Goal: Information Seeking & Learning: Understand process/instructions

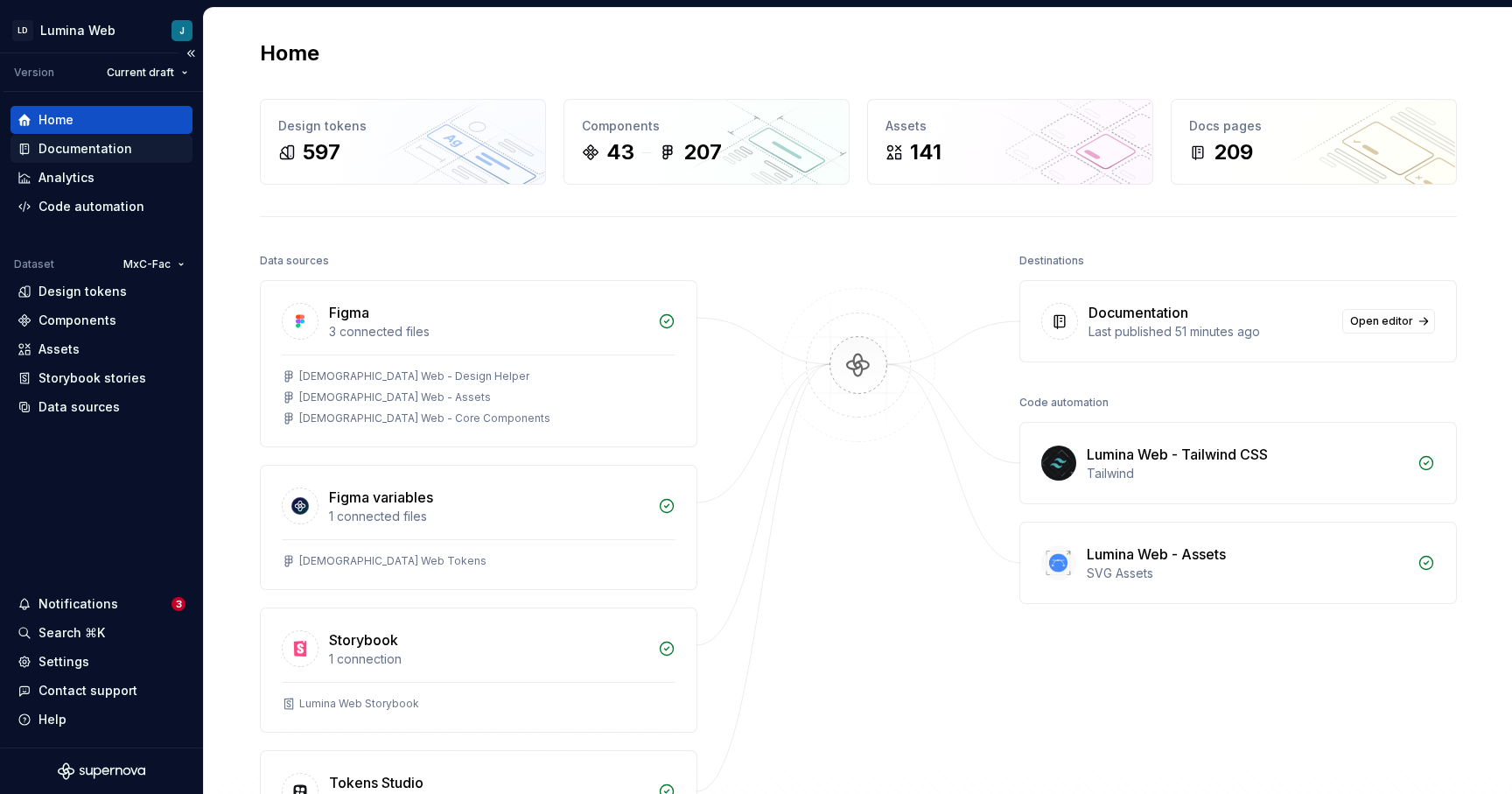
click at [78, 149] on div "Documentation" at bounding box center [85, 149] width 94 height 18
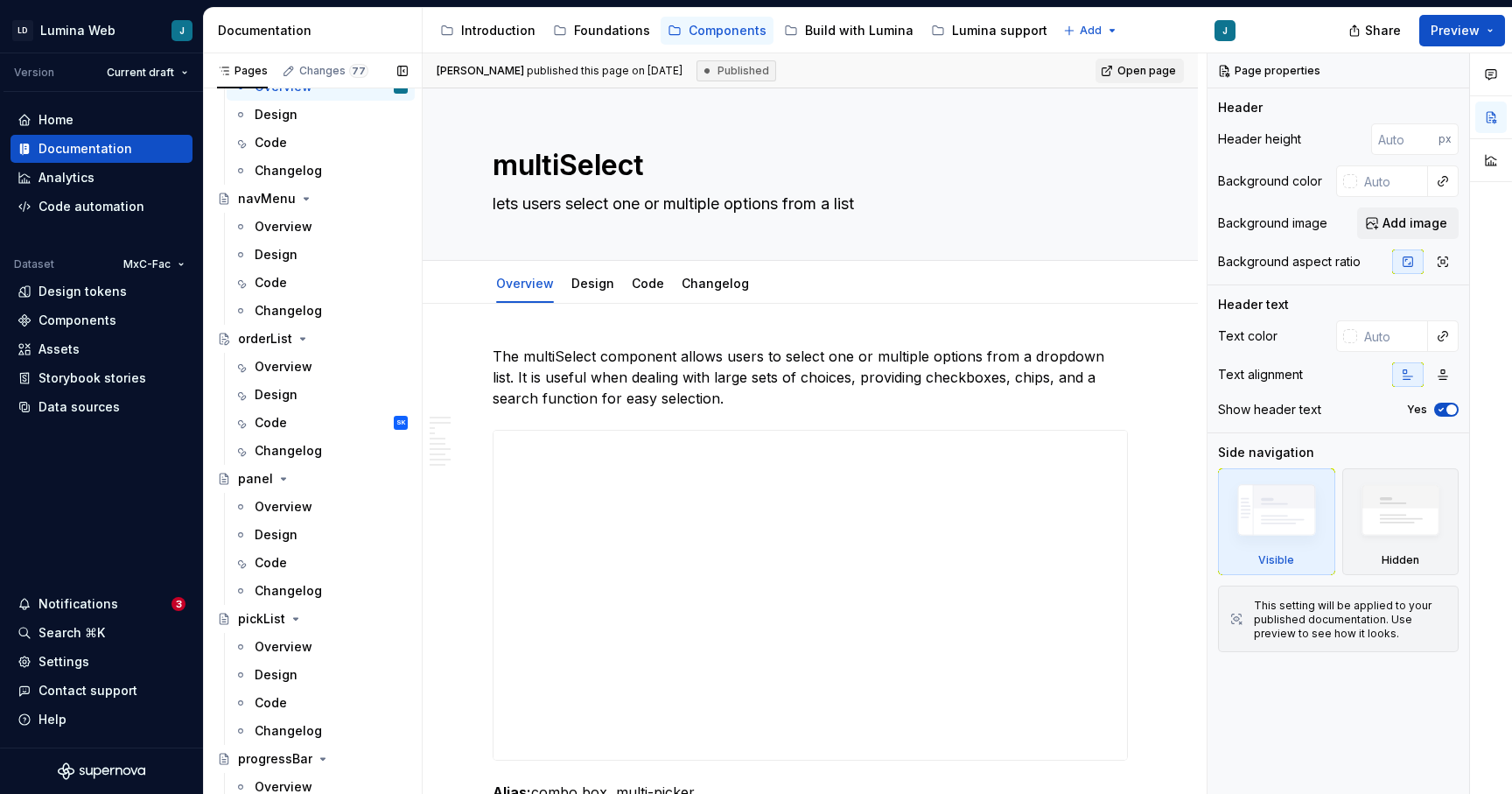
scroll to position [3389, 0]
click at [285, 420] on div "Code" at bounding box center [271, 422] width 33 height 18
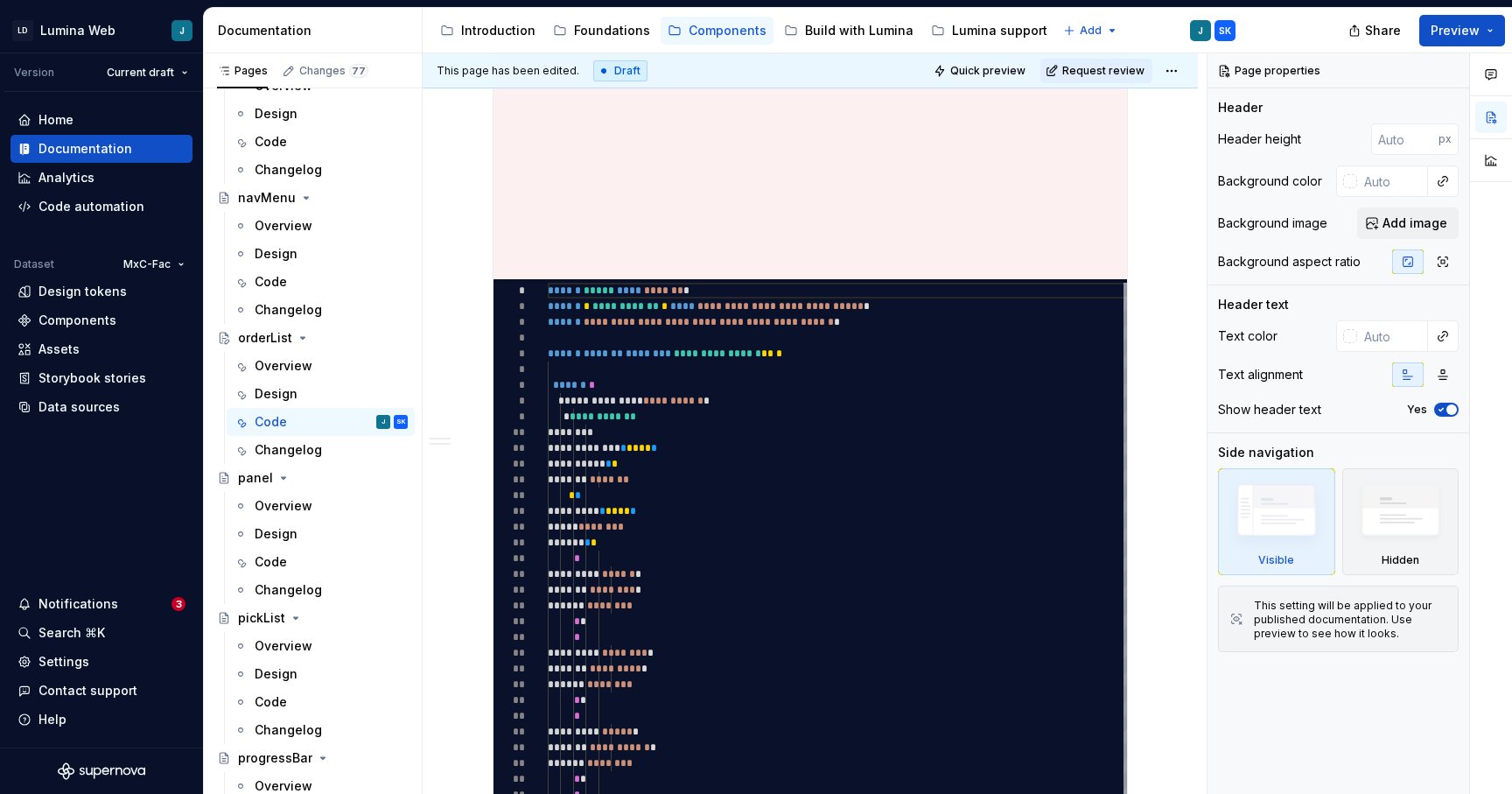
scroll to position [746, 0]
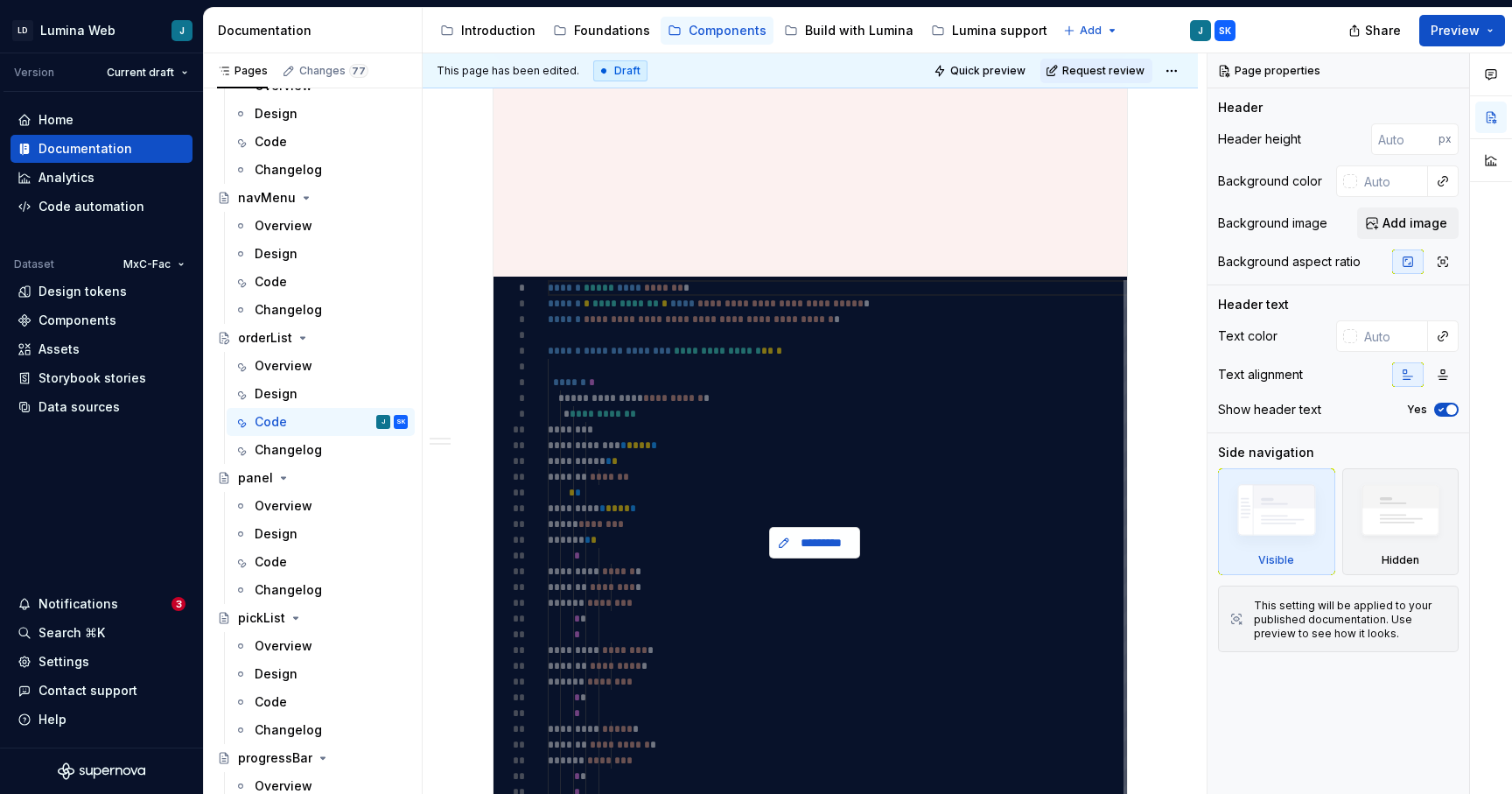
click at [825, 543] on span "*********" at bounding box center [822, 543] width 55 height 18
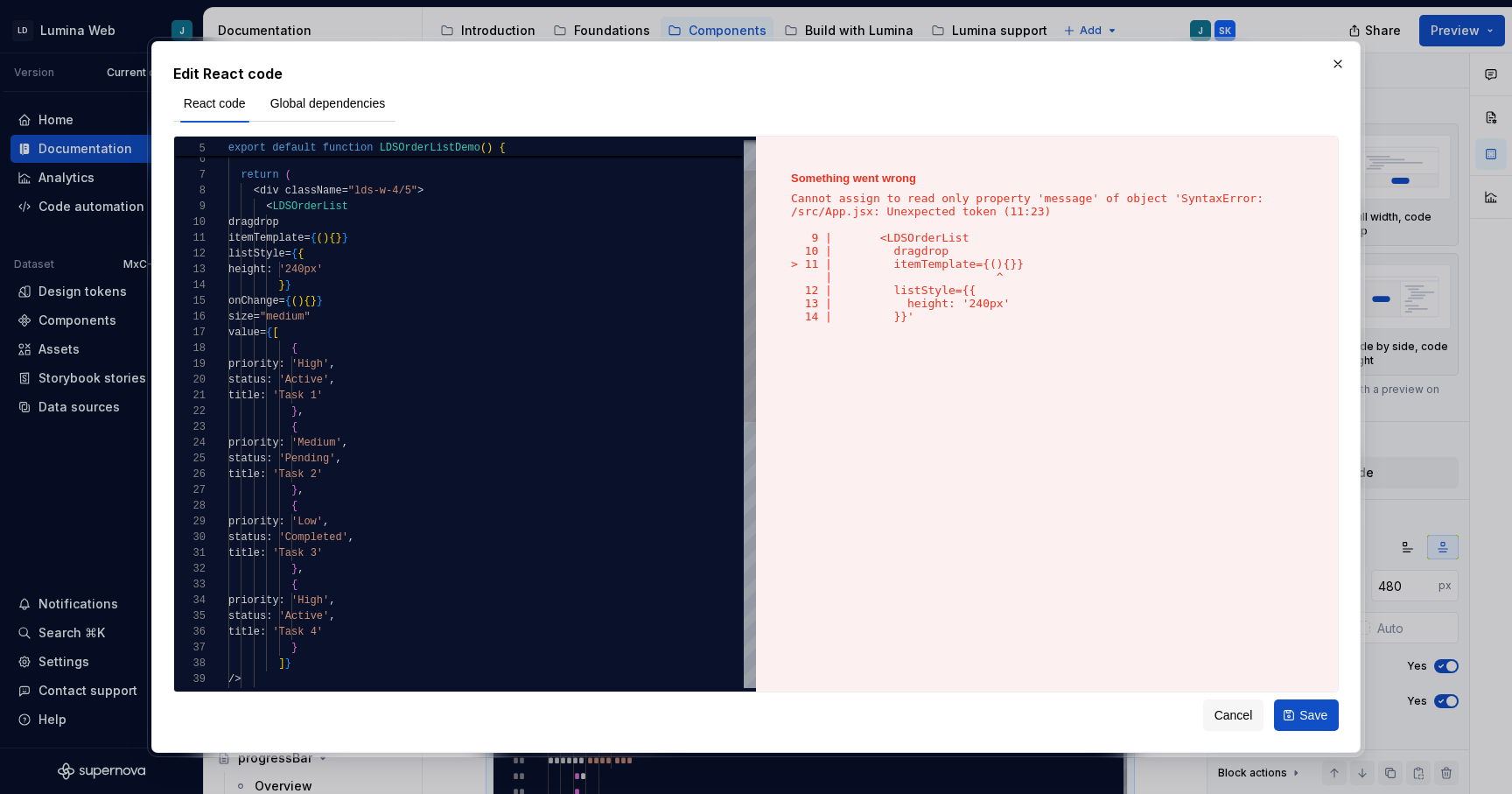
type textarea "*"
click at [440, 318] on div "return ( < div className = "lds-w-4/5" > < LDSOrderList dragdrop itemTemplate =…" at bounding box center [492, 670] width 527 height 1194
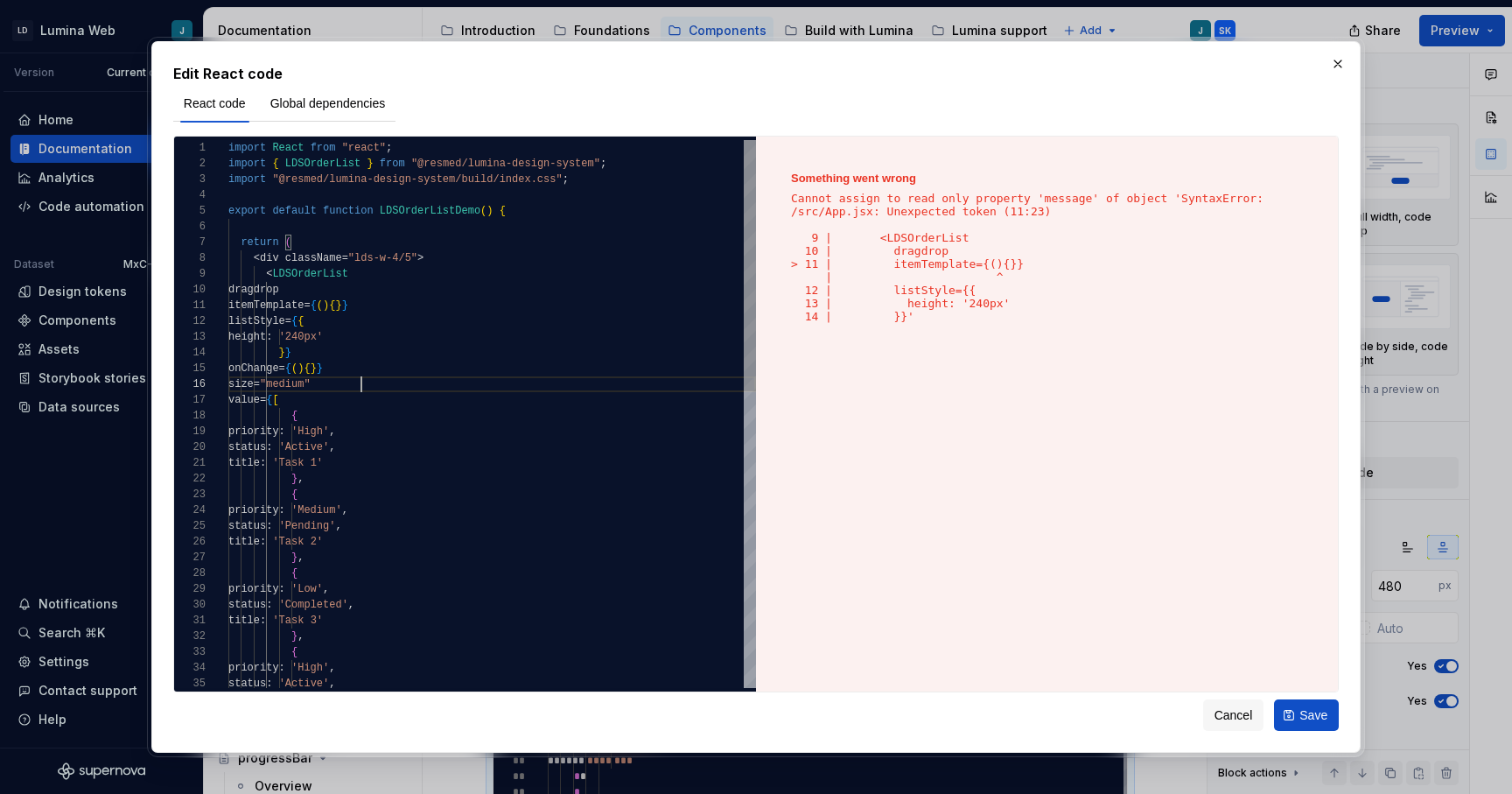
click at [403, 305] on div "return ( < div className = "lds-w-4/5" > < LDSOrderList dragdrop itemTemplate =…" at bounding box center [492, 737] width 527 height 1194
click at [419, 228] on div "return ( < div className = "lds-w-4/5" > < LDSOrderList dragdrop itemTemplate =…" at bounding box center [492, 737] width 527 height 1194
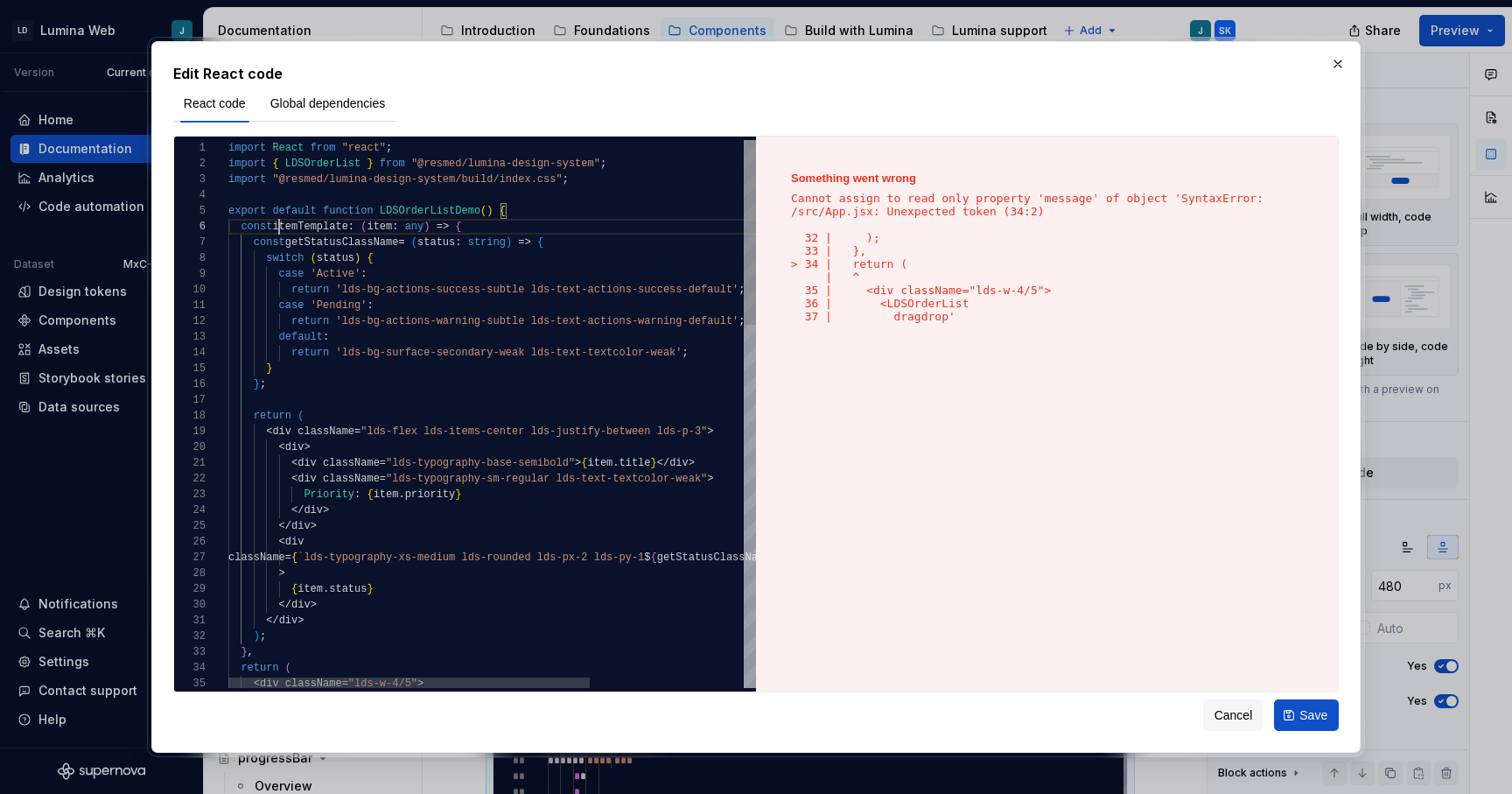
scroll to position [79, 51]
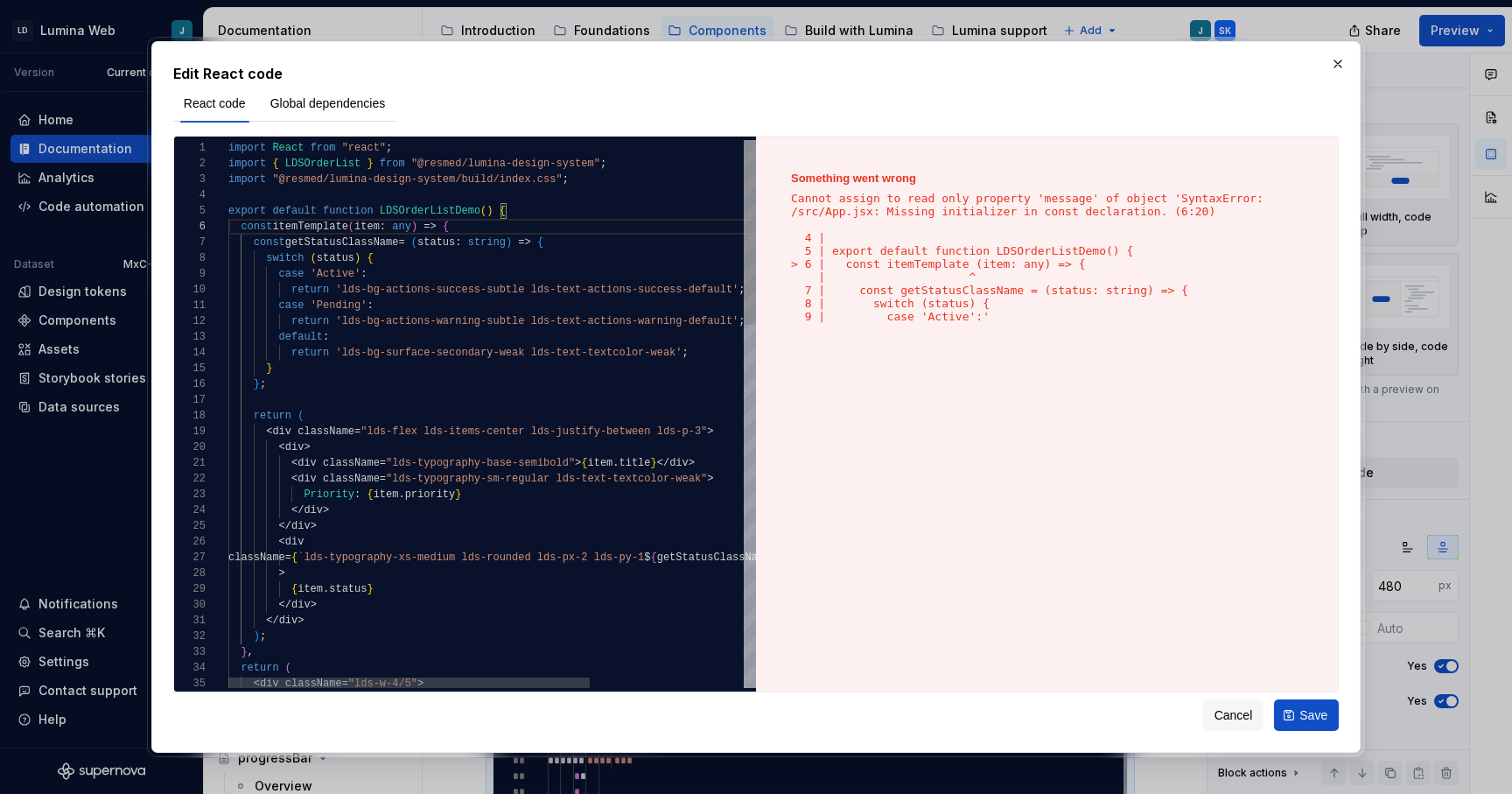
scroll to position [79, 133]
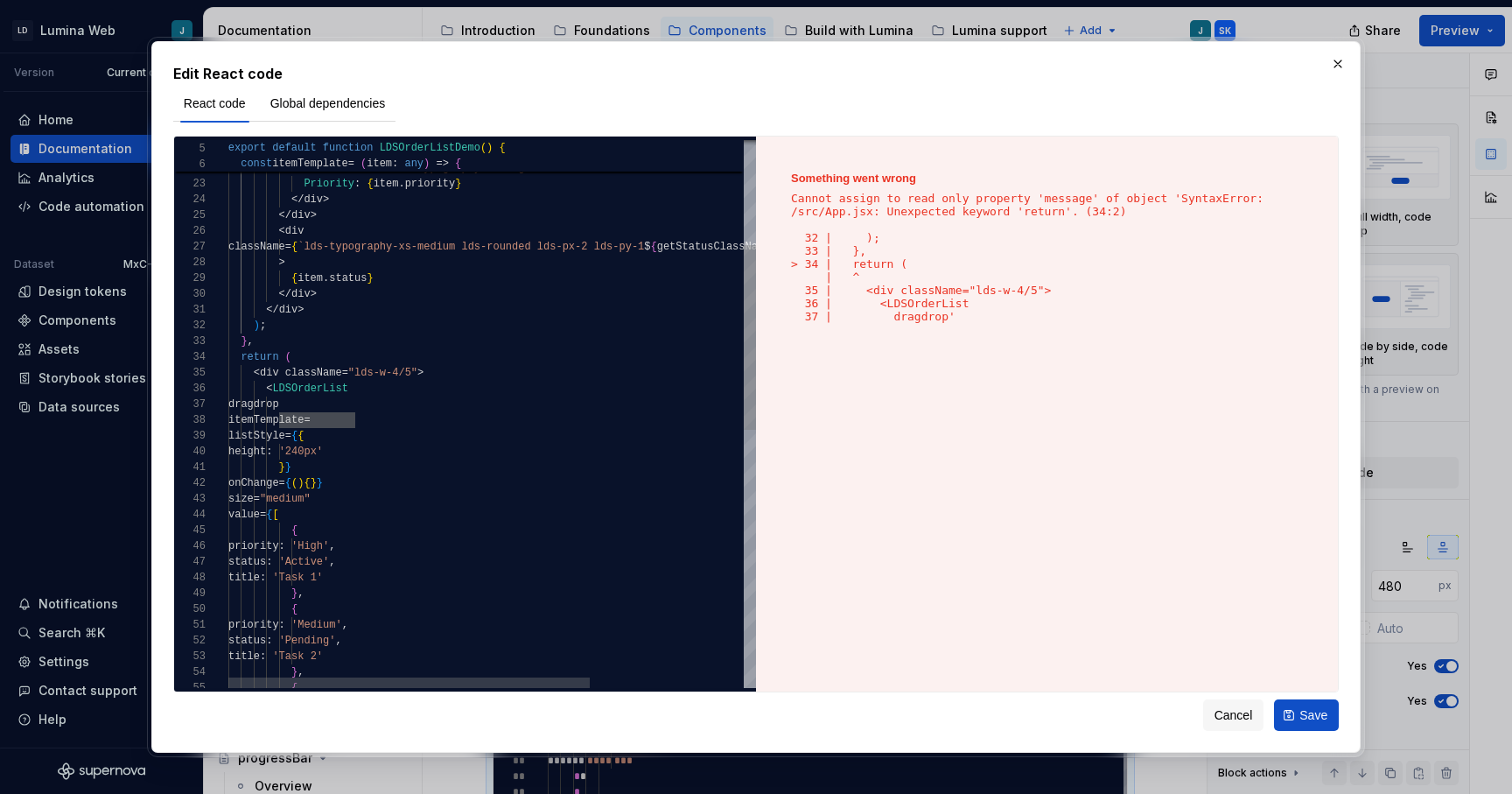
click at [381, 419] on div "return ( < div className = "lds-w-4/5" > < div > < div className = "lds-typogra…" at bounding box center [604, 639] width 752 height 1620
click at [556, 484] on div "return ( < div className = "lds-w-4/5" > < div > < div className = "lds-typogra…" at bounding box center [604, 639] width 752 height 1620
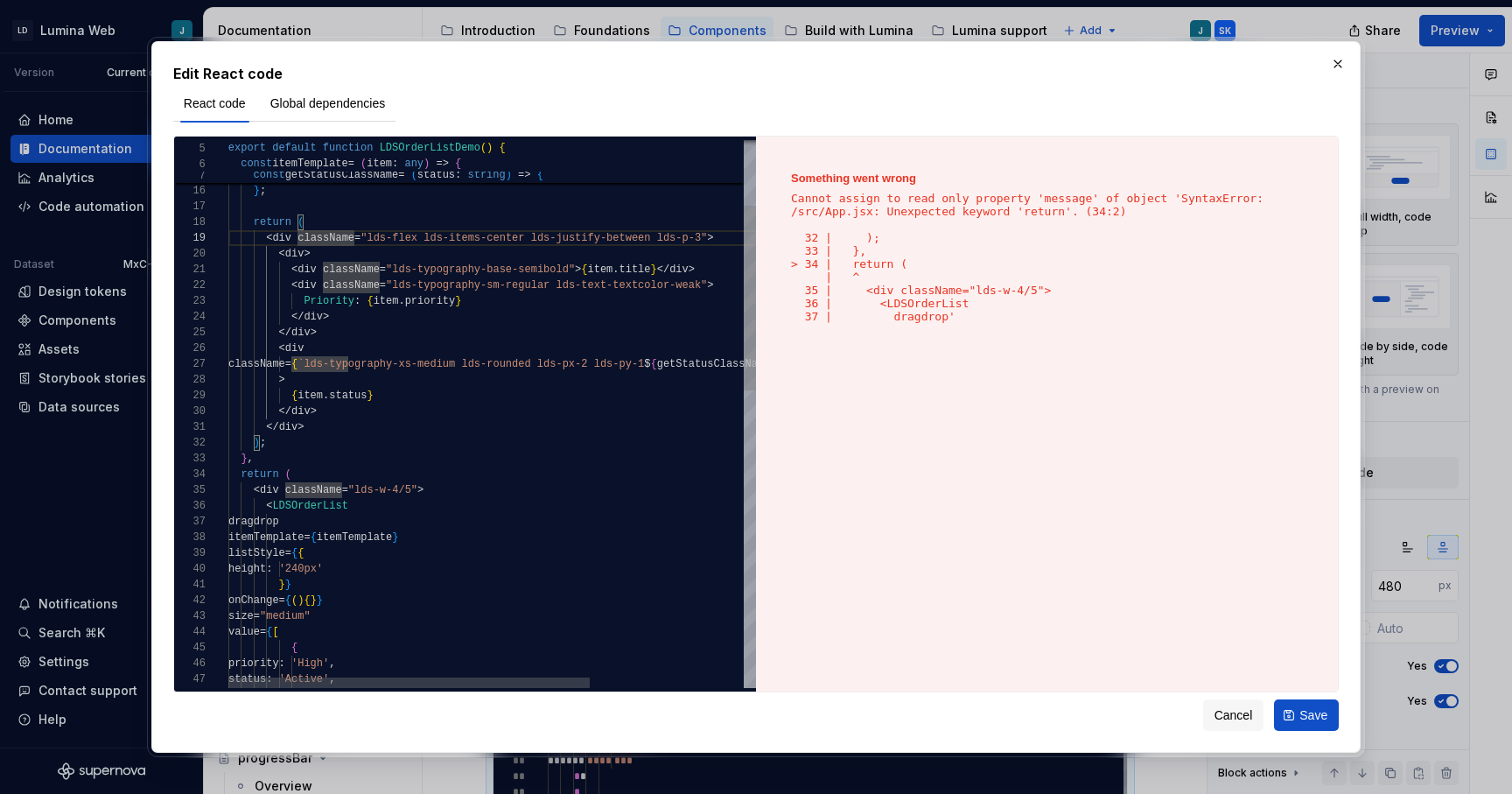
click at [304, 228] on div "return ( < div className = "lds-w-4/5" > < div > < div className = "lds-typogra…" at bounding box center [604, 756] width 752 height 1620
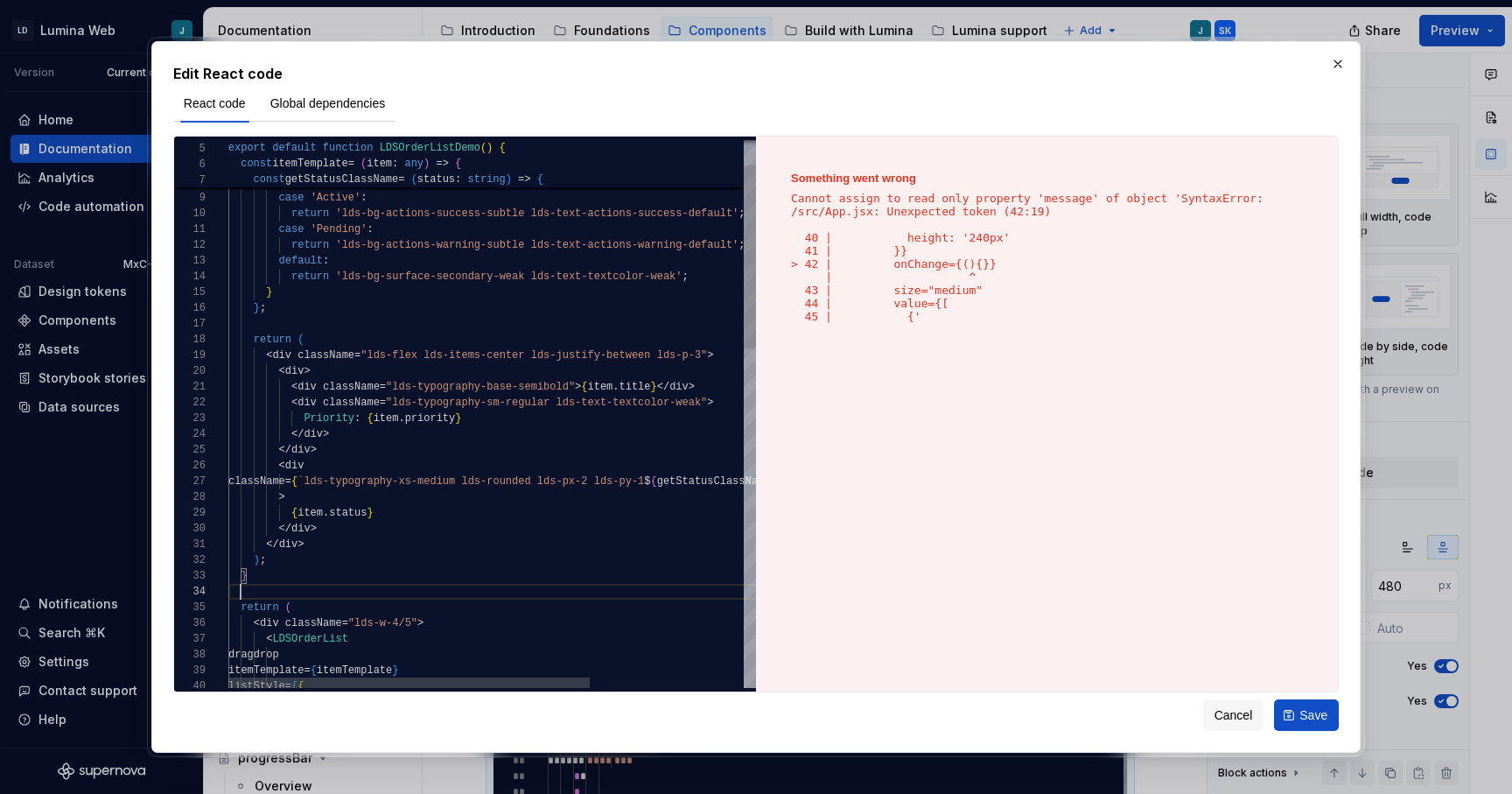
scroll to position [47, 12]
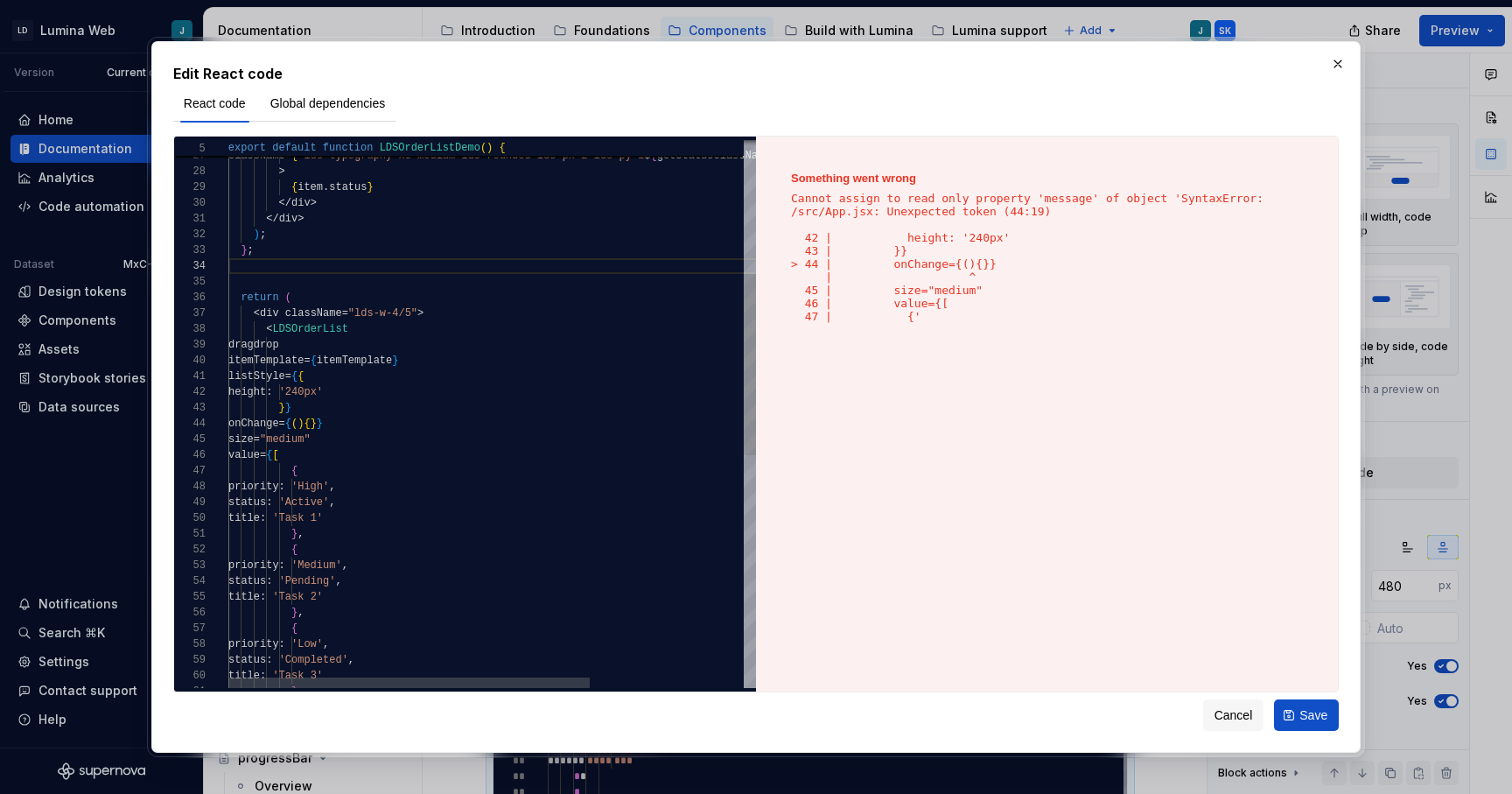
click at [244, 288] on div "value = { [ { priority : 'High' , status : 'Active' , title : 'Task 1' } , { pr…" at bounding box center [604, 564] width 752 height 1651
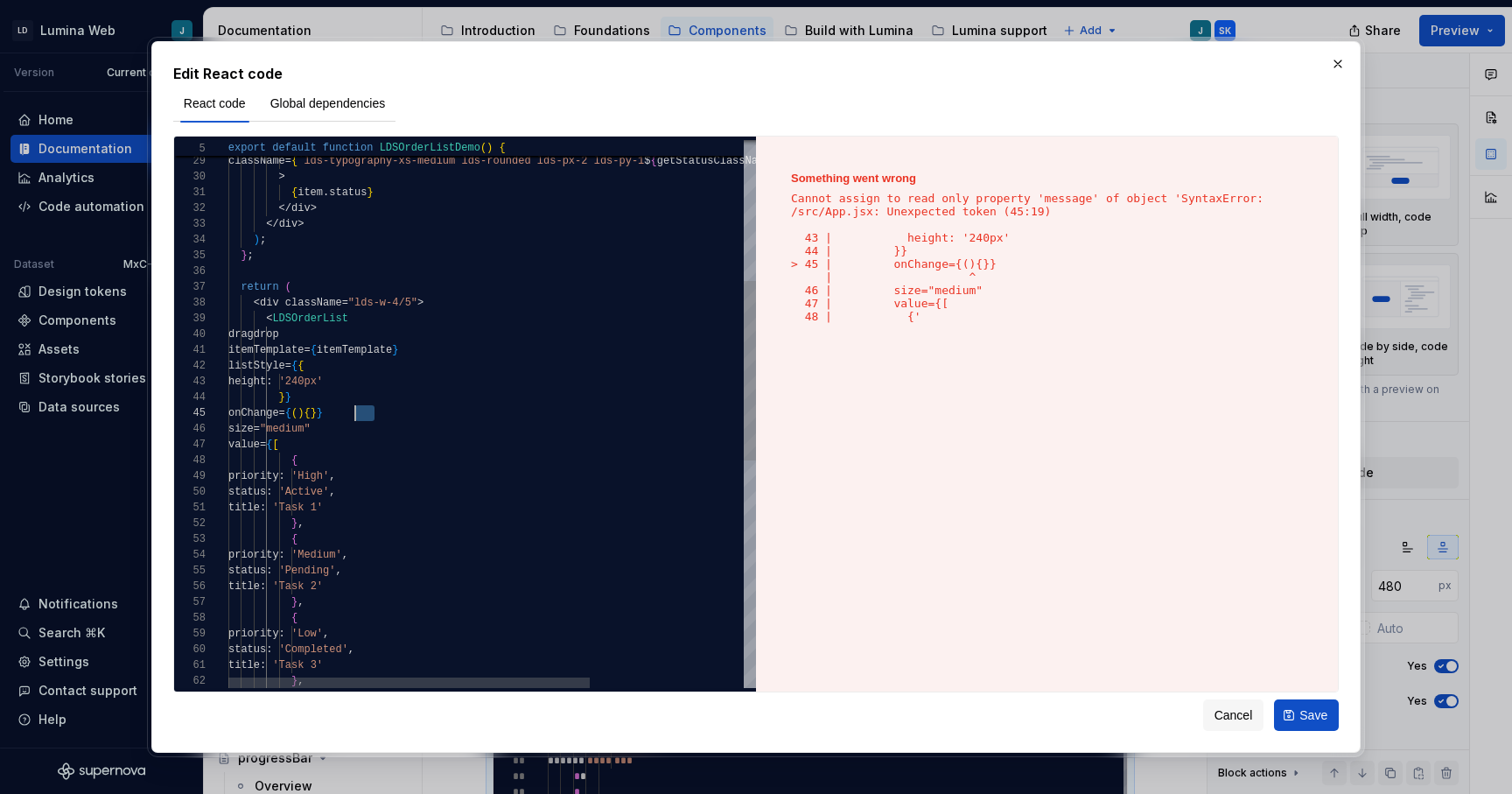
scroll to position [63, 107]
drag, startPoint x: 378, startPoint y: 413, endPoint x: 336, endPoint y: 412, distance: 42.0
click at [336, 412] on div "onChange = { ( ) { } } size = "medium" value = { [ { priority : 'High' , status…" at bounding box center [604, 545] width 752 height 1667
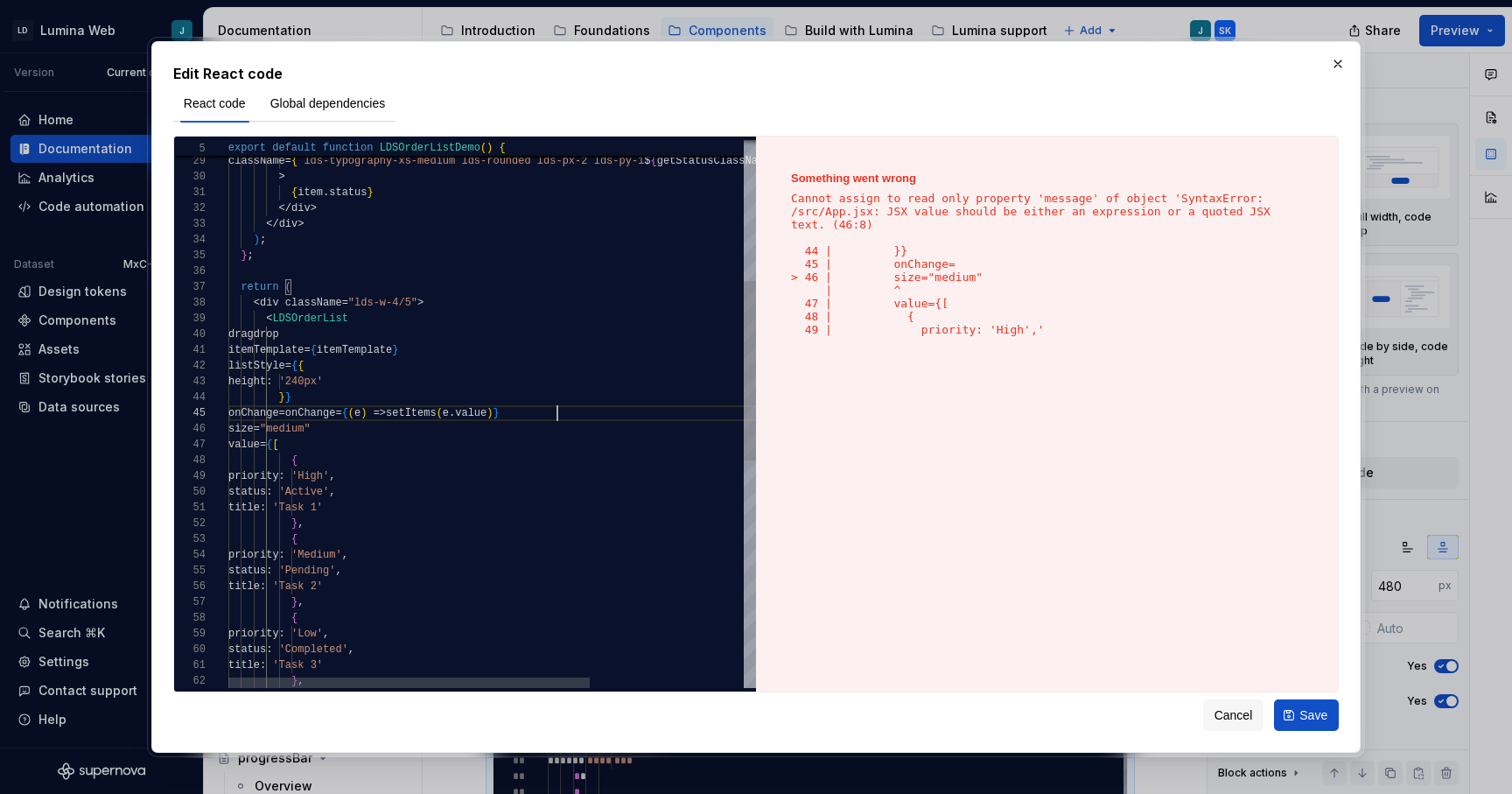
scroll to position [63, 327]
click at [334, 412] on div "onChange = onChange = { ( e ) => setItems ( e . value ) } size = "medium" value…" at bounding box center [604, 545] width 752 height 1667
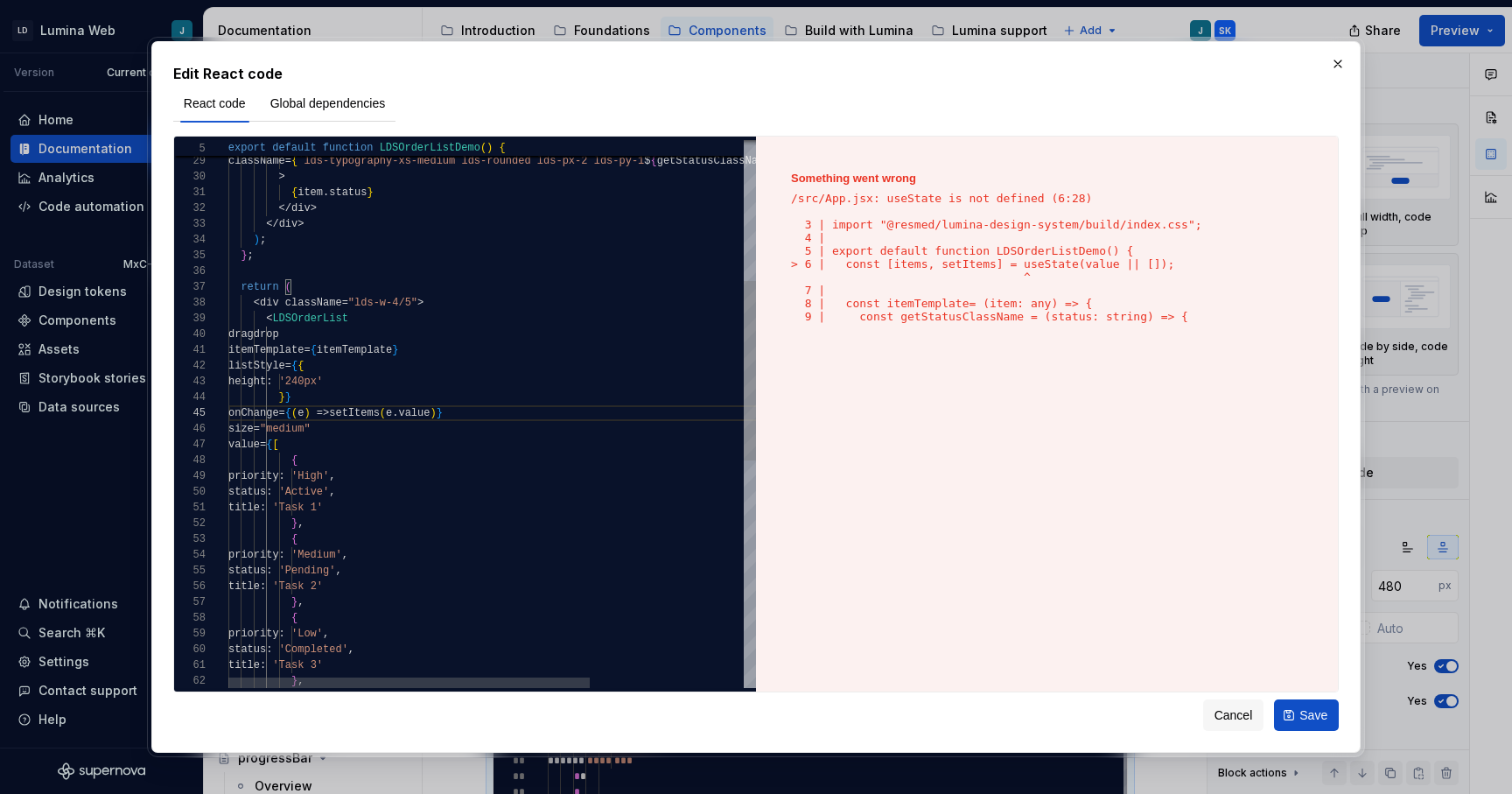
click at [515, 478] on div "onChange = { ( e ) => setItems ( e . value ) } size = "medium" value = { [ { pr…" at bounding box center [604, 545] width 752 height 1667
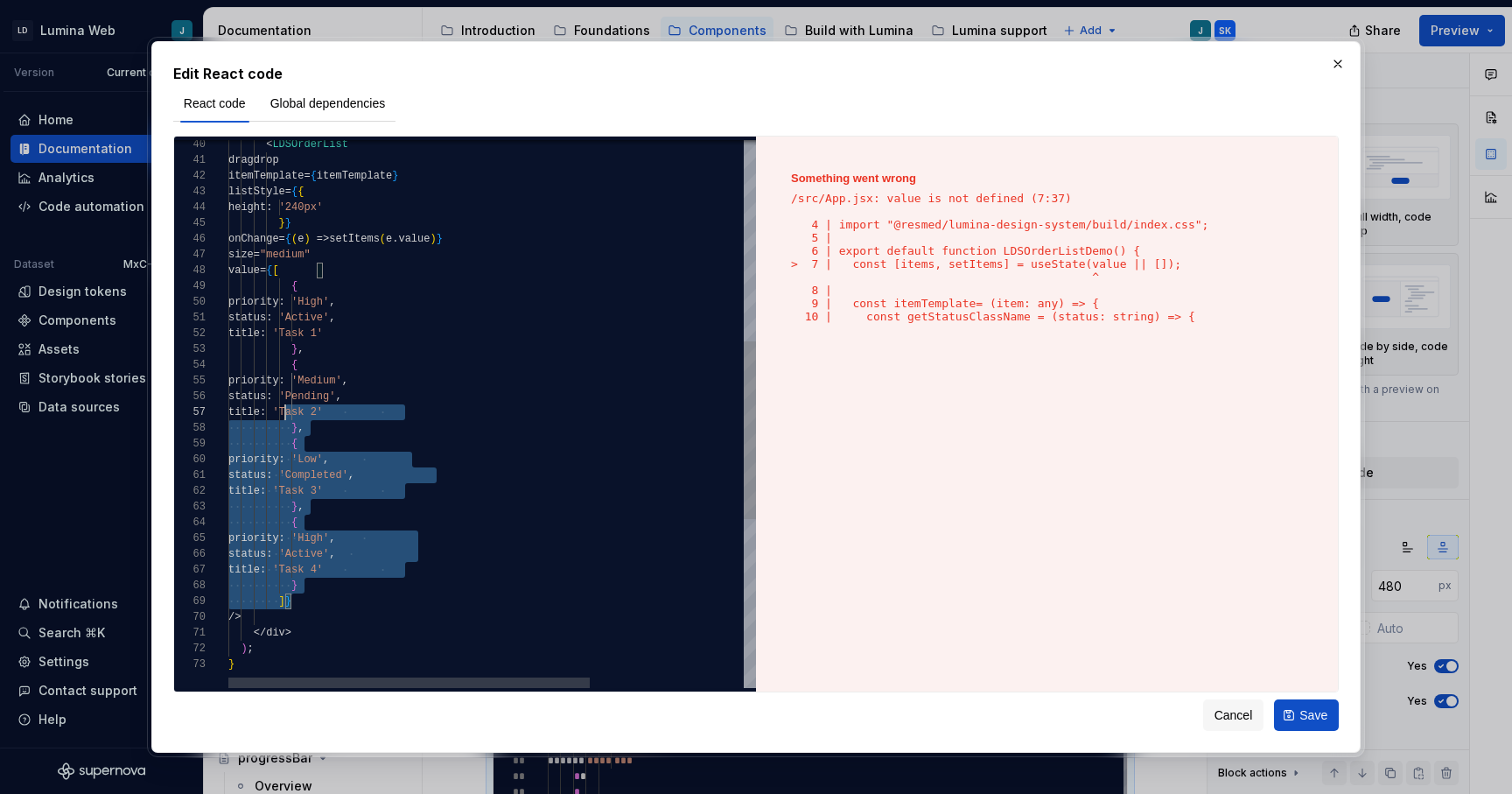
scroll to position [0, 95]
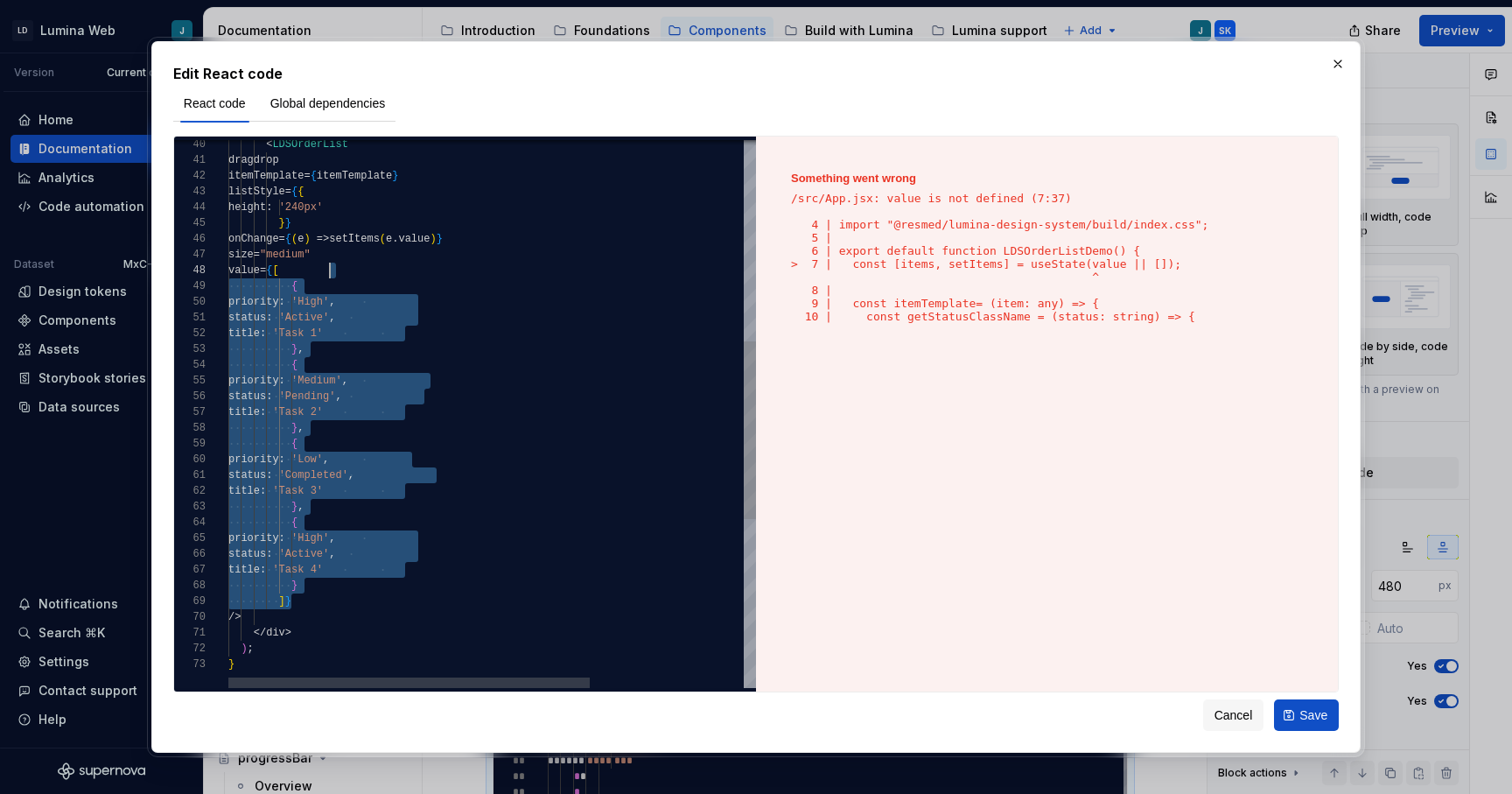
drag, startPoint x: 293, startPoint y: 601, endPoint x: 337, endPoint y: 270, distance: 333.9
click at [337, 270] on div "< LDSOrderList dragdrop itemTemplate = { itemTemplate } listStyle = { { height …" at bounding box center [604, 363] width 752 height 1683
click at [472, 584] on div "< LDSOrderList dragdrop itemTemplate = { itemTemplate } listStyle = { { height …" at bounding box center [604, 363] width 752 height 1683
drag, startPoint x: 286, startPoint y: 600, endPoint x: 324, endPoint y: 273, distance: 329.2
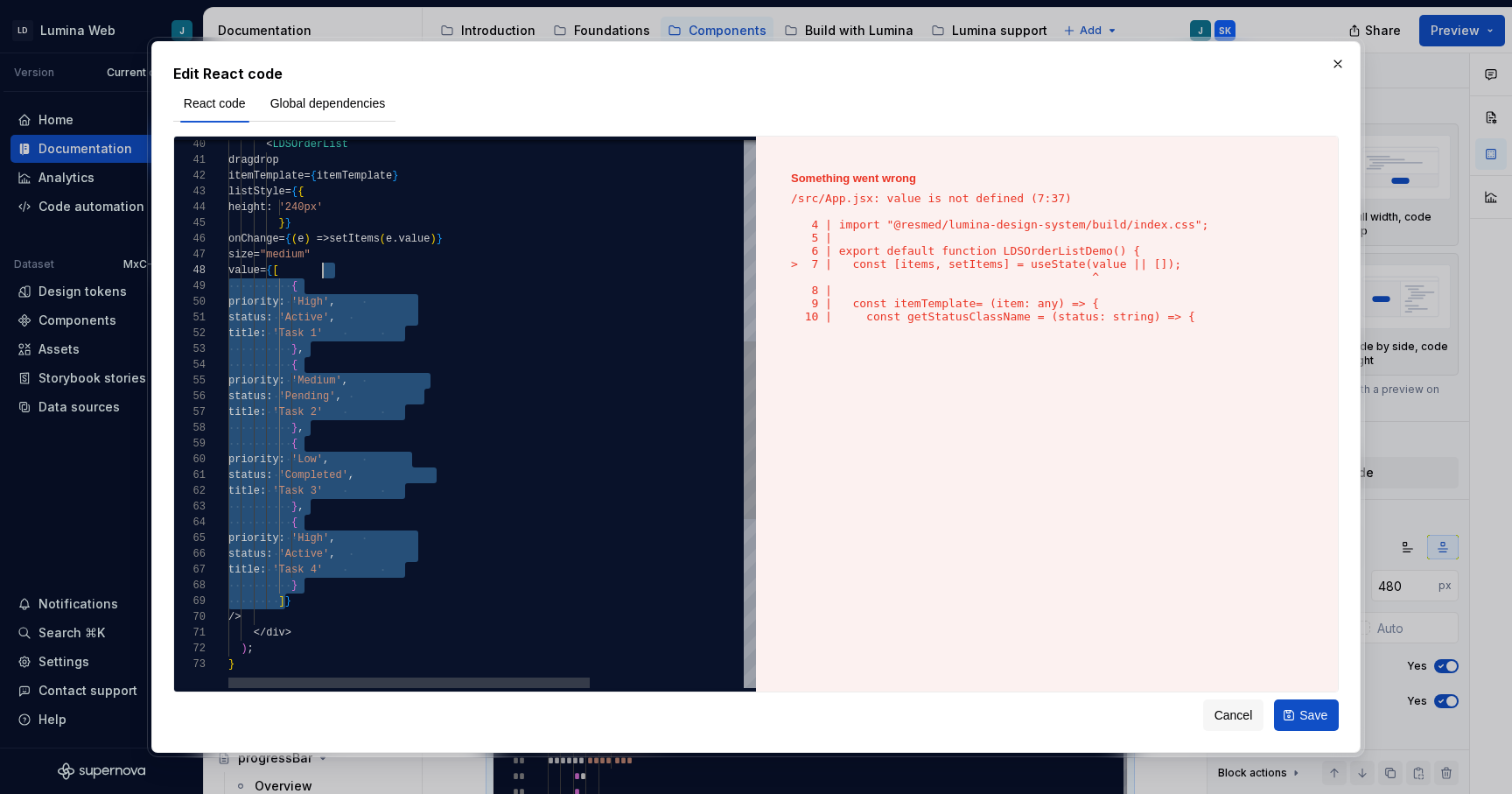
click at [324, 273] on div "< LDSOrderList dragdrop itemTemplate = { itemTemplate } listStyle = { { height …" at bounding box center [604, 363] width 752 height 1683
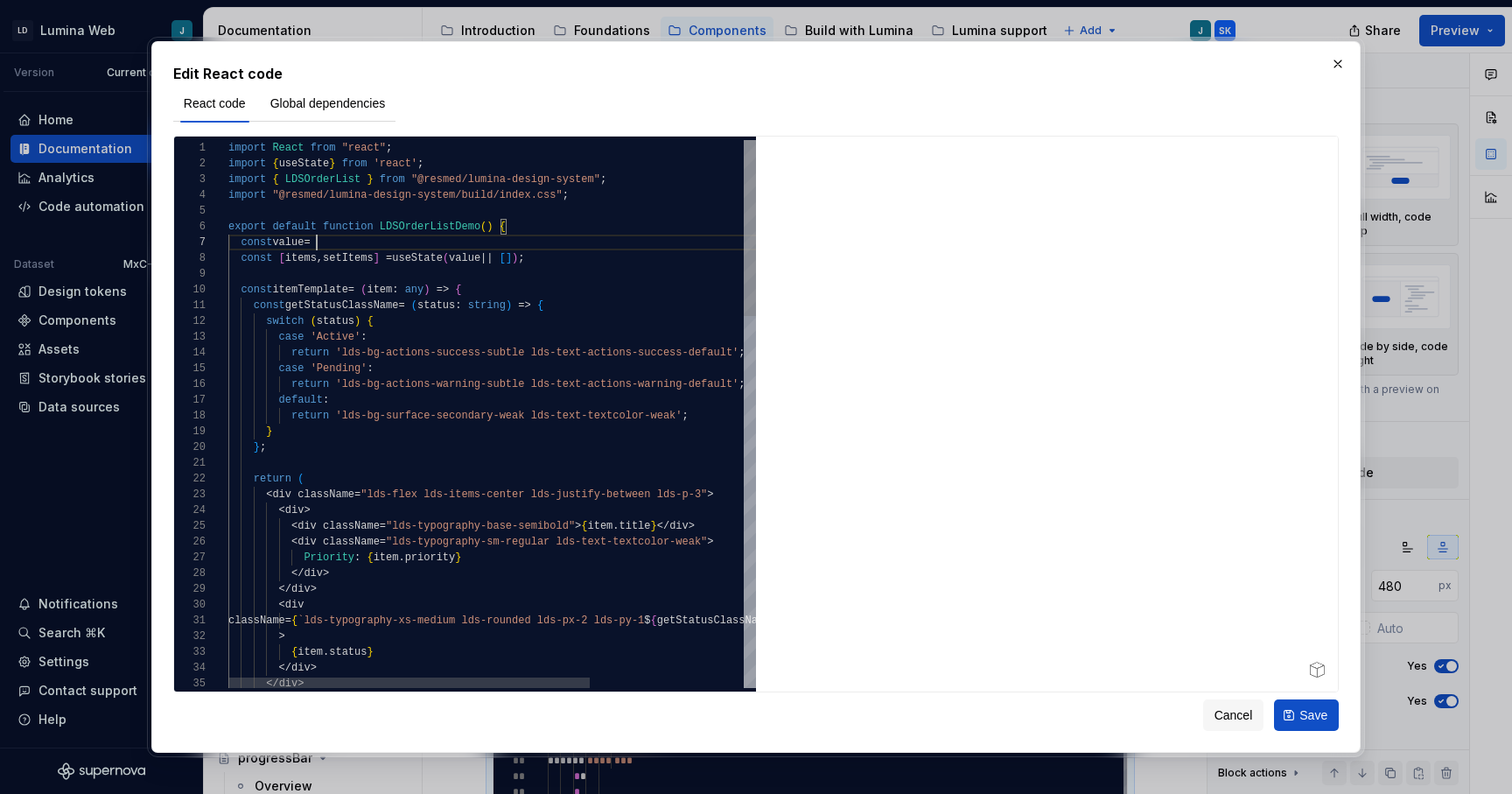
scroll to position [110, 57]
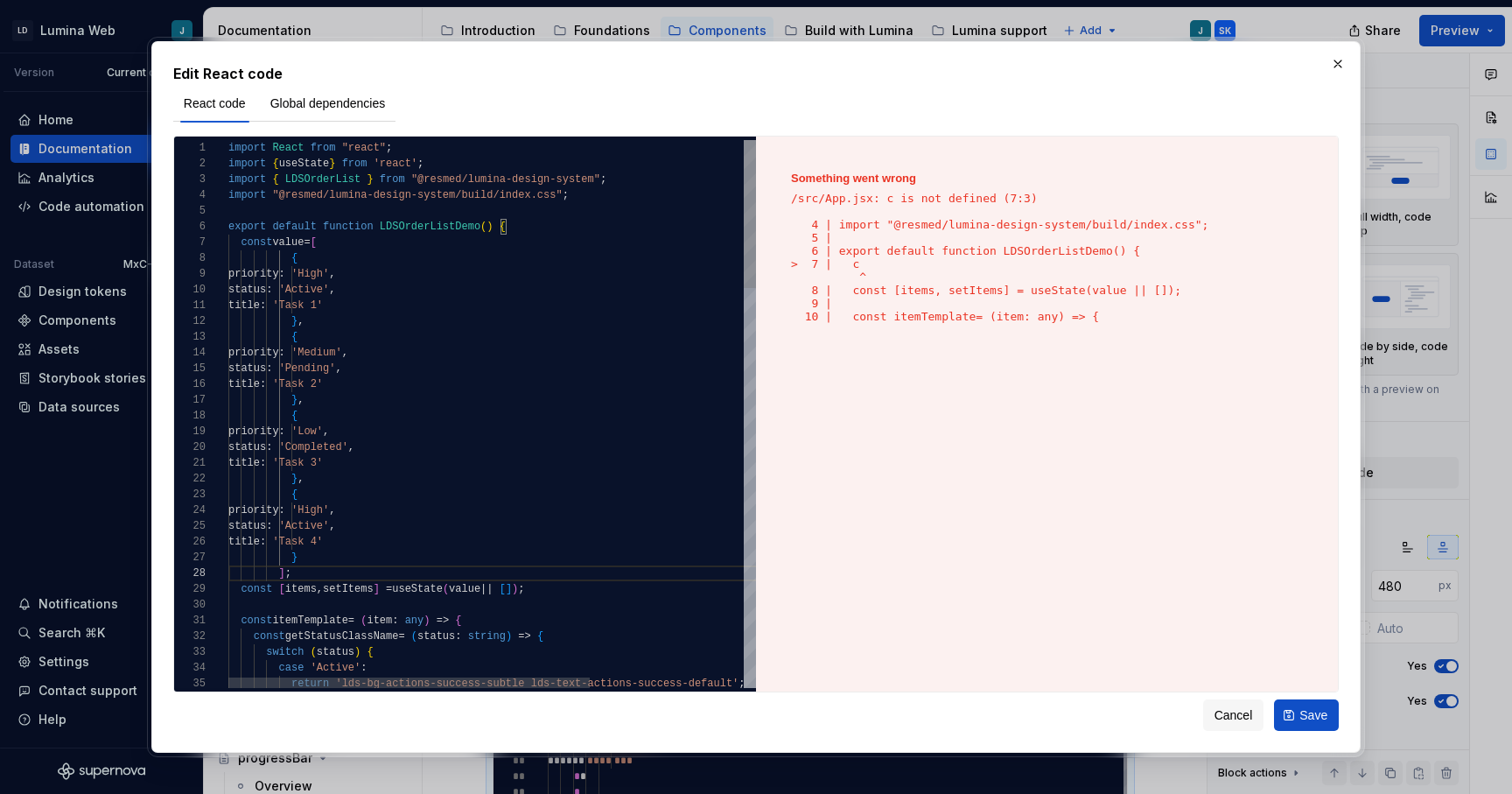
type textarea "**********"
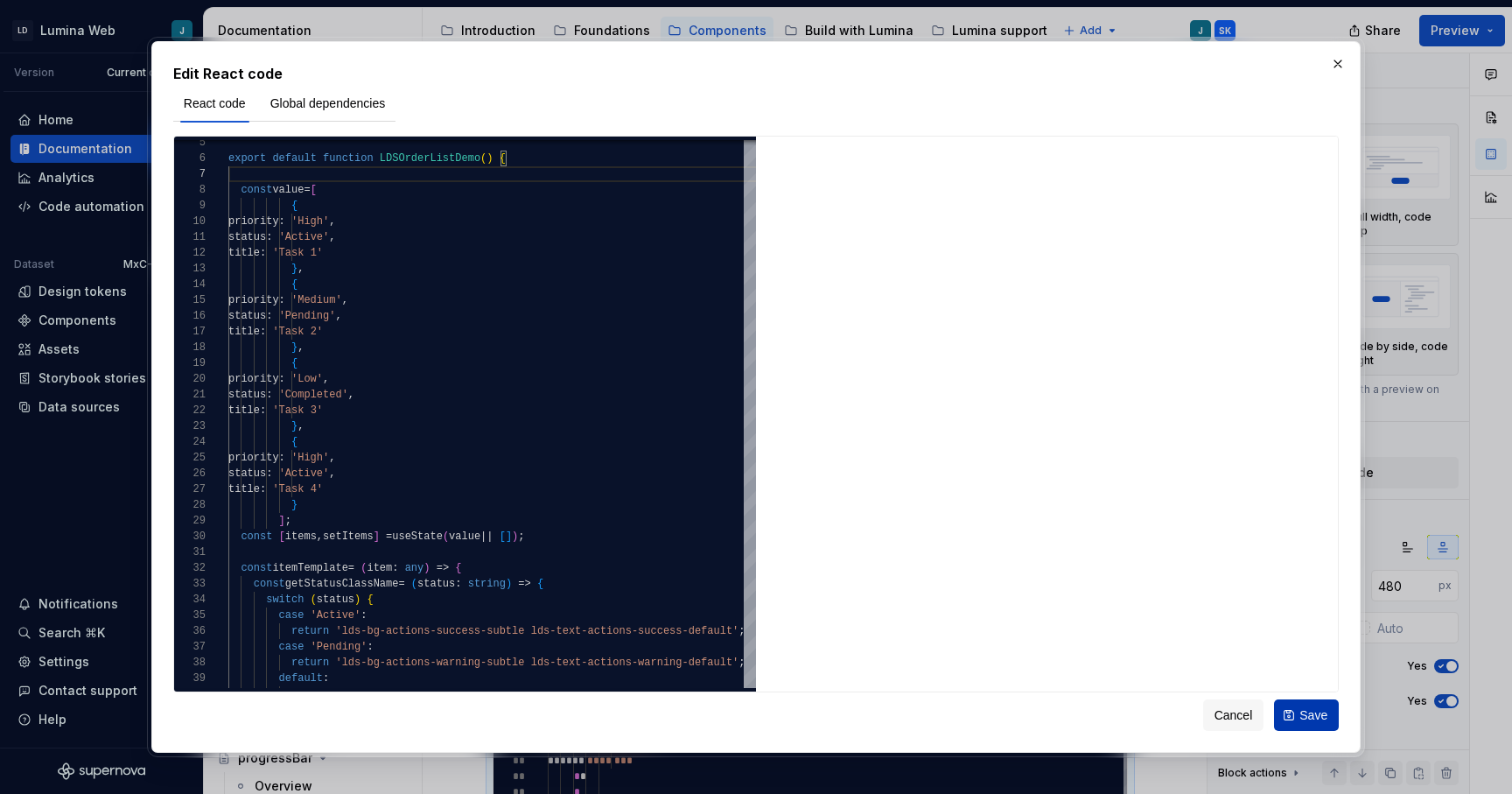
click at [1294, 715] on button "Save" at bounding box center [1307, 715] width 65 height 32
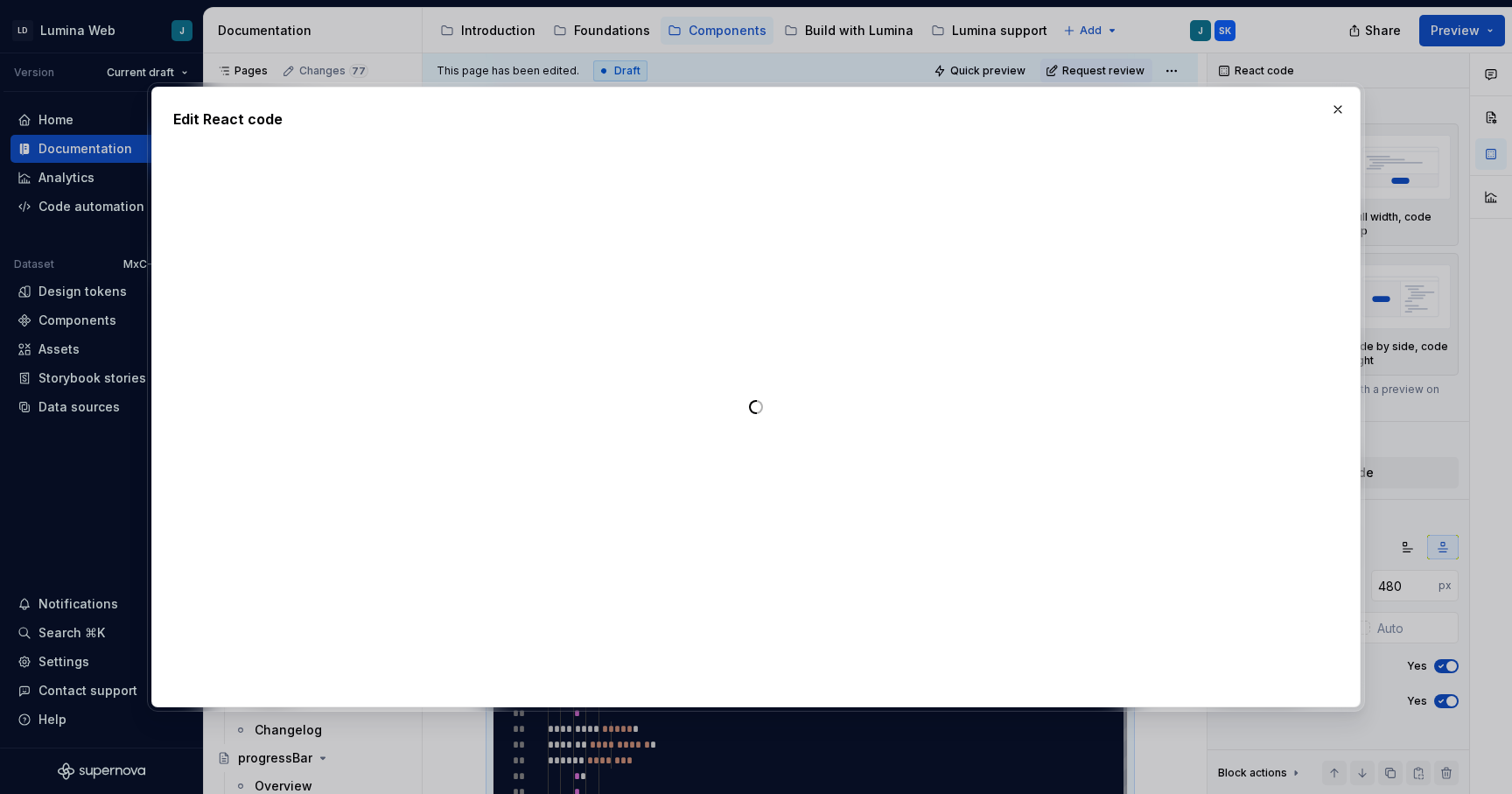
type textarea "*"
type textarea "**********"
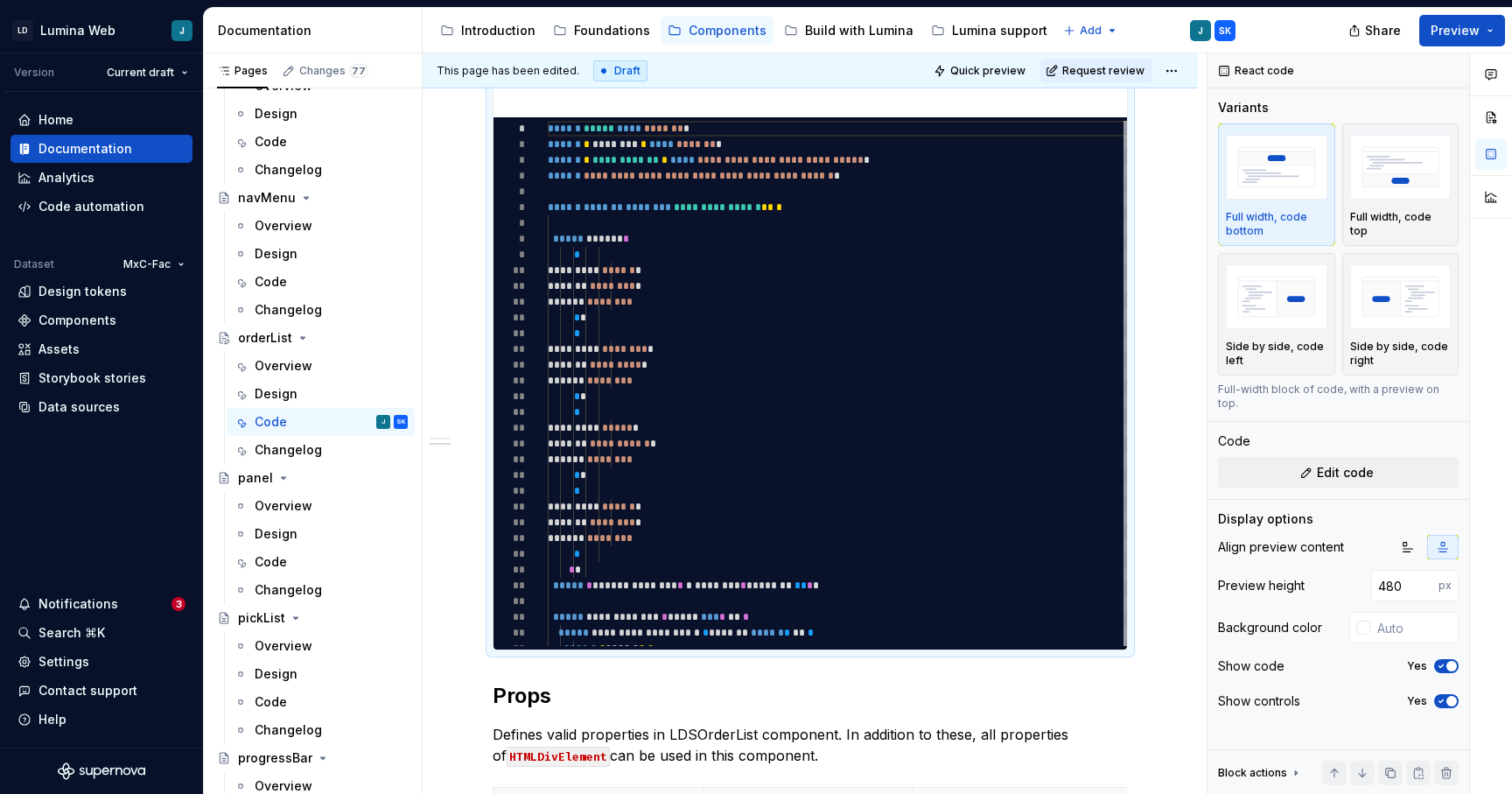
scroll to position [908, 0]
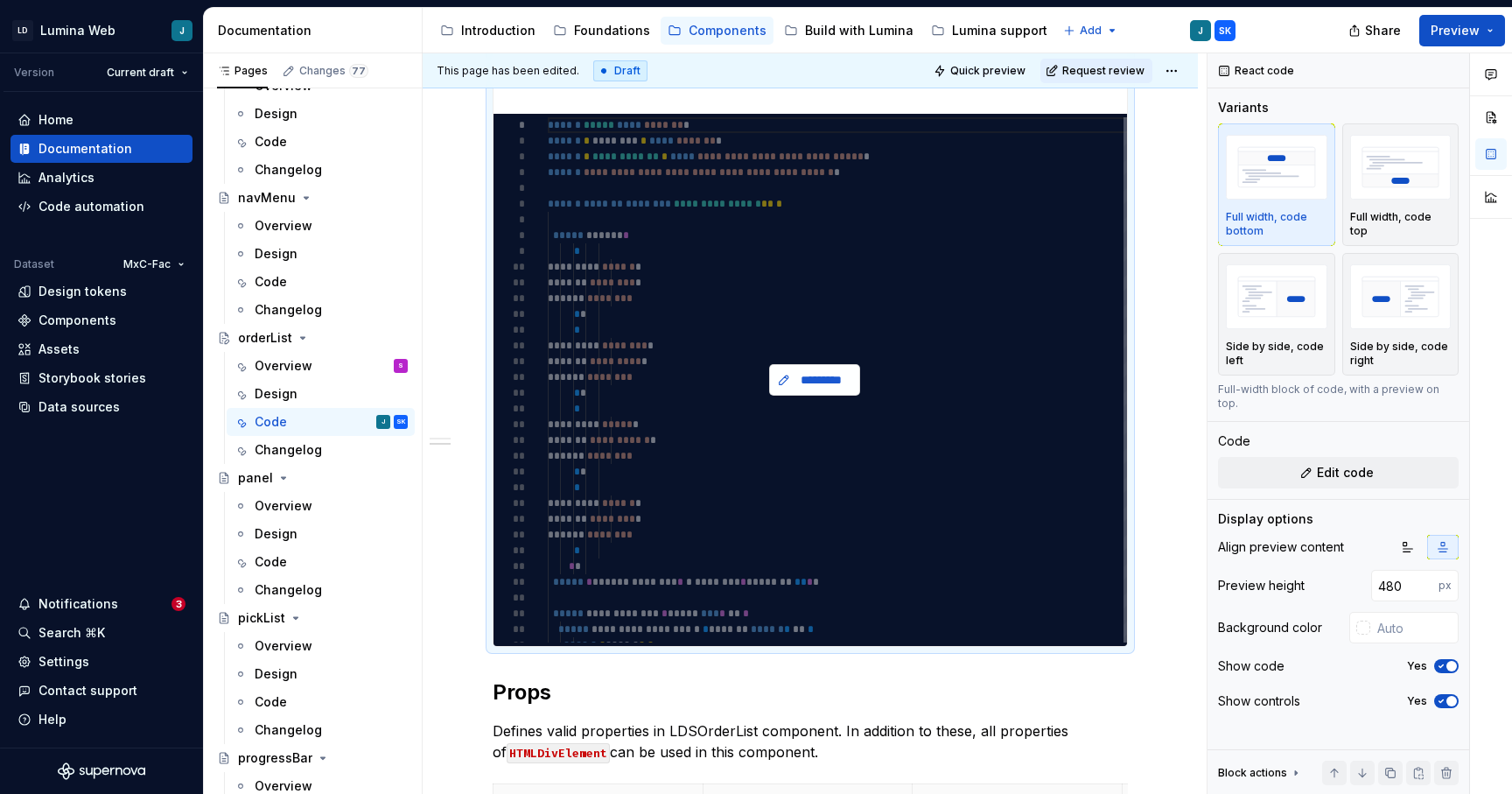
click at [811, 381] on span "*********" at bounding box center [822, 380] width 55 height 18
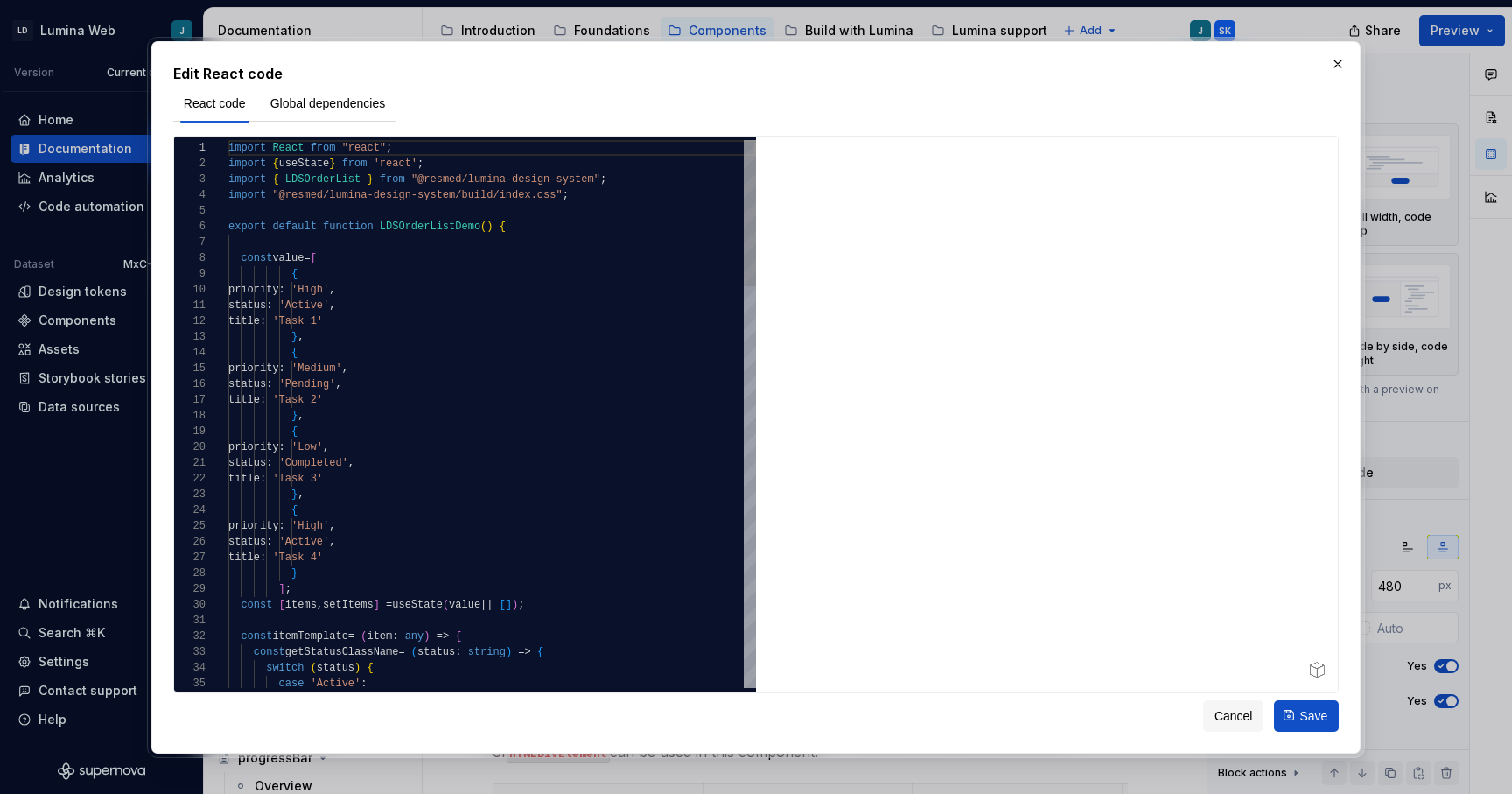
type textarea "*"
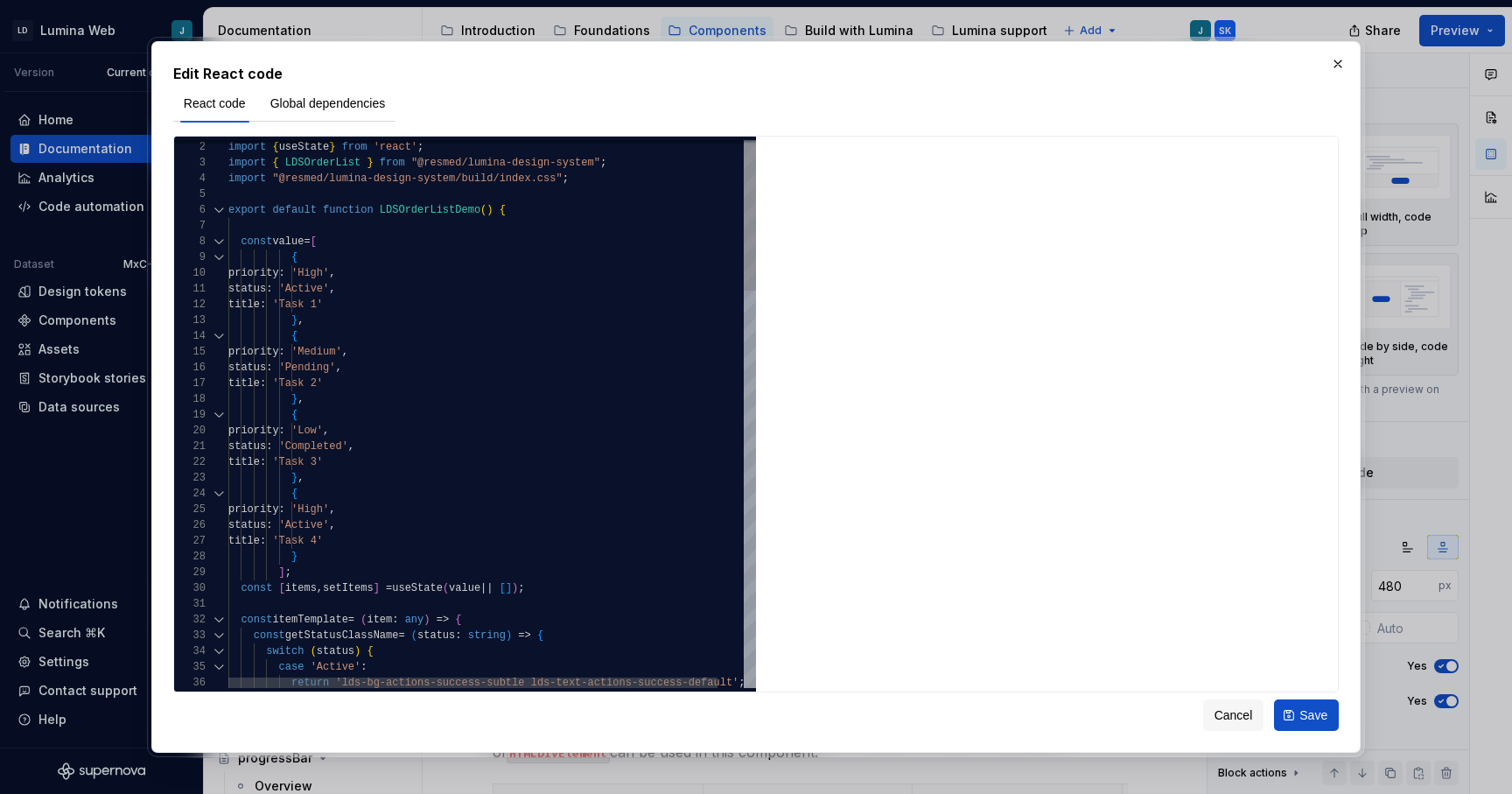
click at [221, 238] on div at bounding box center [219, 242] width 23 height 16
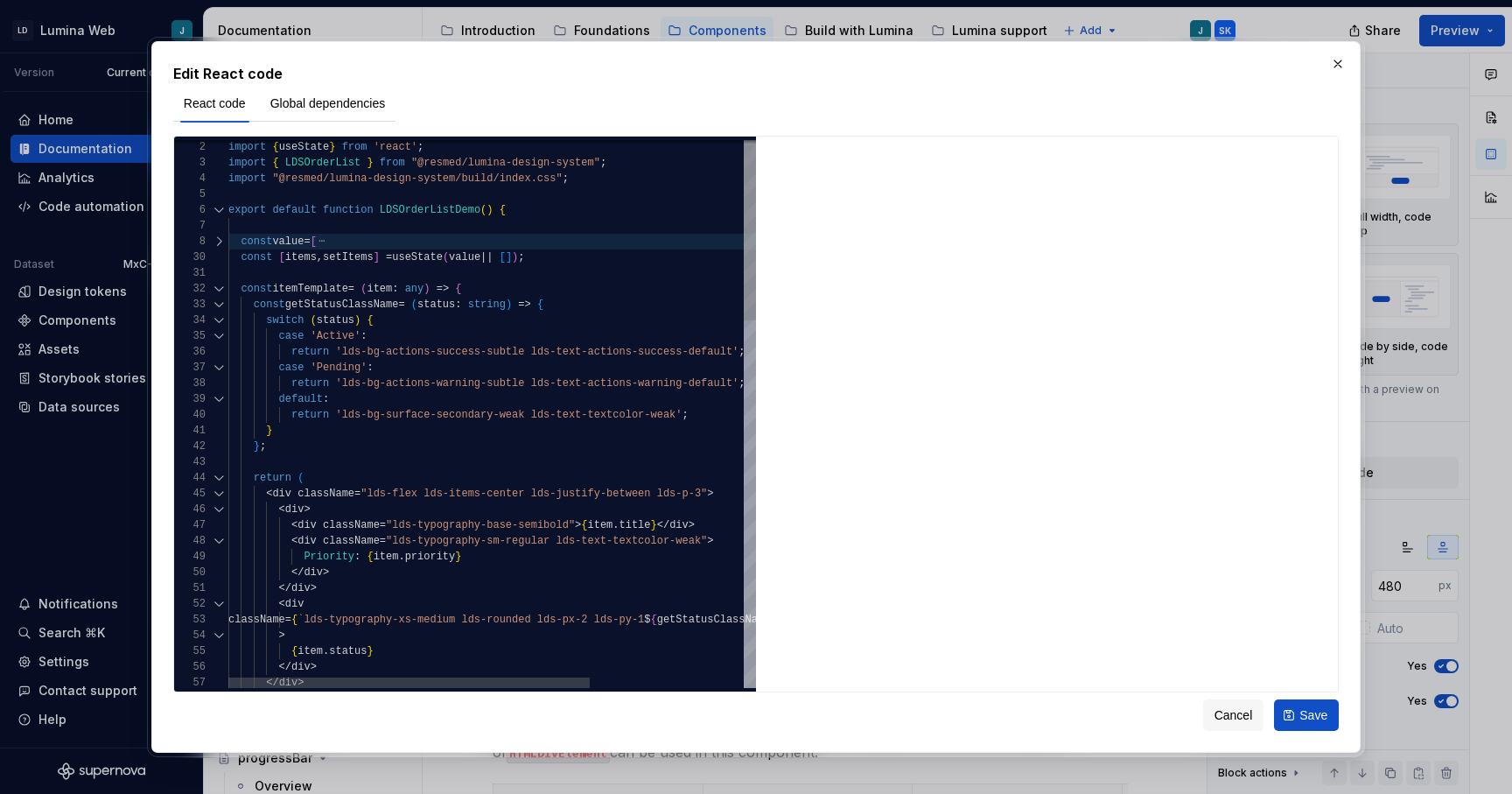
click at [215, 243] on div at bounding box center [219, 242] width 23 height 16
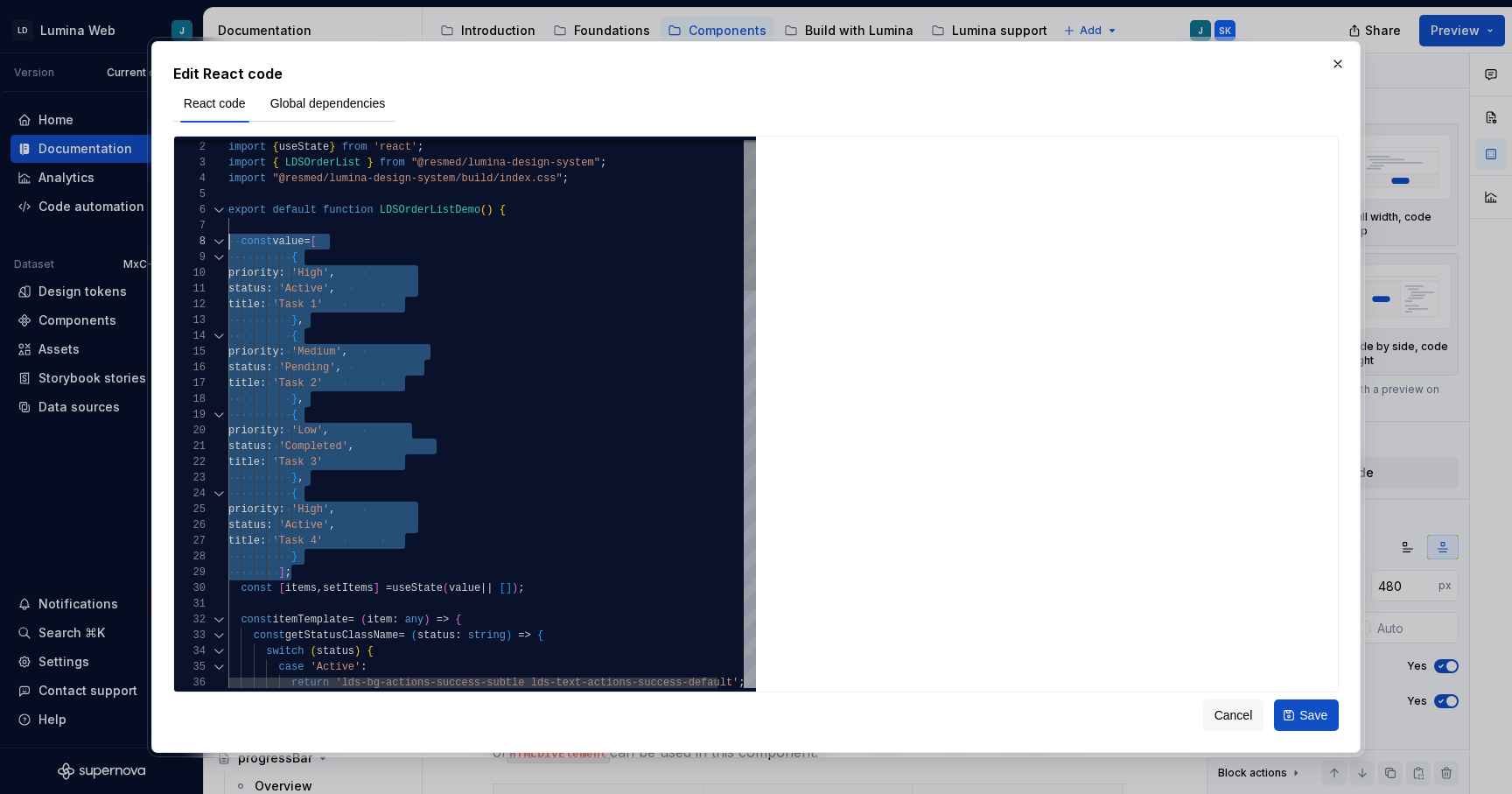
scroll to position [110, 0]
drag, startPoint x: 298, startPoint y: 574, endPoint x: 225, endPoint y: 238, distance: 343.8
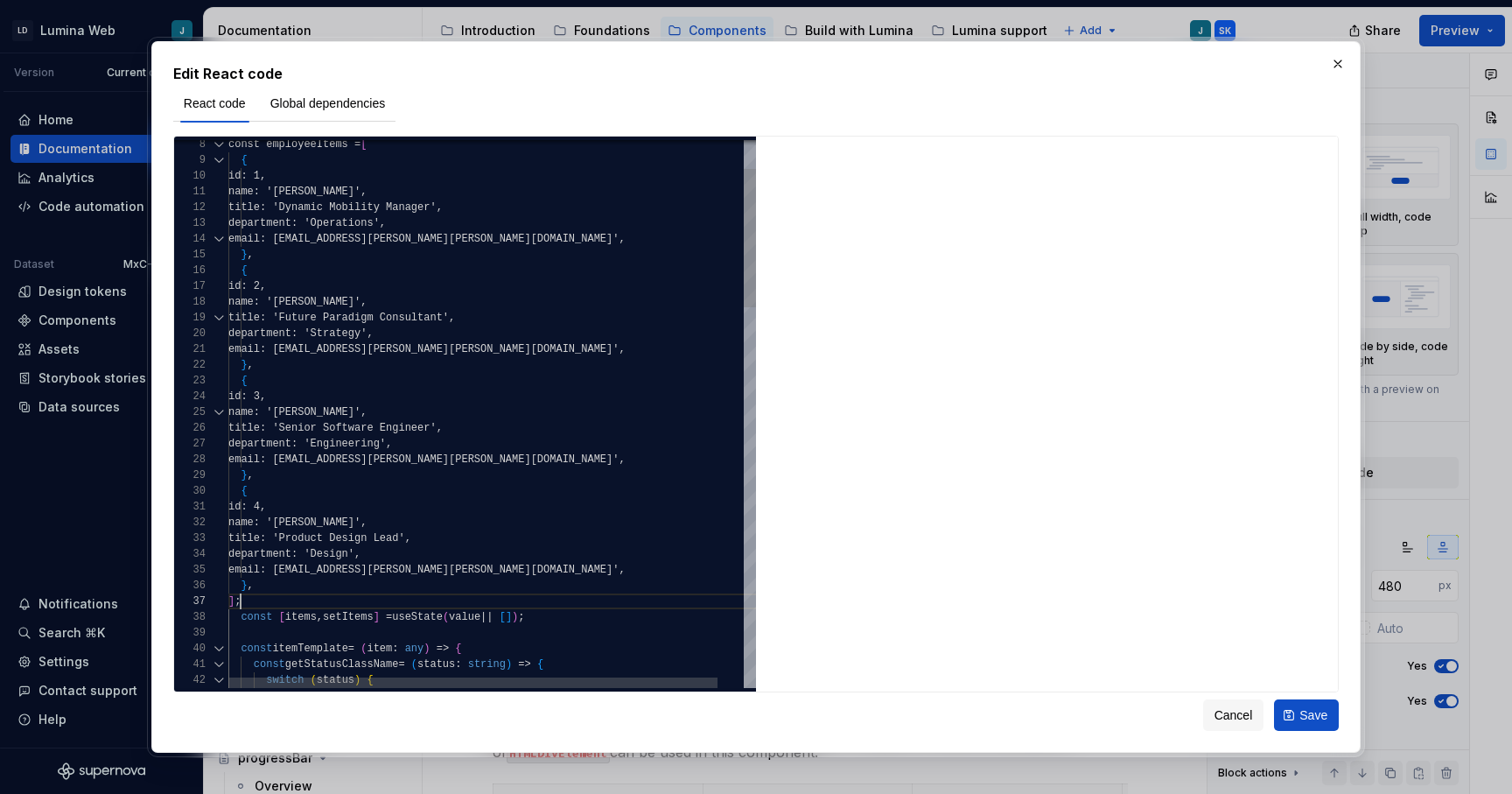
scroll to position [95, 12]
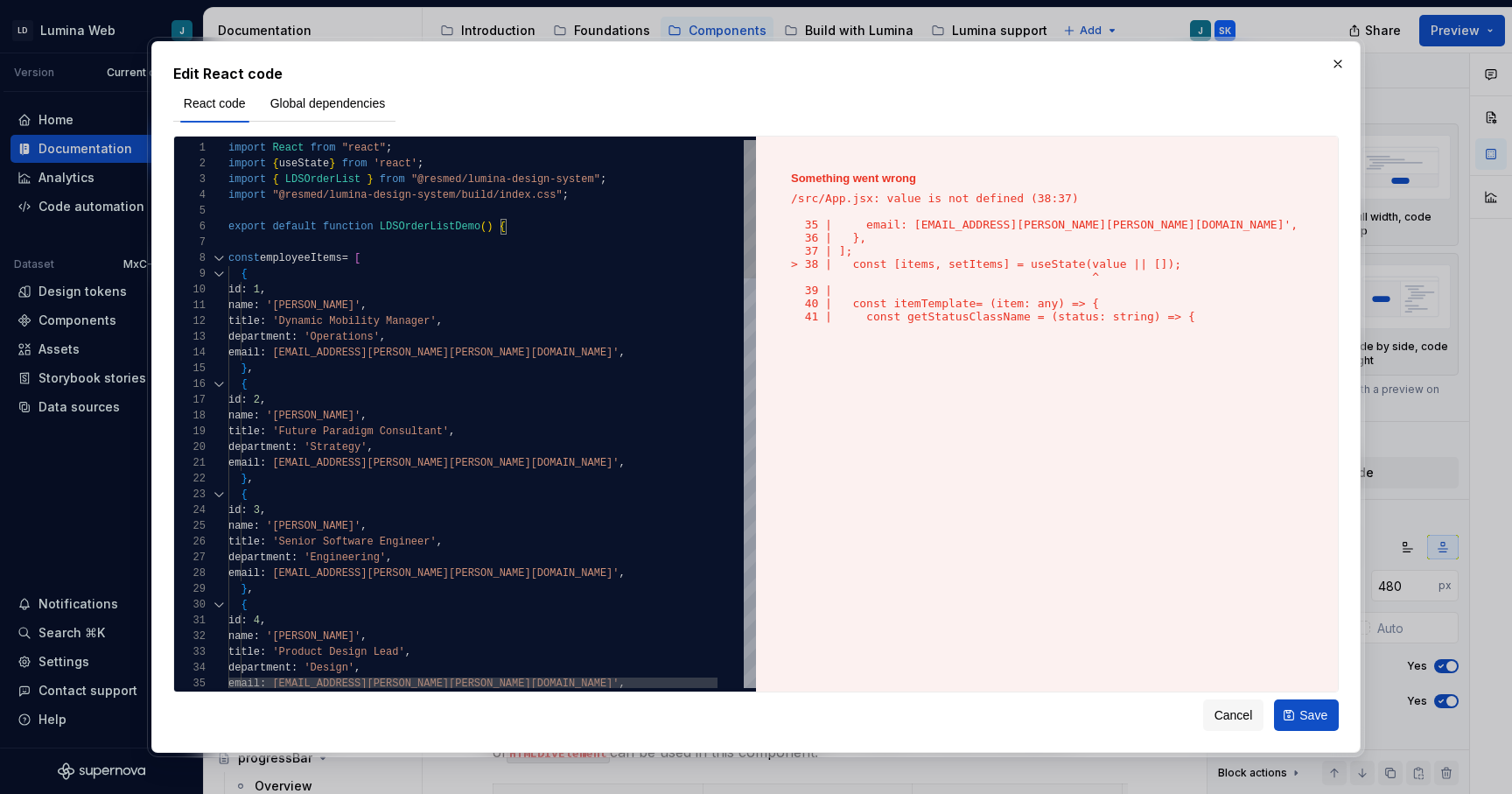
click at [218, 257] on div at bounding box center [219, 259] width 23 height 16
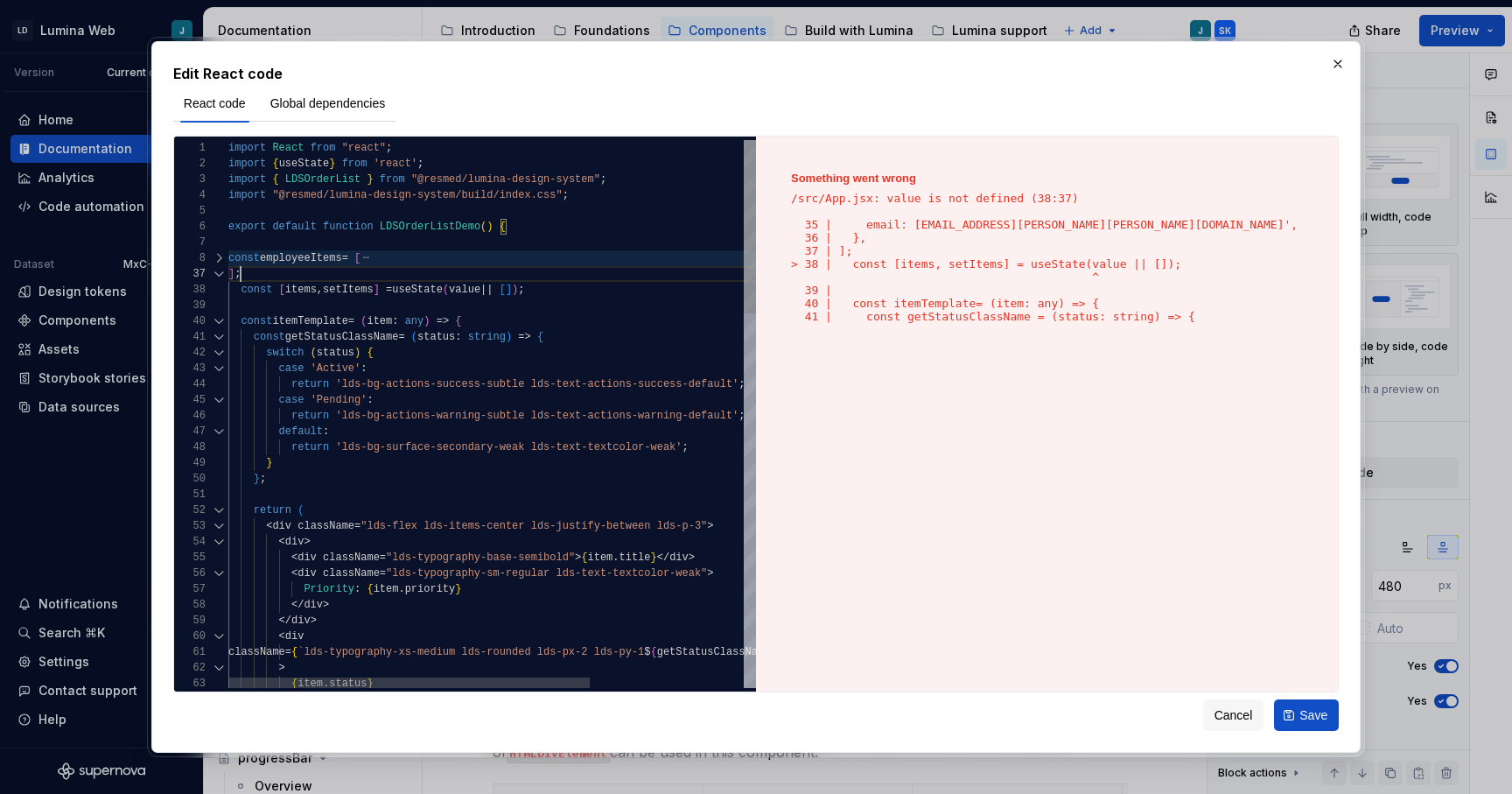
scroll to position [16, 12]
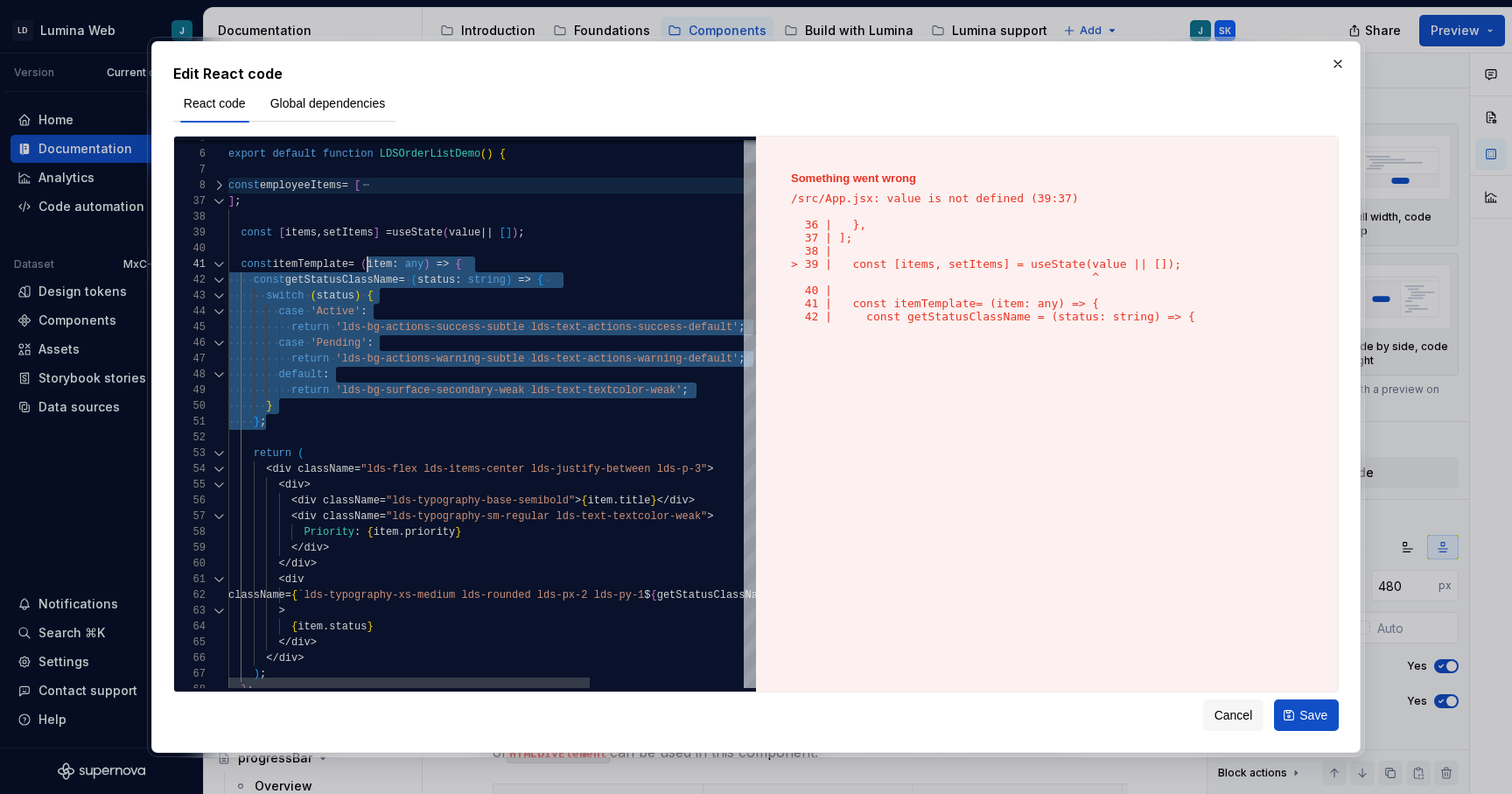
scroll to position [32, 139]
drag, startPoint x: 273, startPoint y: 425, endPoint x: 365, endPoint y: 267, distance: 182.8
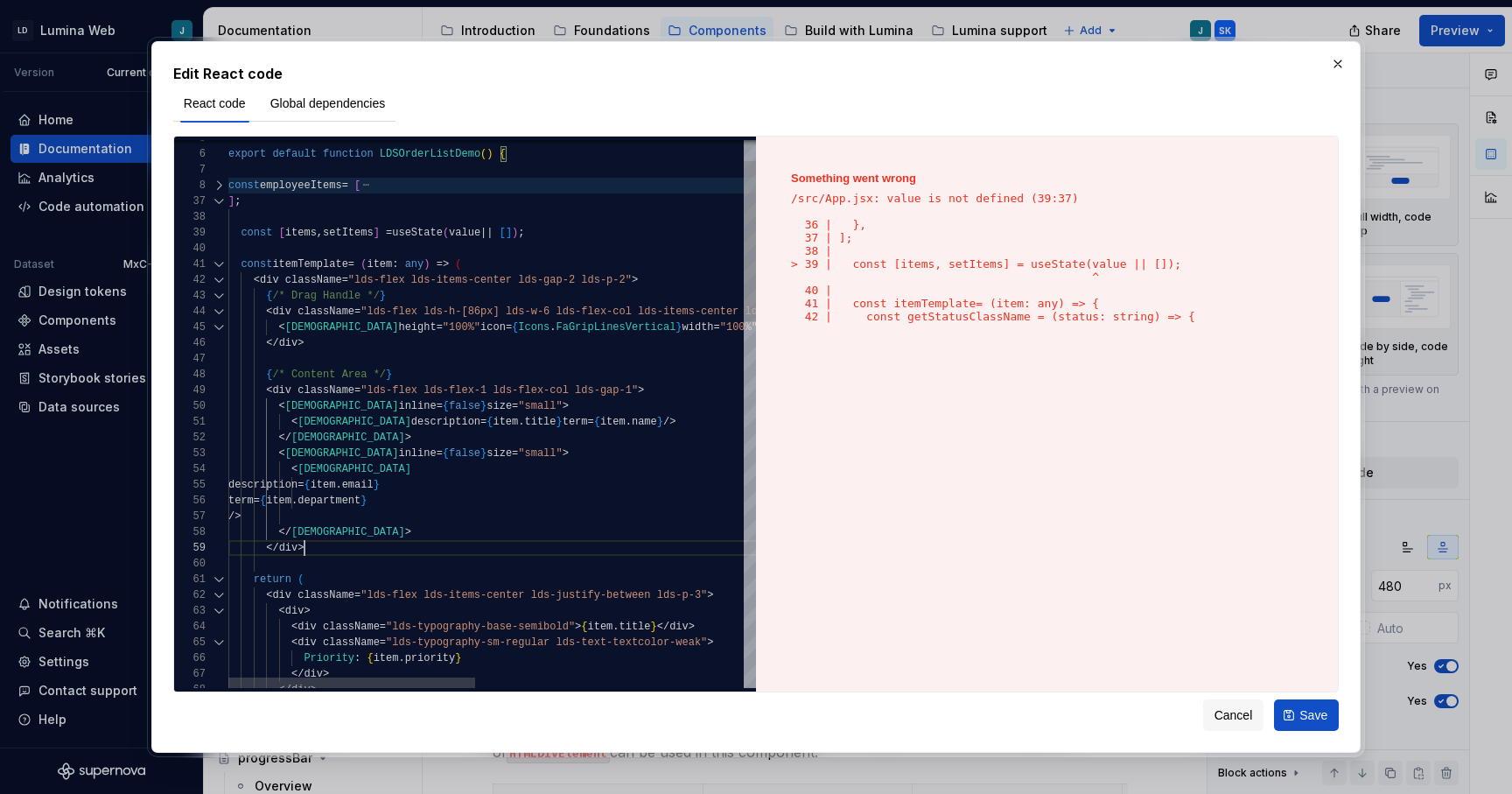
scroll to position [0, 76]
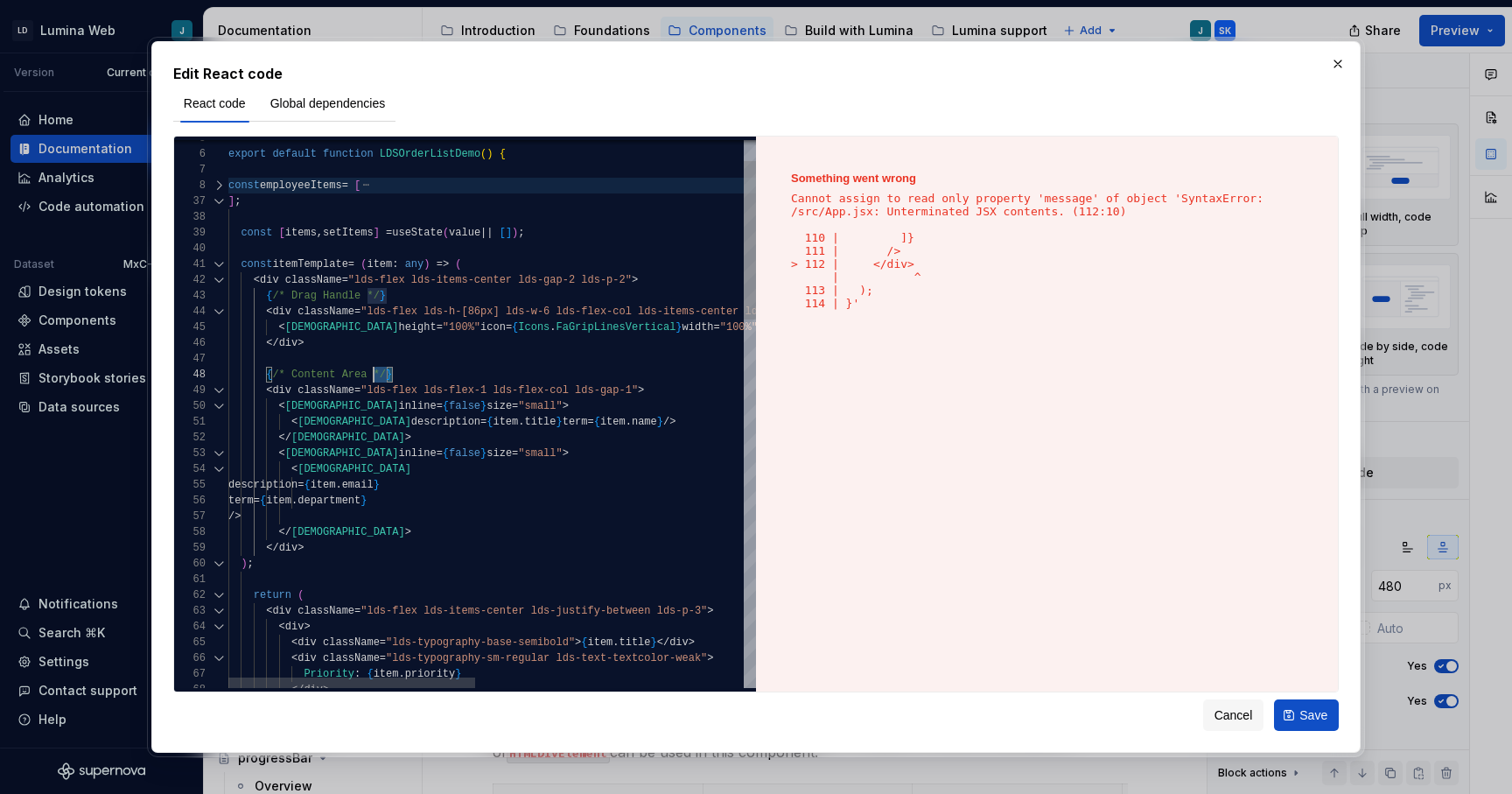
scroll to position [142, 0]
drag, startPoint x: 413, startPoint y: 376, endPoint x: 187, endPoint y: 377, distance: 226.0
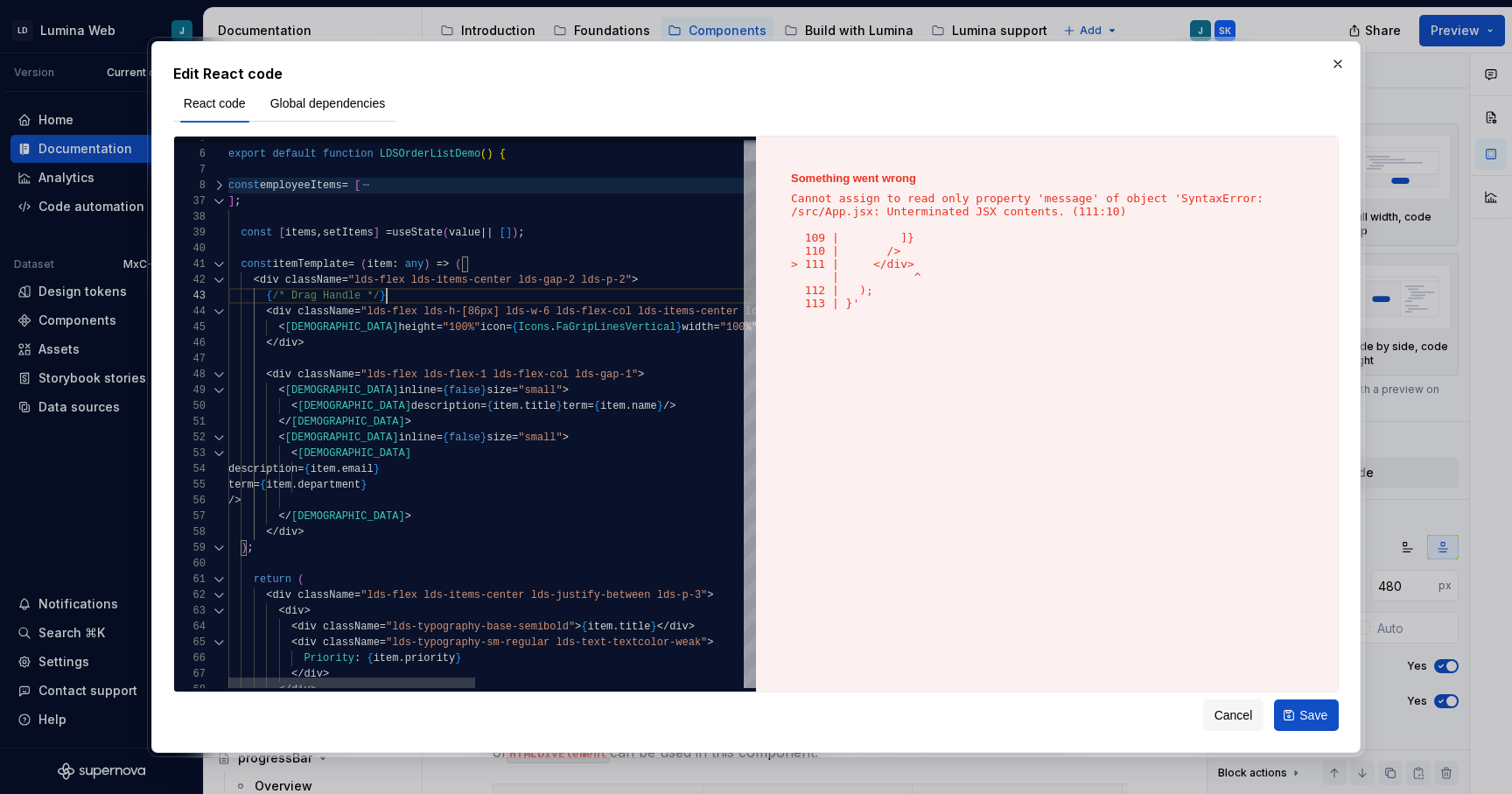
scroll to position [63, 0]
drag, startPoint x: 403, startPoint y: 297, endPoint x: 217, endPoint y: 297, distance: 186.0
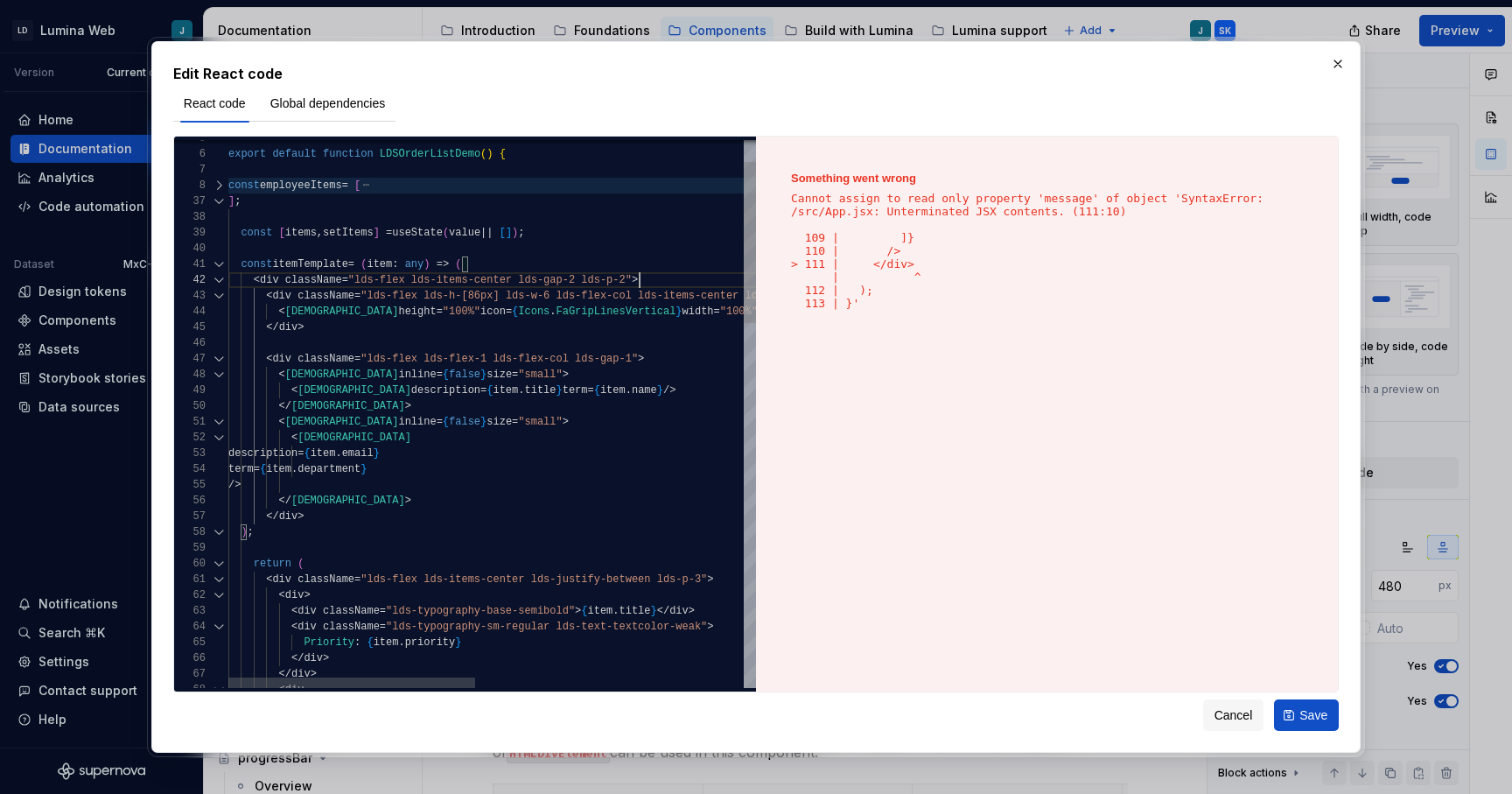
scroll to position [47, 411]
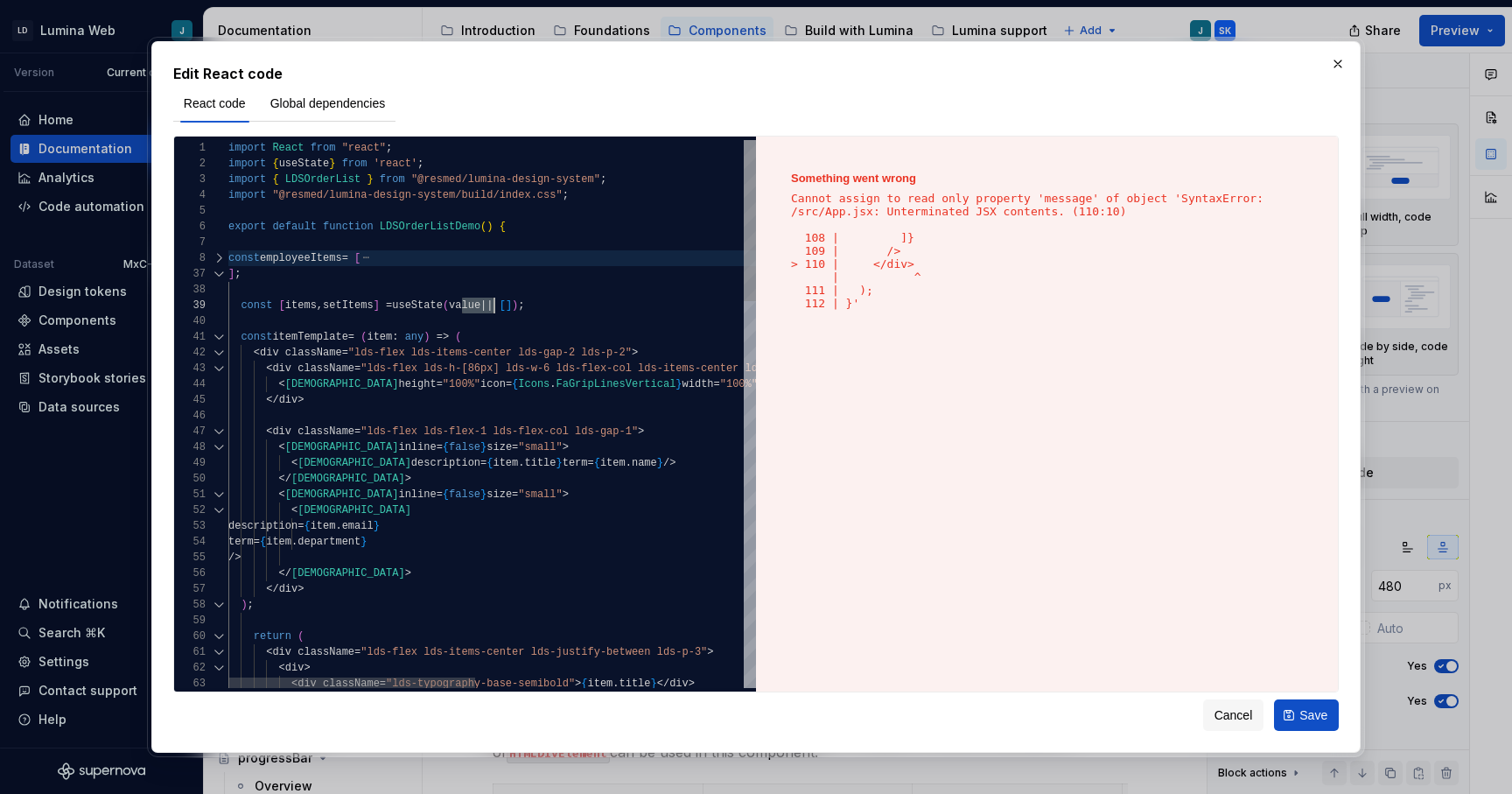
scroll to position [0, 316]
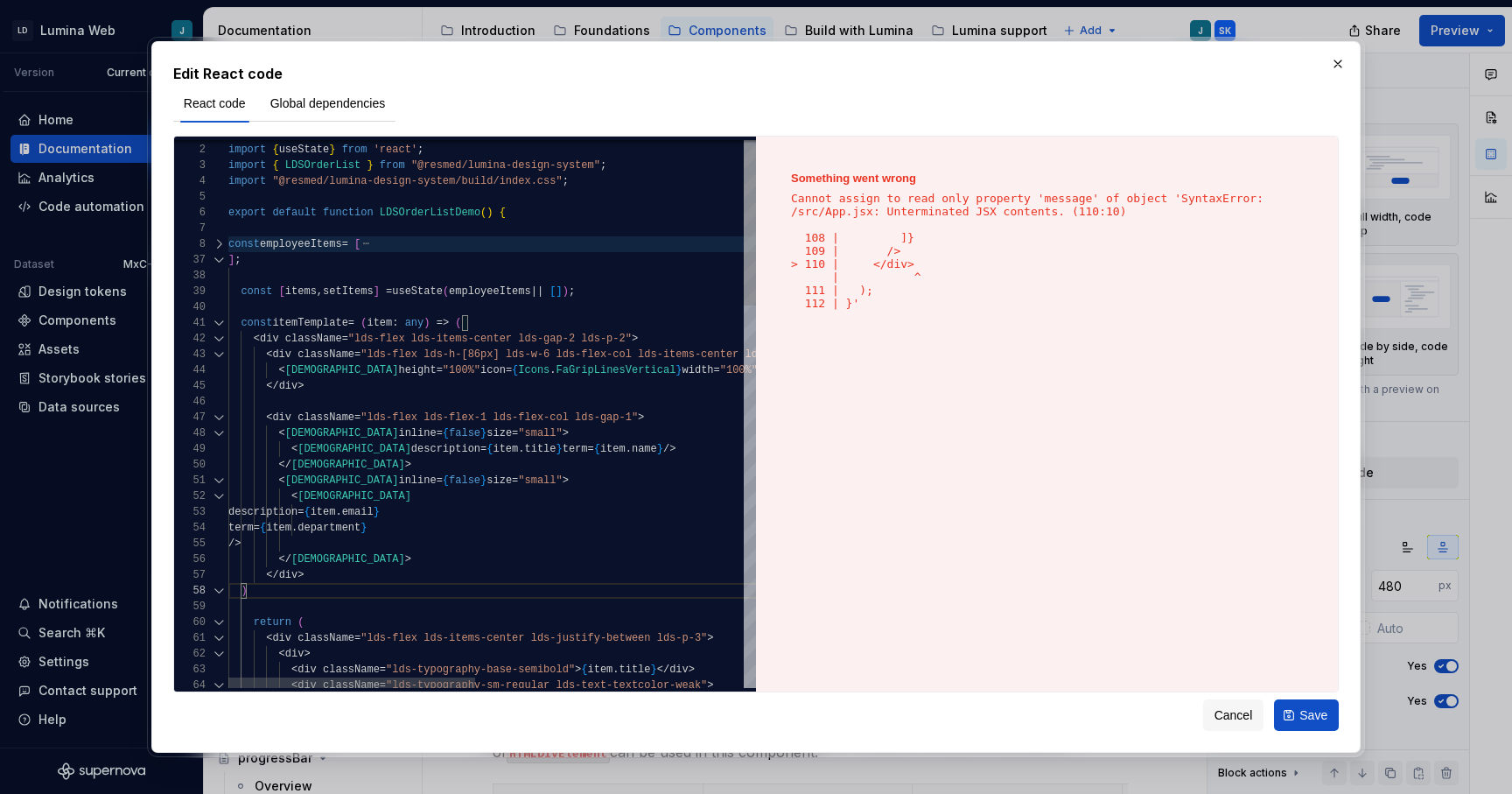
scroll to position [79, 279]
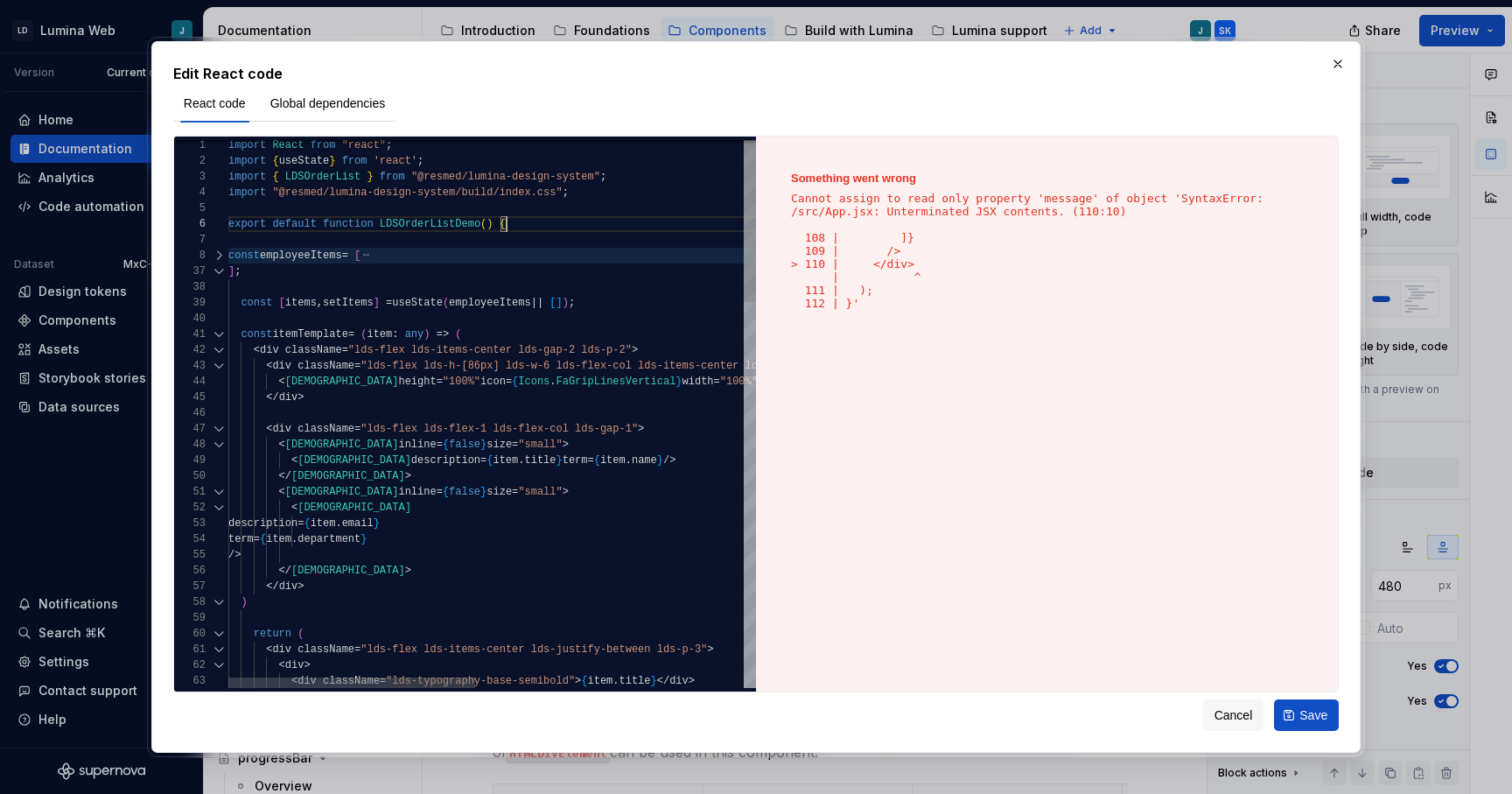
click at [221, 255] on div at bounding box center [219, 256] width 23 height 16
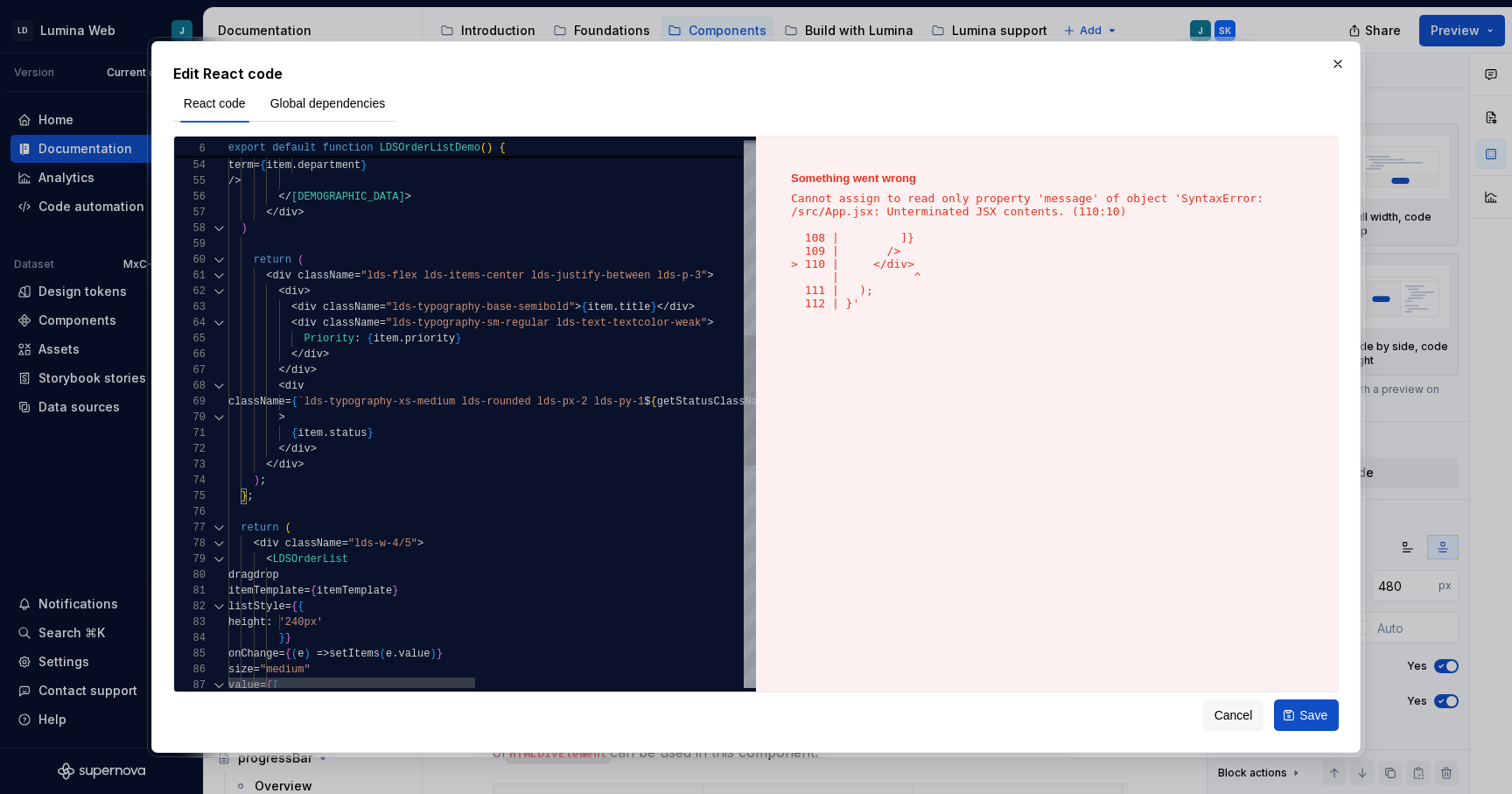
click at [264, 498] on div "</ div > ) return ( < div className = "lds-flex lds-items-center lds-justify-be…" at bounding box center [778, 470] width 1099 height 2297
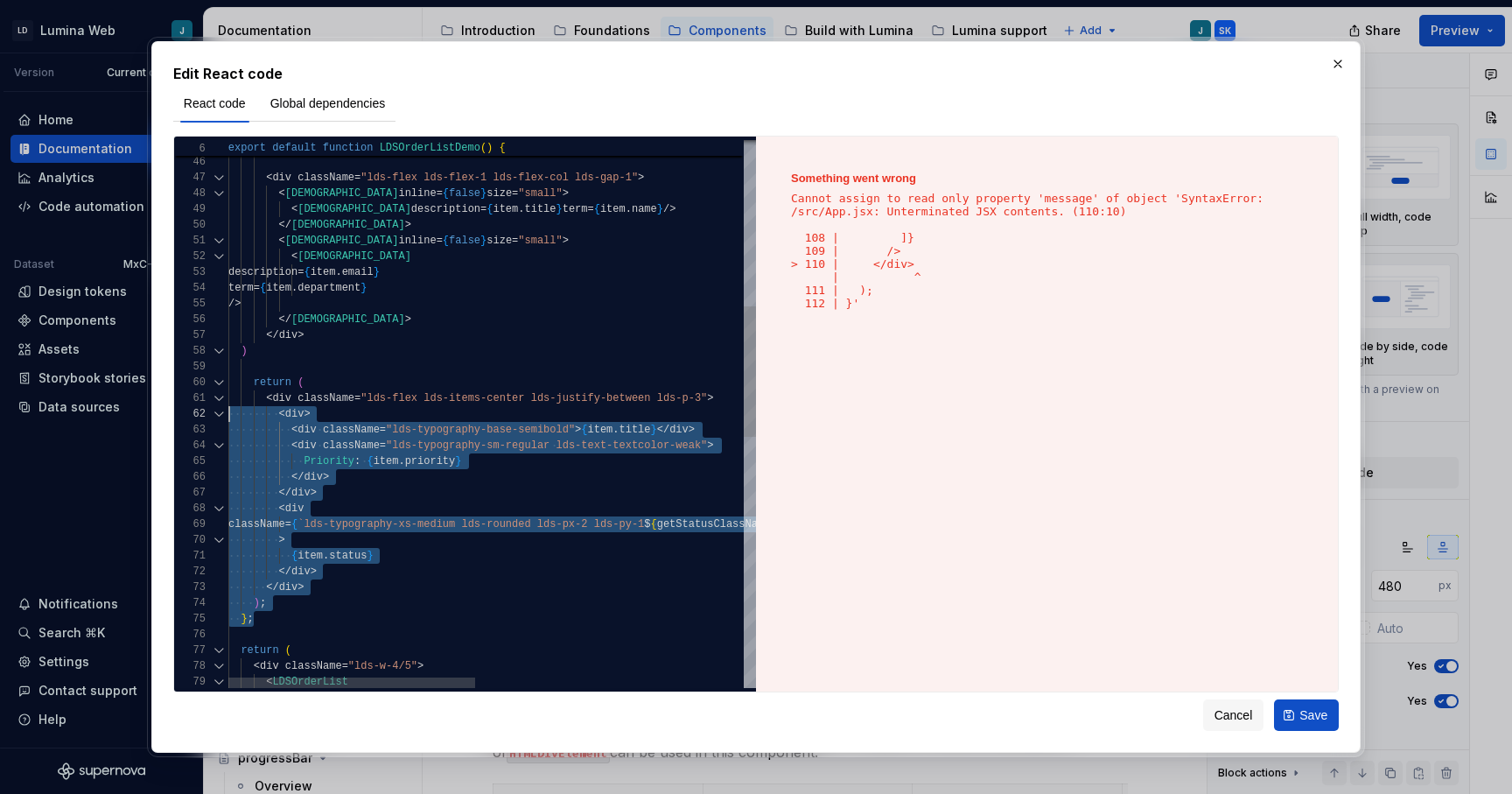
scroll to position [142, 0]
drag, startPoint x: 259, startPoint y: 621, endPoint x: 199, endPoint y: 384, distance: 244.5
click at [229, 384] on div "</ div > ) return ( < div className = "lds-flex lds-items-center lds-justify-be…" at bounding box center [778, 594] width 1099 height 2297
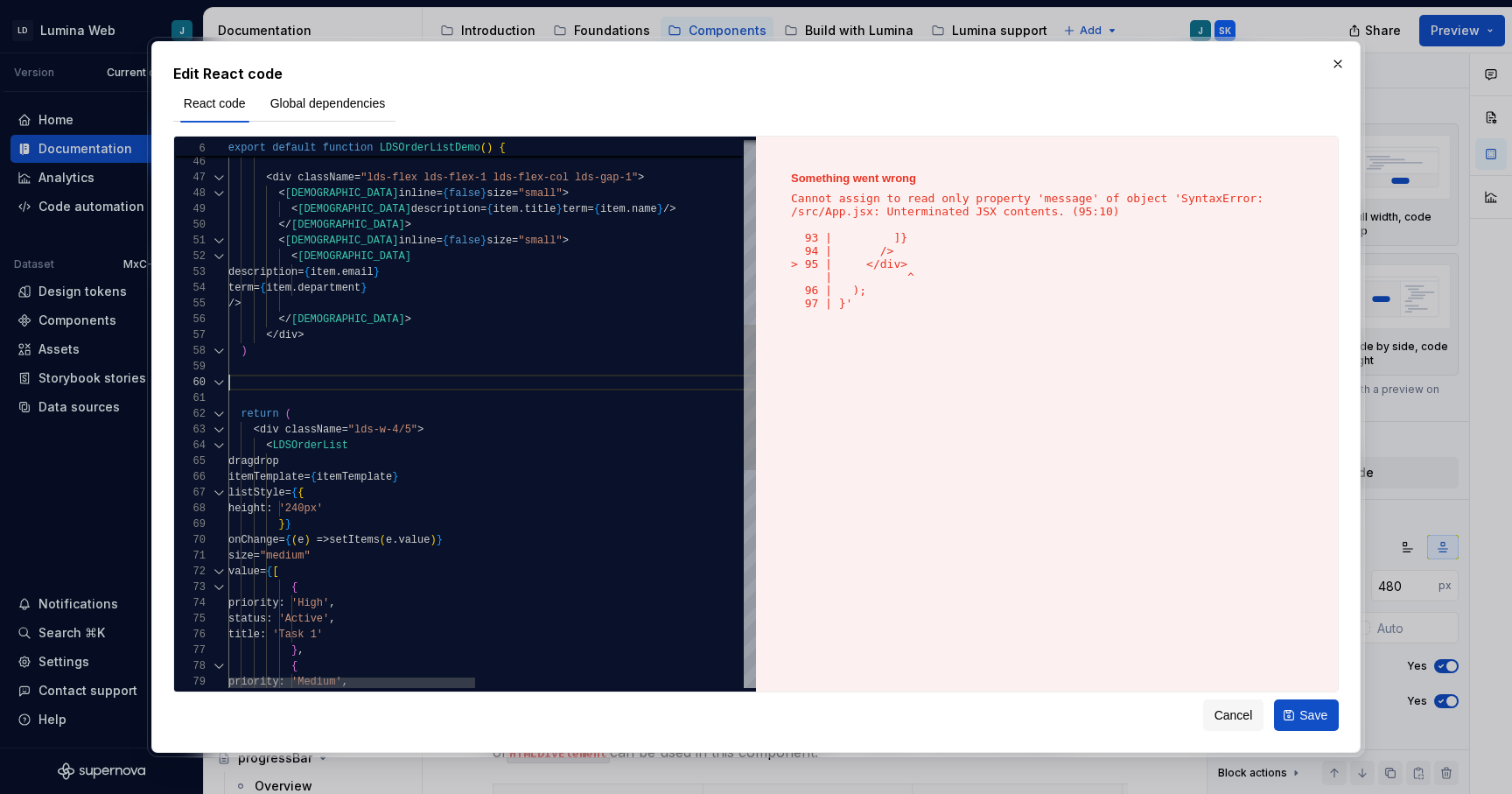
type textarea "**********"
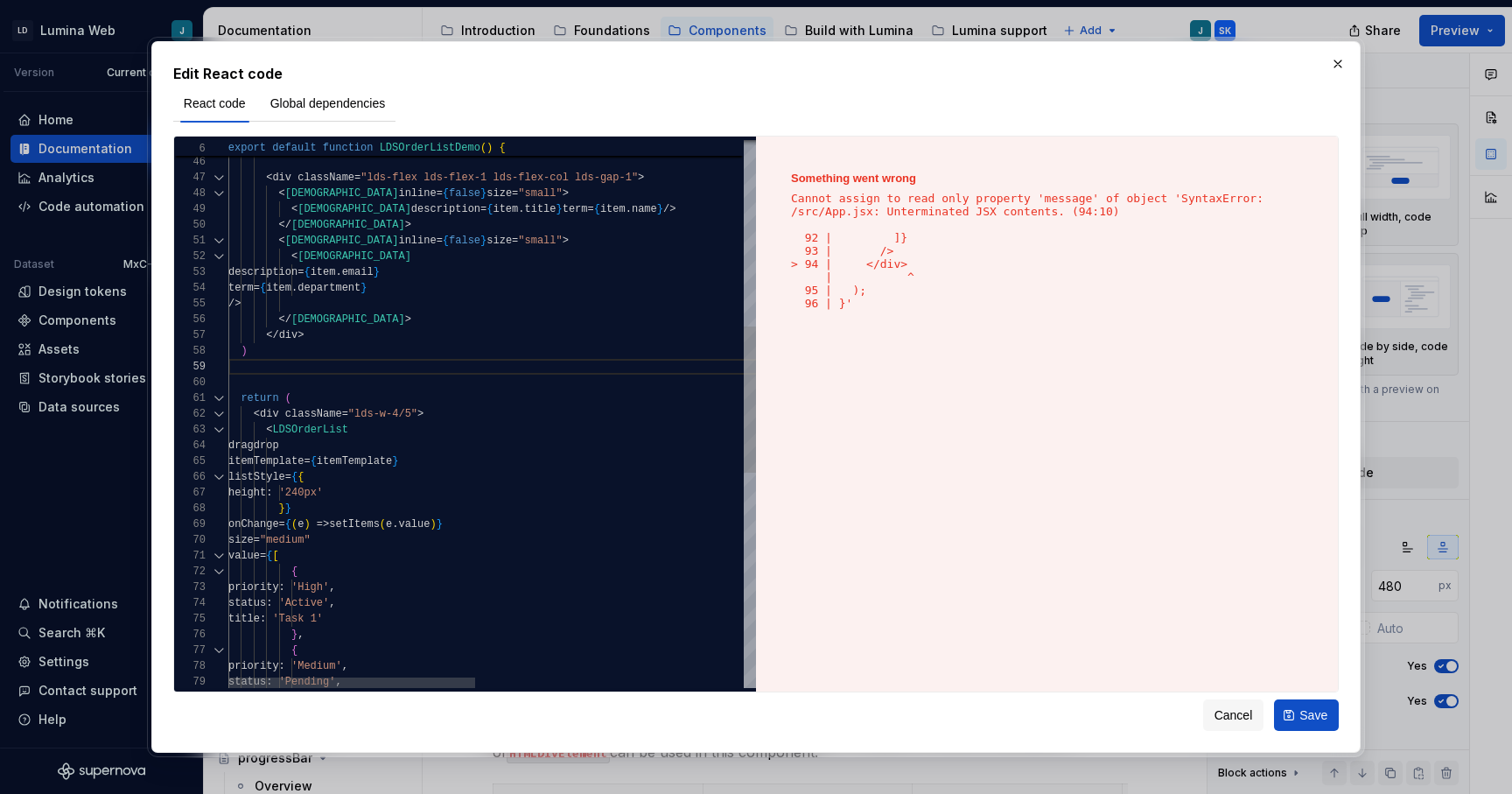
type textarea "*"
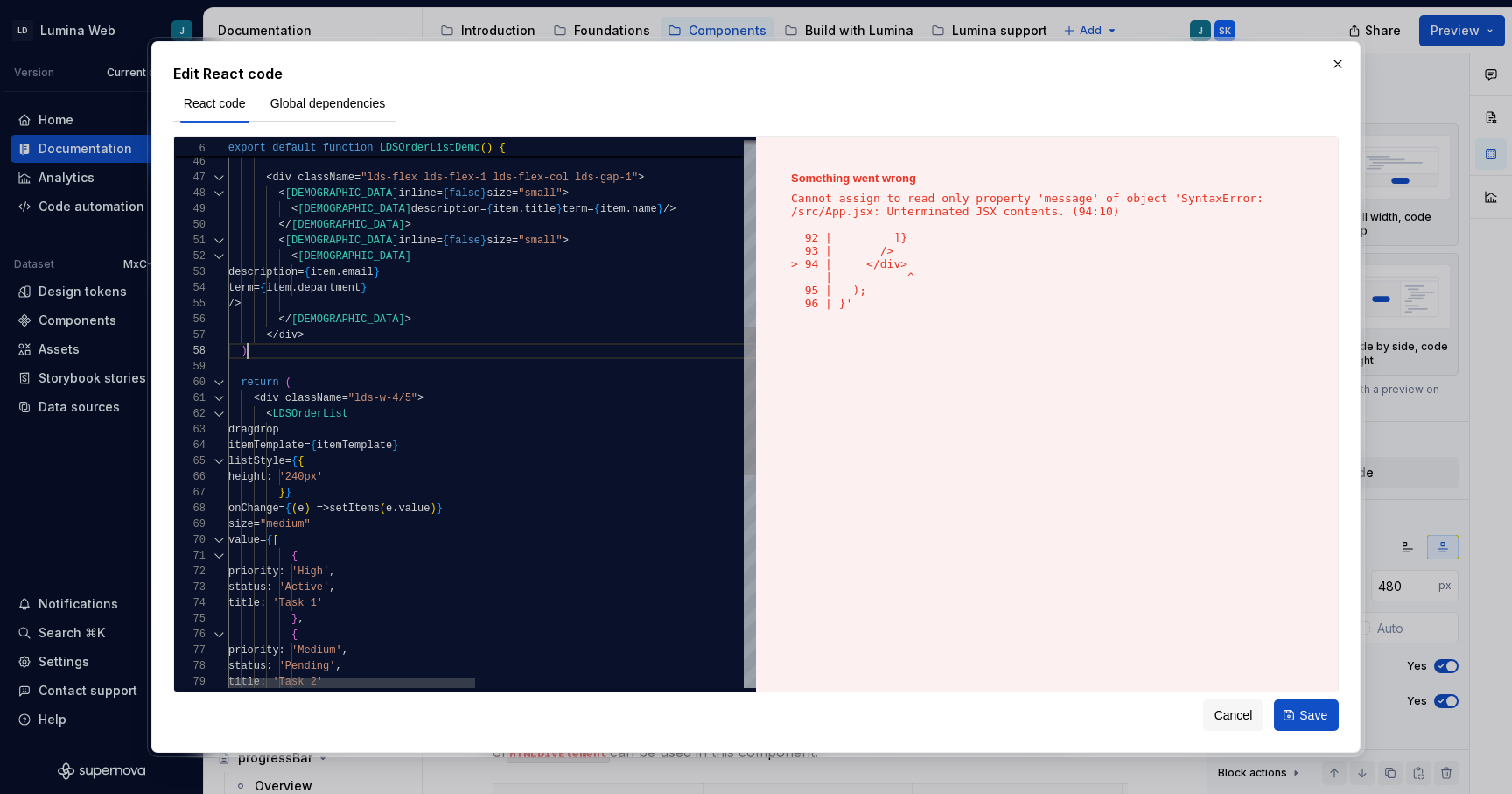
scroll to position [110, 19]
click at [462, 457] on div "</ div > ) </ [DEMOGRAPHIC_DATA] > /> term = { item . department } description …" at bounding box center [778, 460] width 1099 height 2029
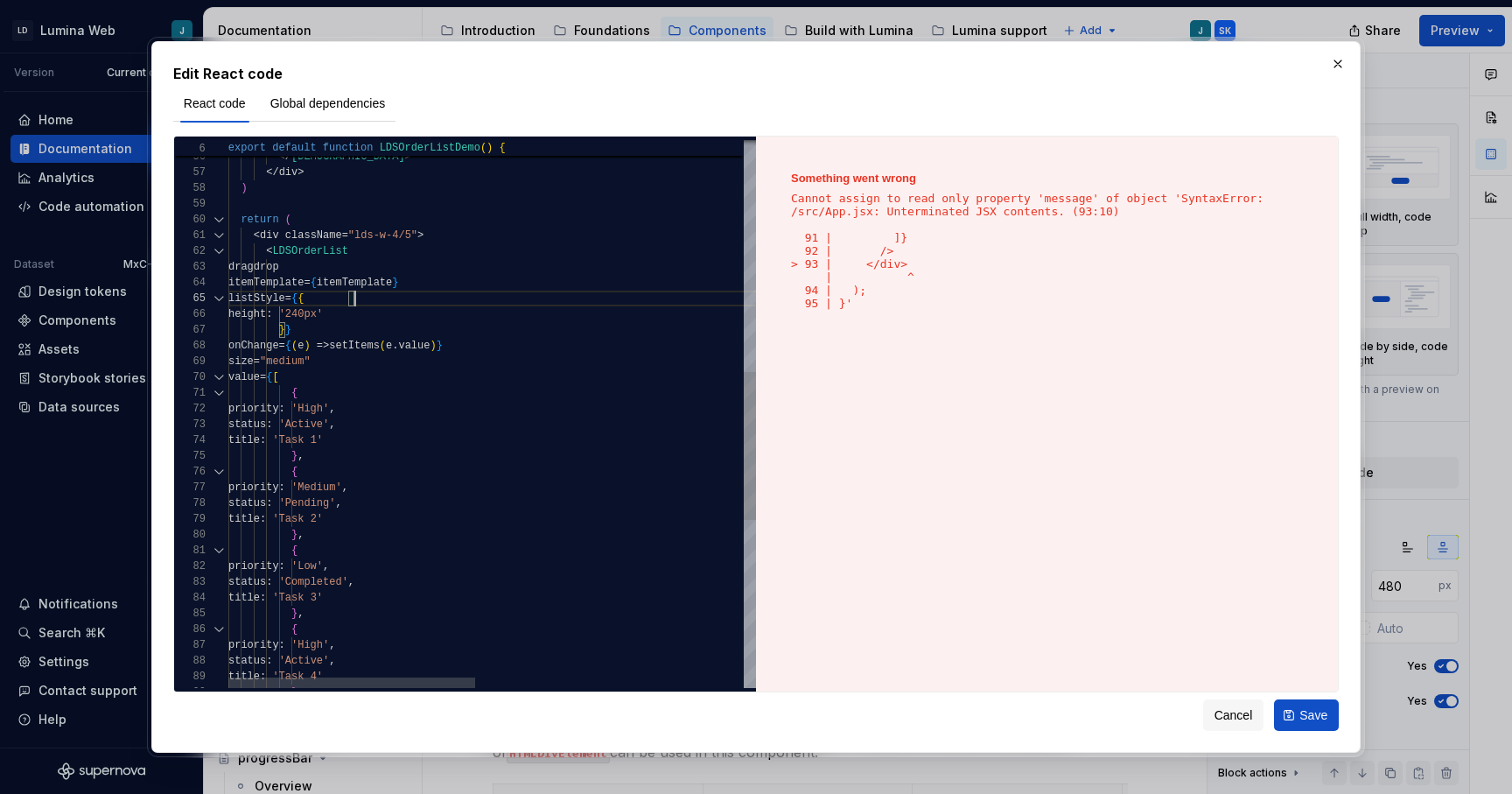
click at [254, 235] on div "{ priority : 'High' , status : 'Active' , title : 'Task 1' } , { priority : 'Me…" at bounding box center [778, 297] width 1099 height 2029
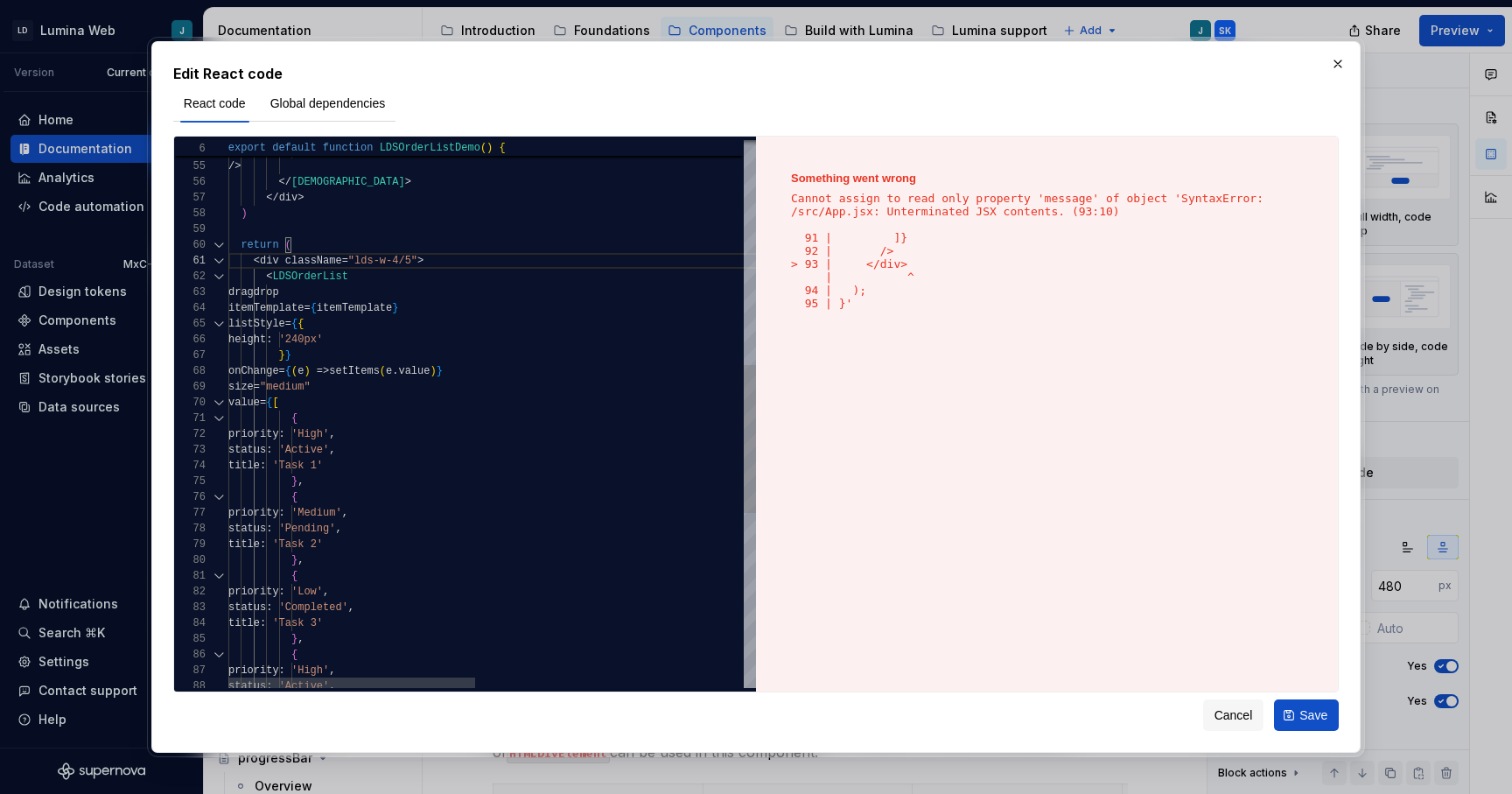
click at [271, 279] on div "title : 'Task 1' } , { priority : 'Medium' , status : 'Pending' , title : 'Task…" at bounding box center [778, 322] width 1099 height 2029
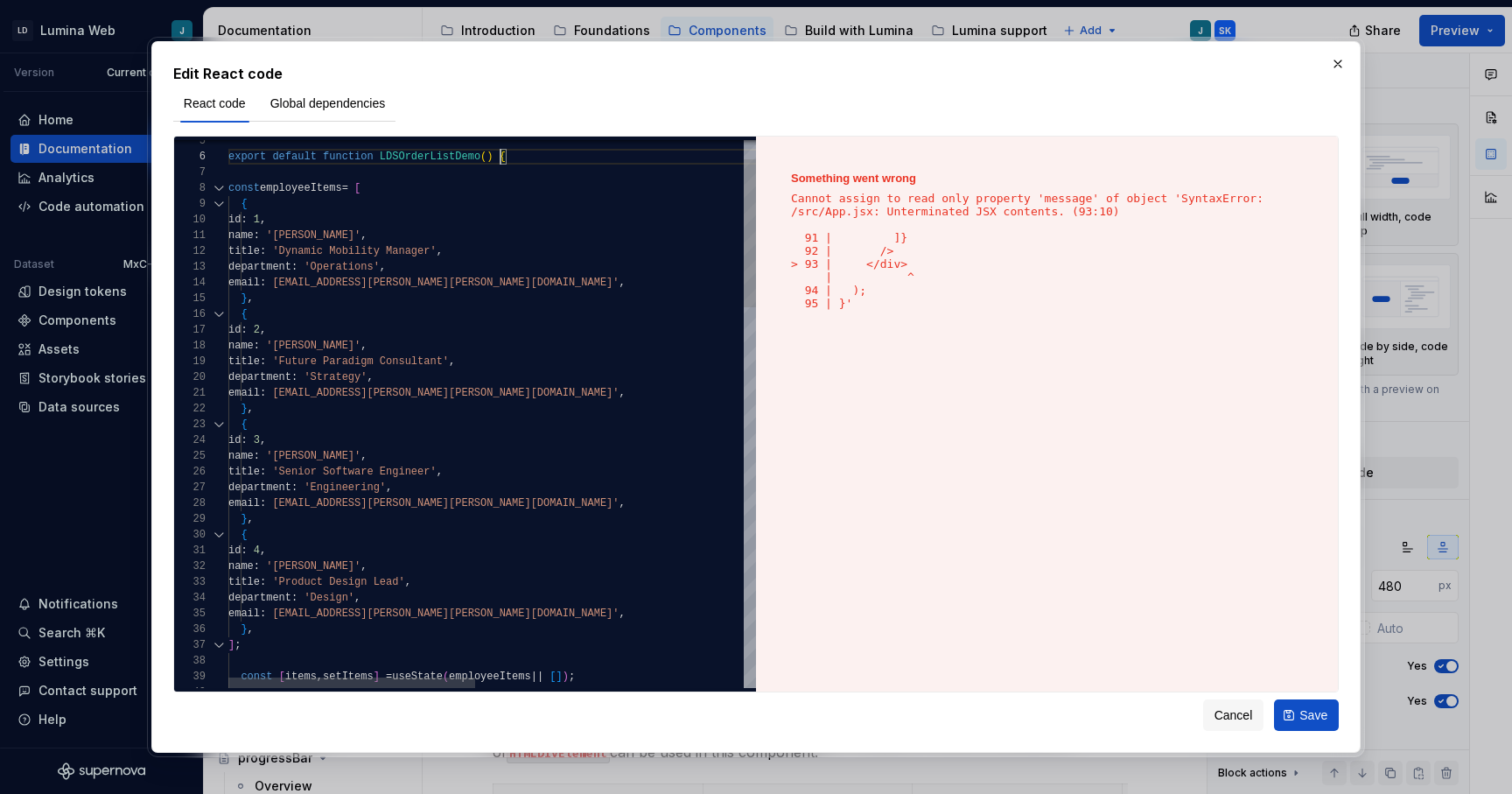
click at [219, 186] on div at bounding box center [219, 188] width 23 height 16
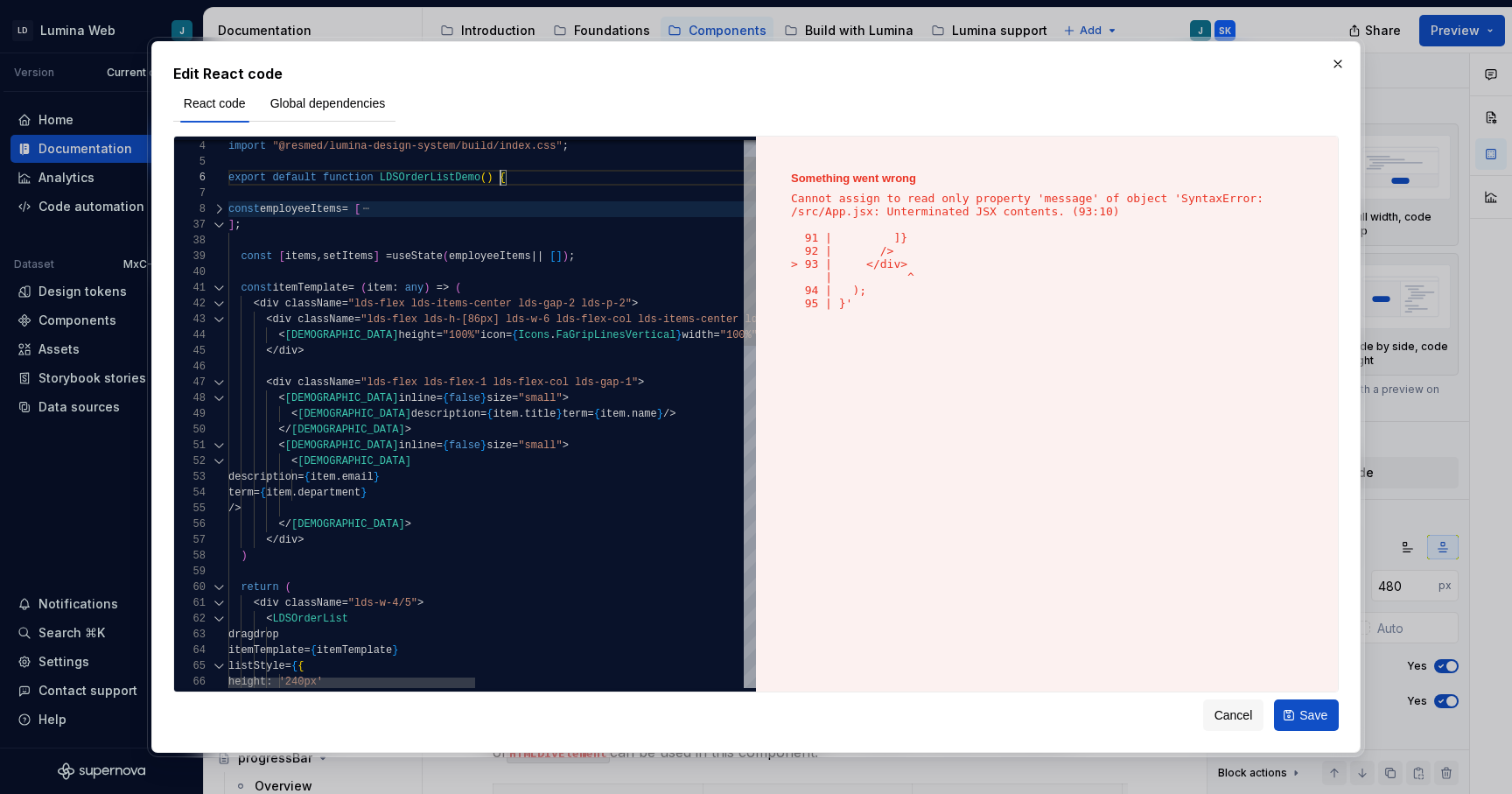
click at [219, 285] on div at bounding box center [219, 288] width 23 height 16
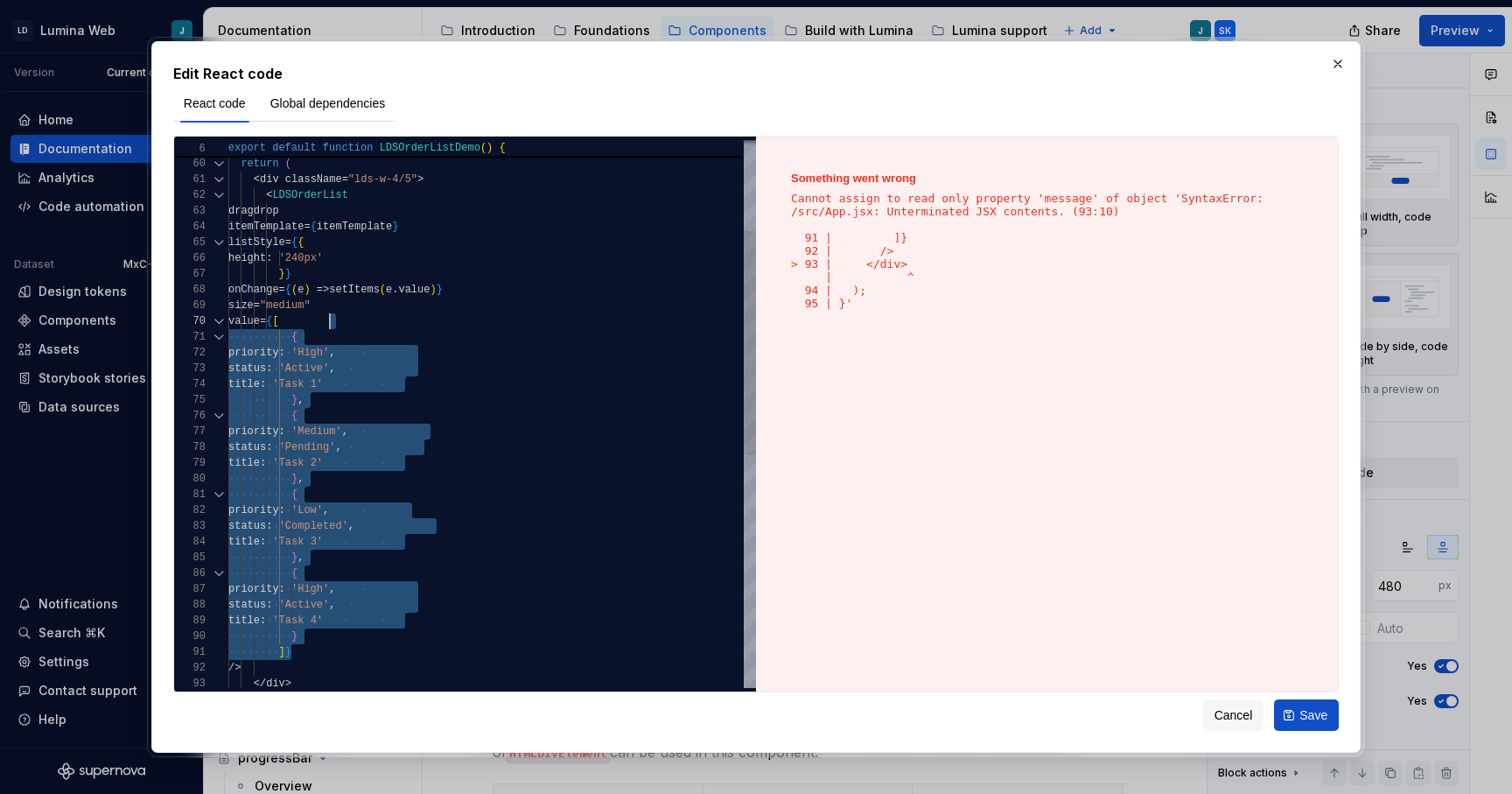
scroll to position [79, 95]
drag, startPoint x: 297, startPoint y: 651, endPoint x: 323, endPoint y: 326, distance: 326.0
click at [323, 326] on div "< LDSOrderList dragdrop itemTemplate = { itemTemplate } listStyle = { { height …" at bounding box center [492, 586] width 527 height 1336
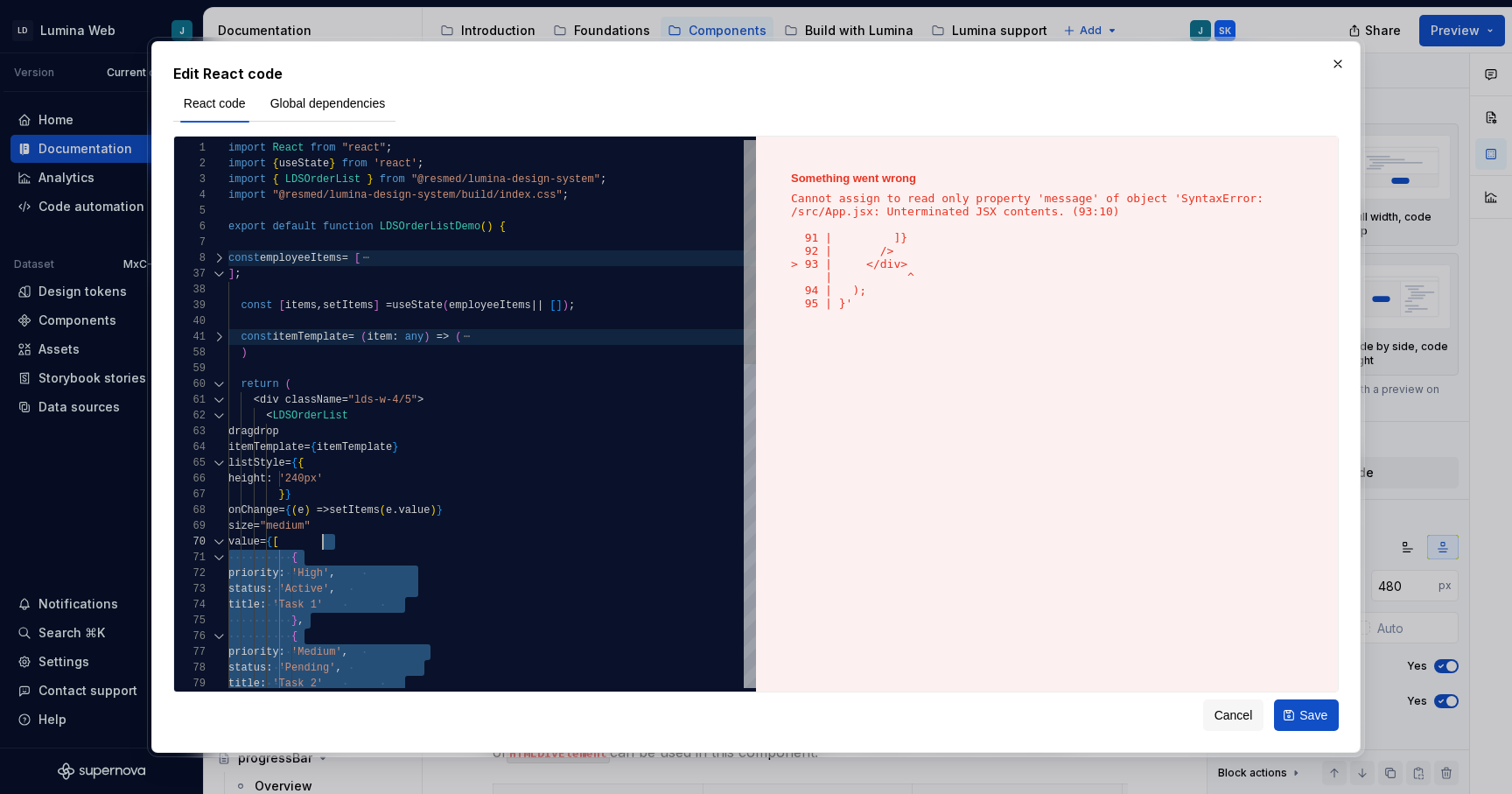
click at [219, 338] on div at bounding box center [219, 337] width 23 height 16
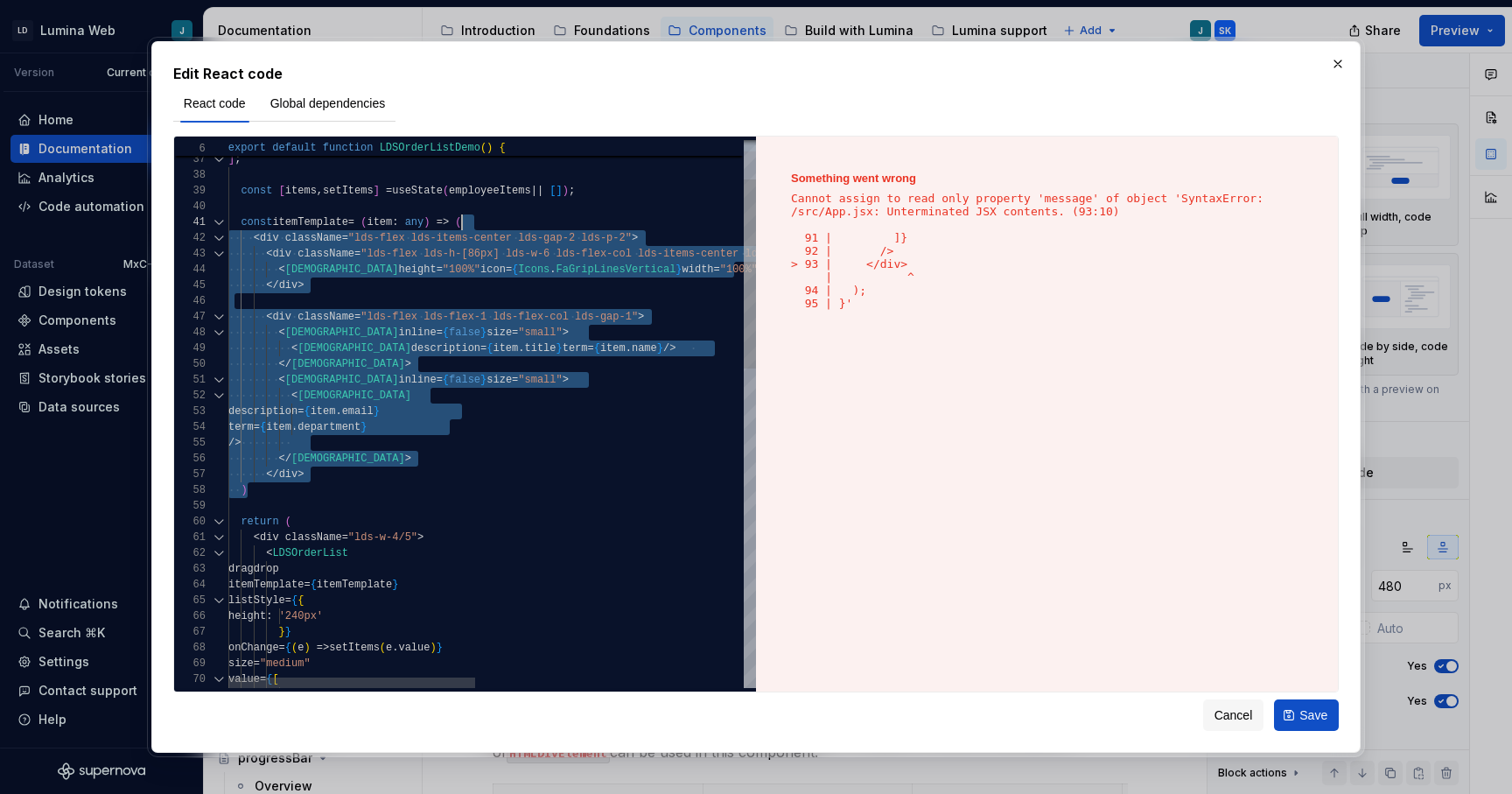
scroll to position [32, 234]
drag, startPoint x: 251, startPoint y: 491, endPoint x: 463, endPoint y: 229, distance: 337.0
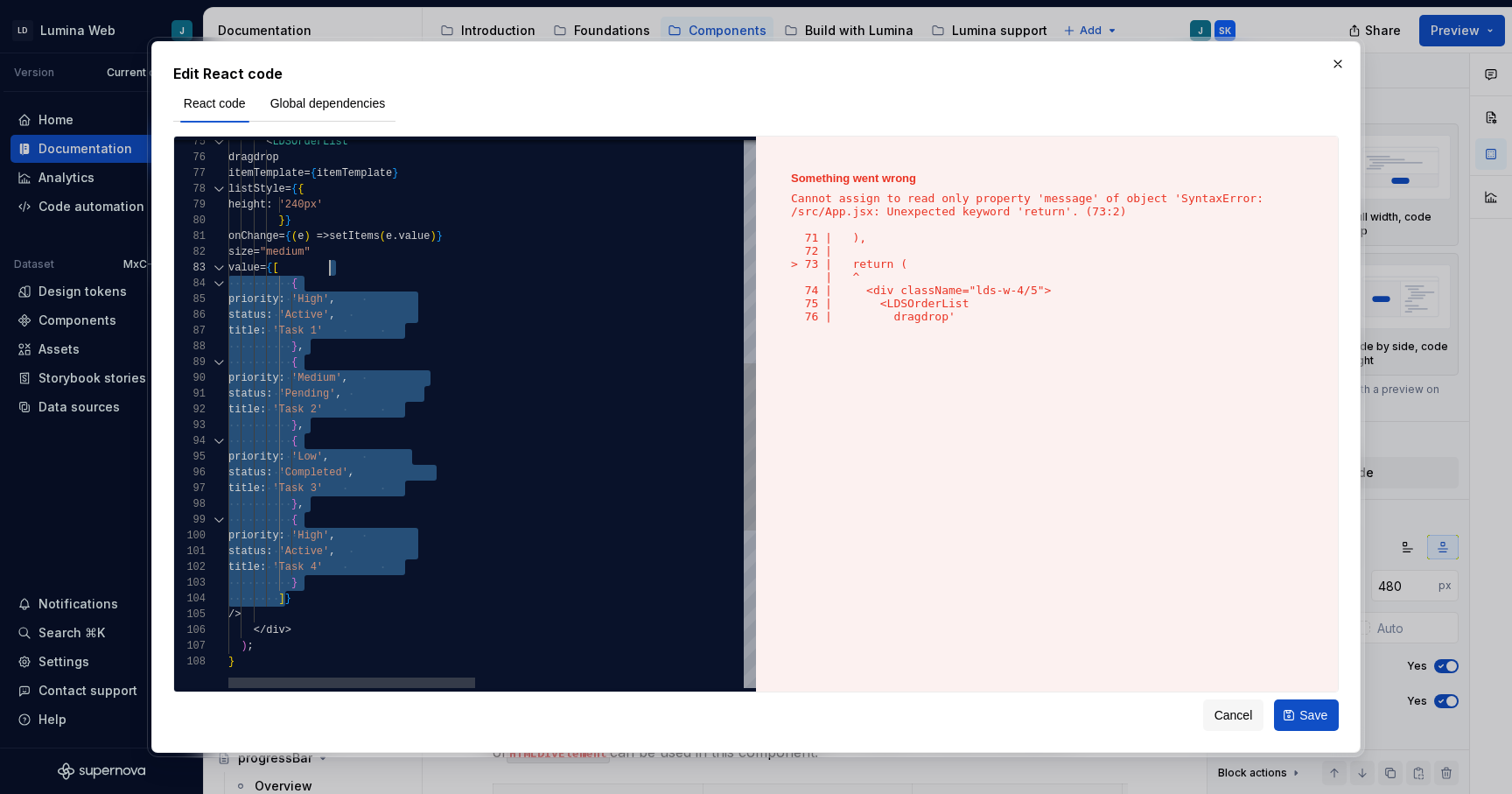
scroll to position [63, 95]
drag, startPoint x: 285, startPoint y: 595, endPoint x: 323, endPoint y: 270, distance: 327.2
click at [323, 270] on div "status : 'Completed' , title : 'Task 3' } , { priority : 'High' , status : 'Act…" at bounding box center [778, 305] width 1099 height 1793
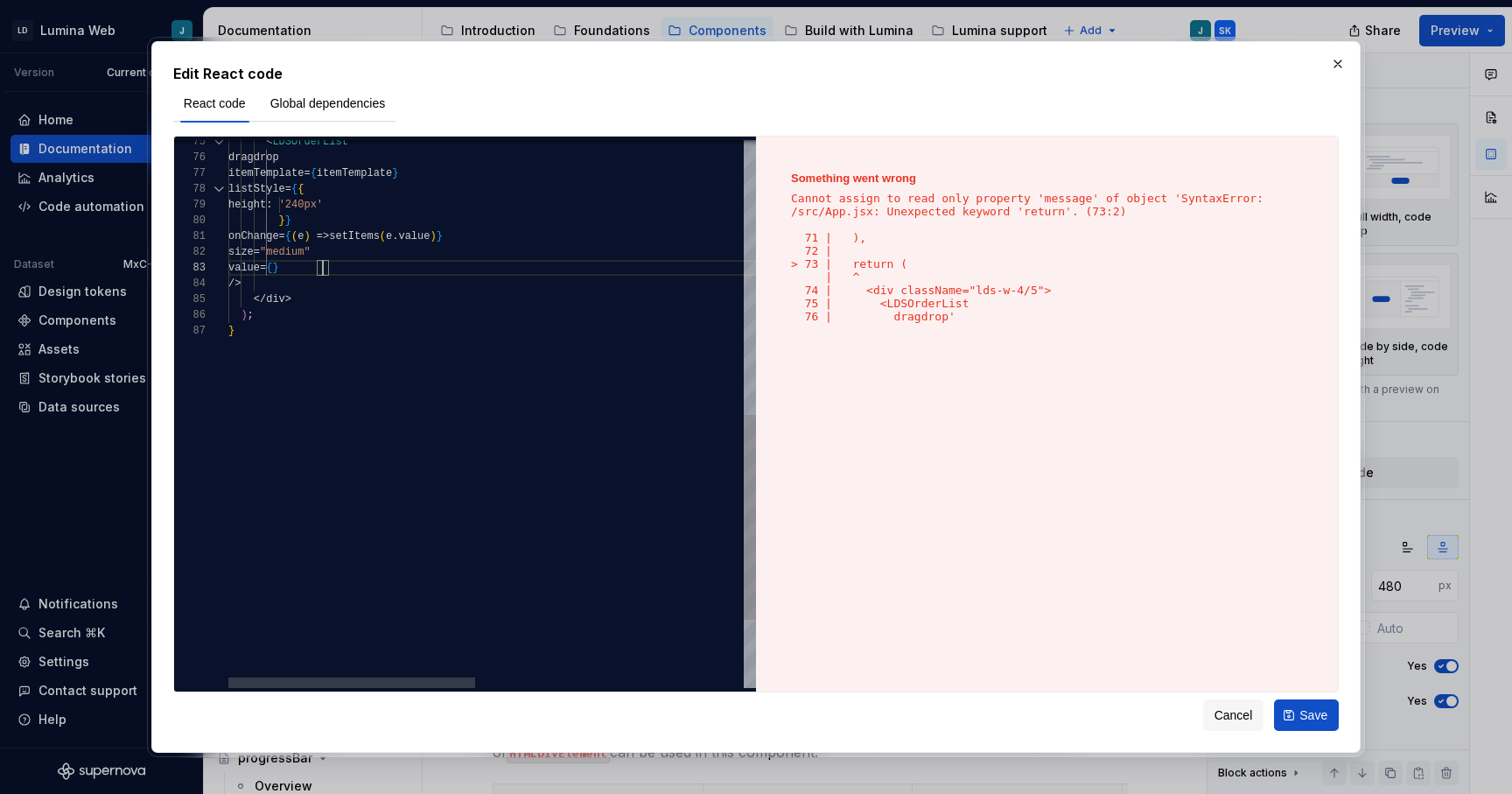
scroll to position [63, 177]
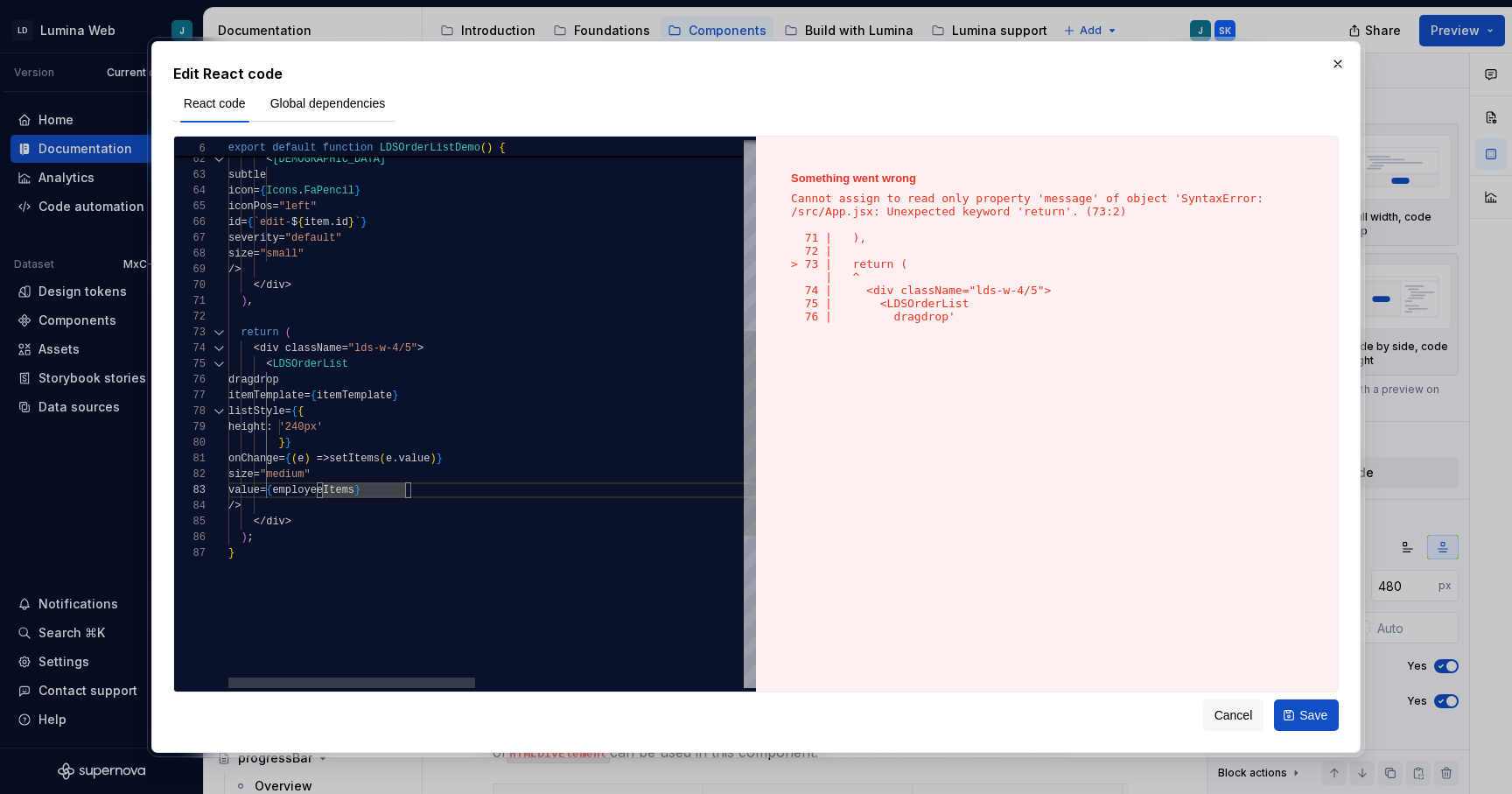
click at [527, 544] on div "/> </ div > ) ; } value = { employeeItems } size = "medium" onChange = { ( e ) …" at bounding box center [778, 362] width 1099 height 1462
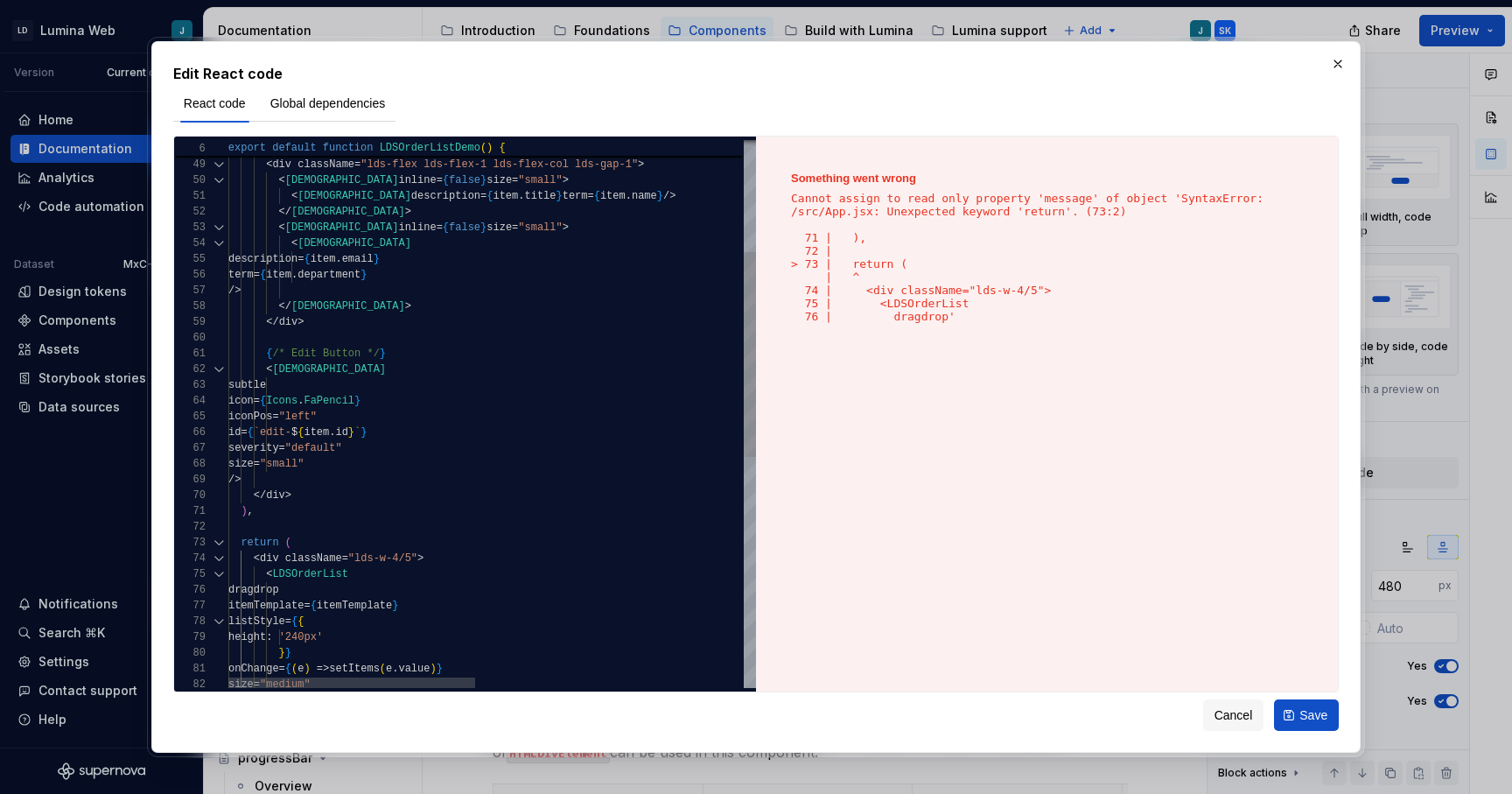
click at [265, 508] on div "size = "medium" onChange = { ( e ) => setItems ( e . value ) } } } height : '24…" at bounding box center [778, 572] width 1099 height 1462
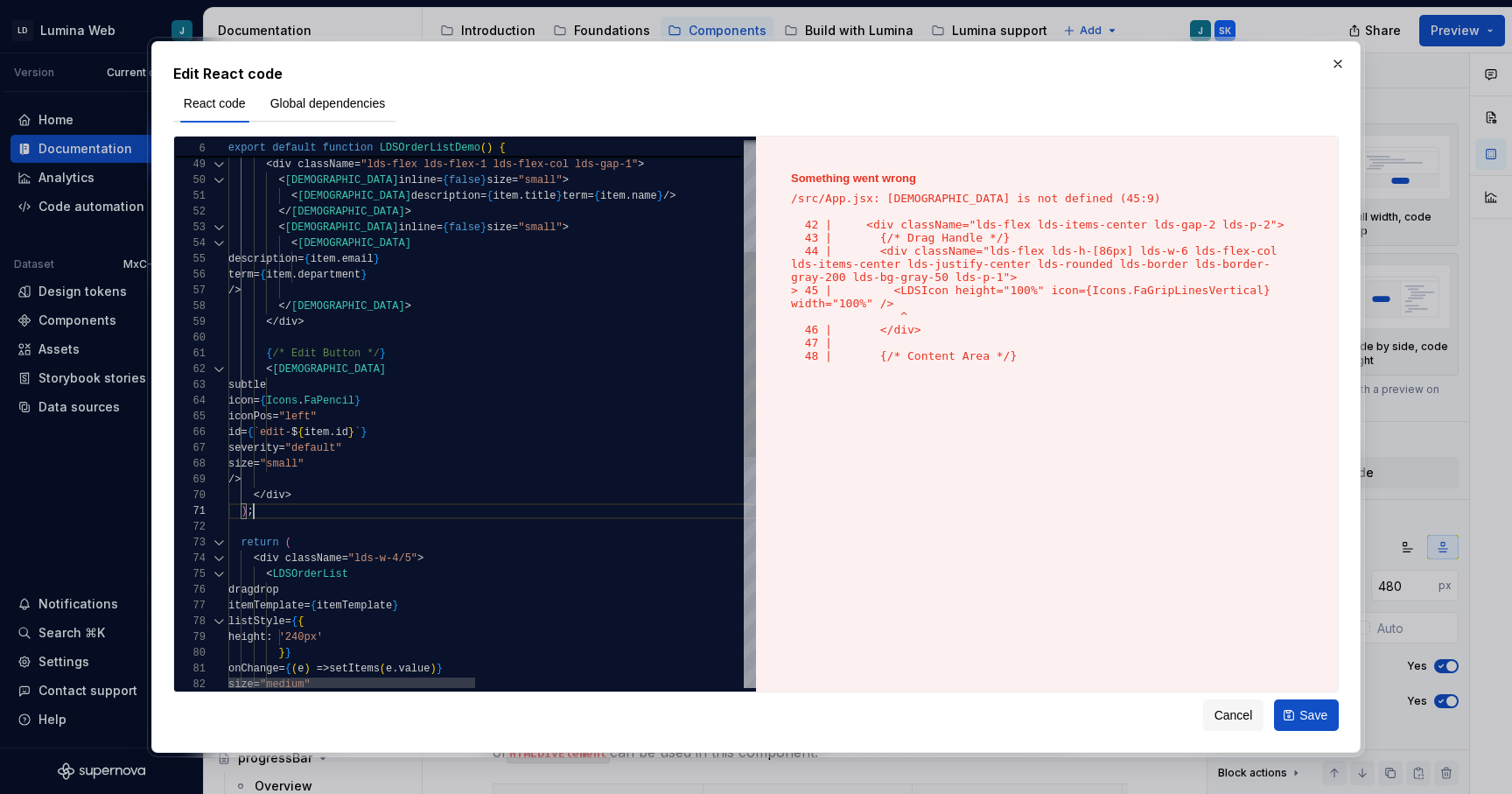
scroll to position [32, 25]
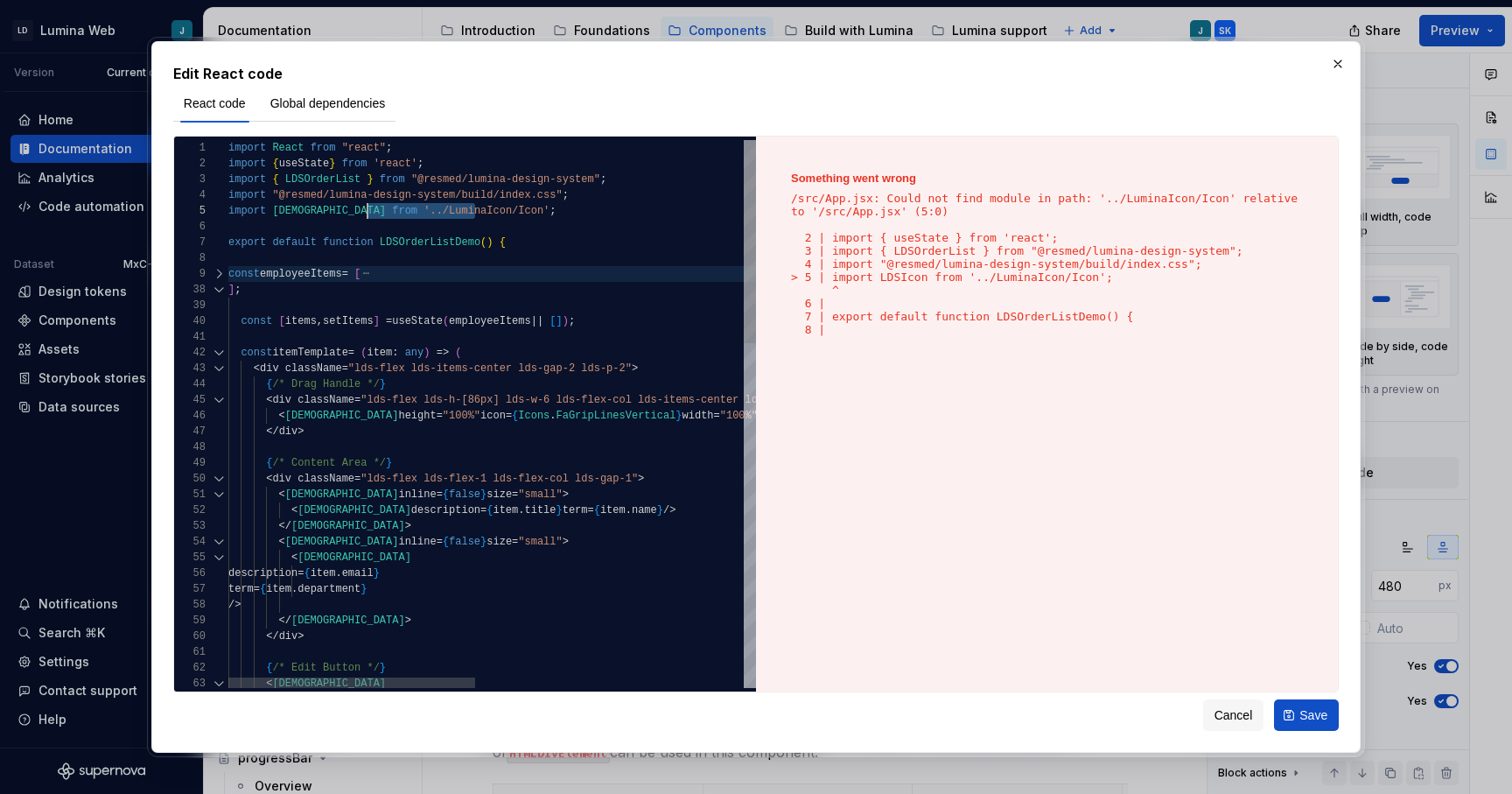
scroll to position [63, 133]
drag, startPoint x: 475, startPoint y: 215, endPoint x: 361, endPoint y: 216, distance: 114.0
drag, startPoint x: 596, startPoint y: 184, endPoint x: 420, endPoint y: 184, distance: 176.0
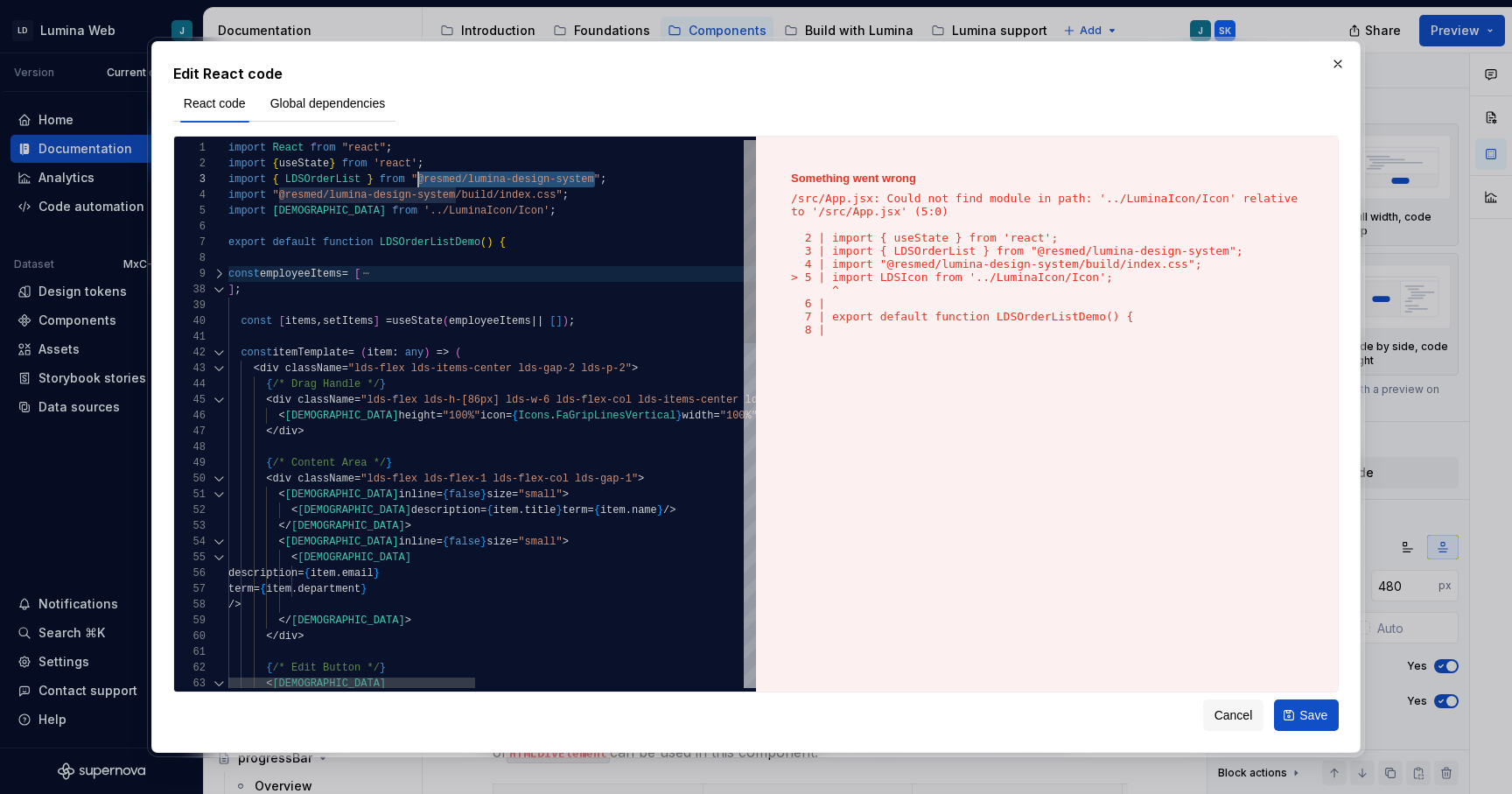
drag, startPoint x: 476, startPoint y: 215, endPoint x: 358, endPoint y: 216, distance: 118.0
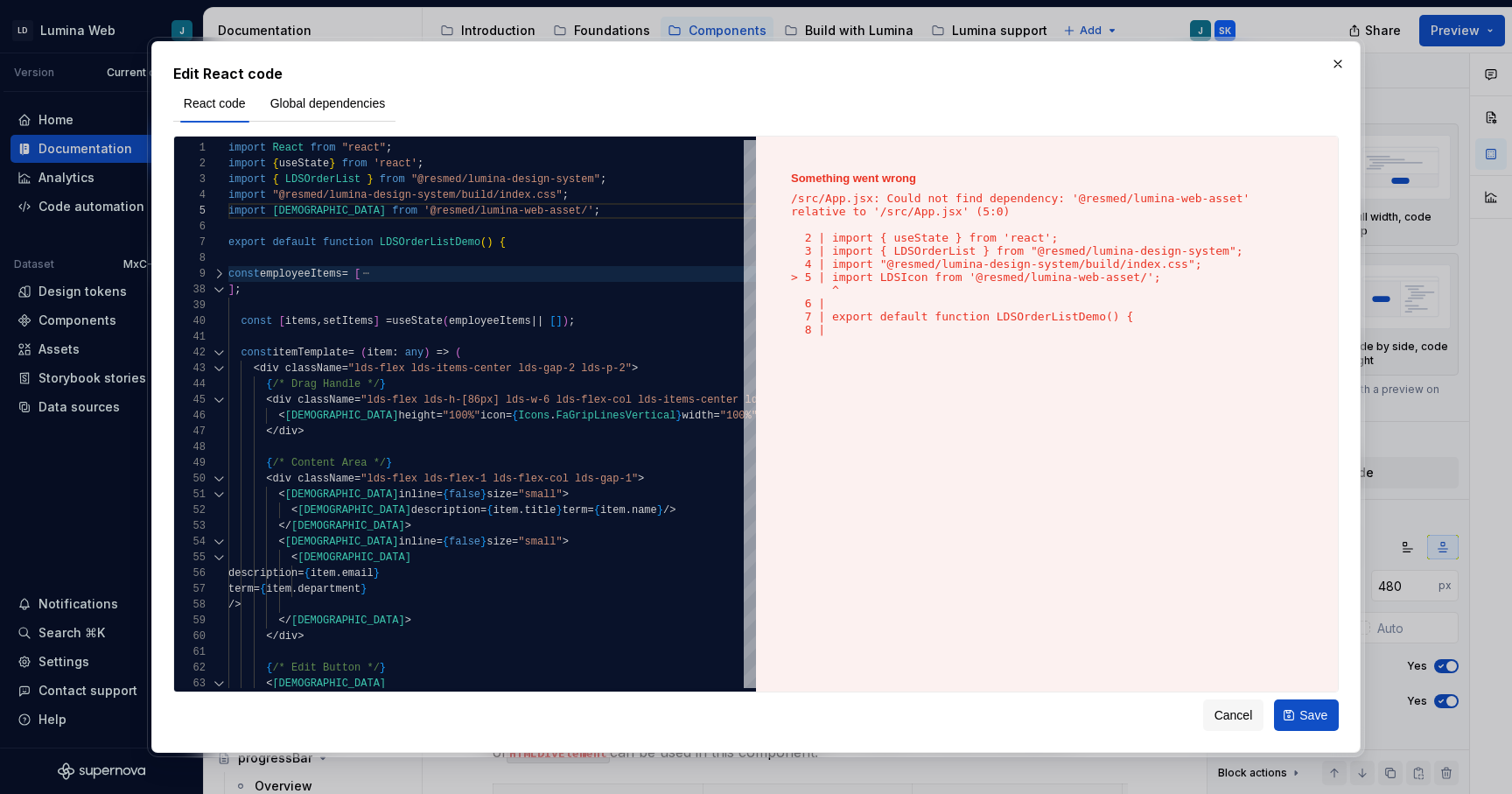
type textarea "**********"
type textarea "*"
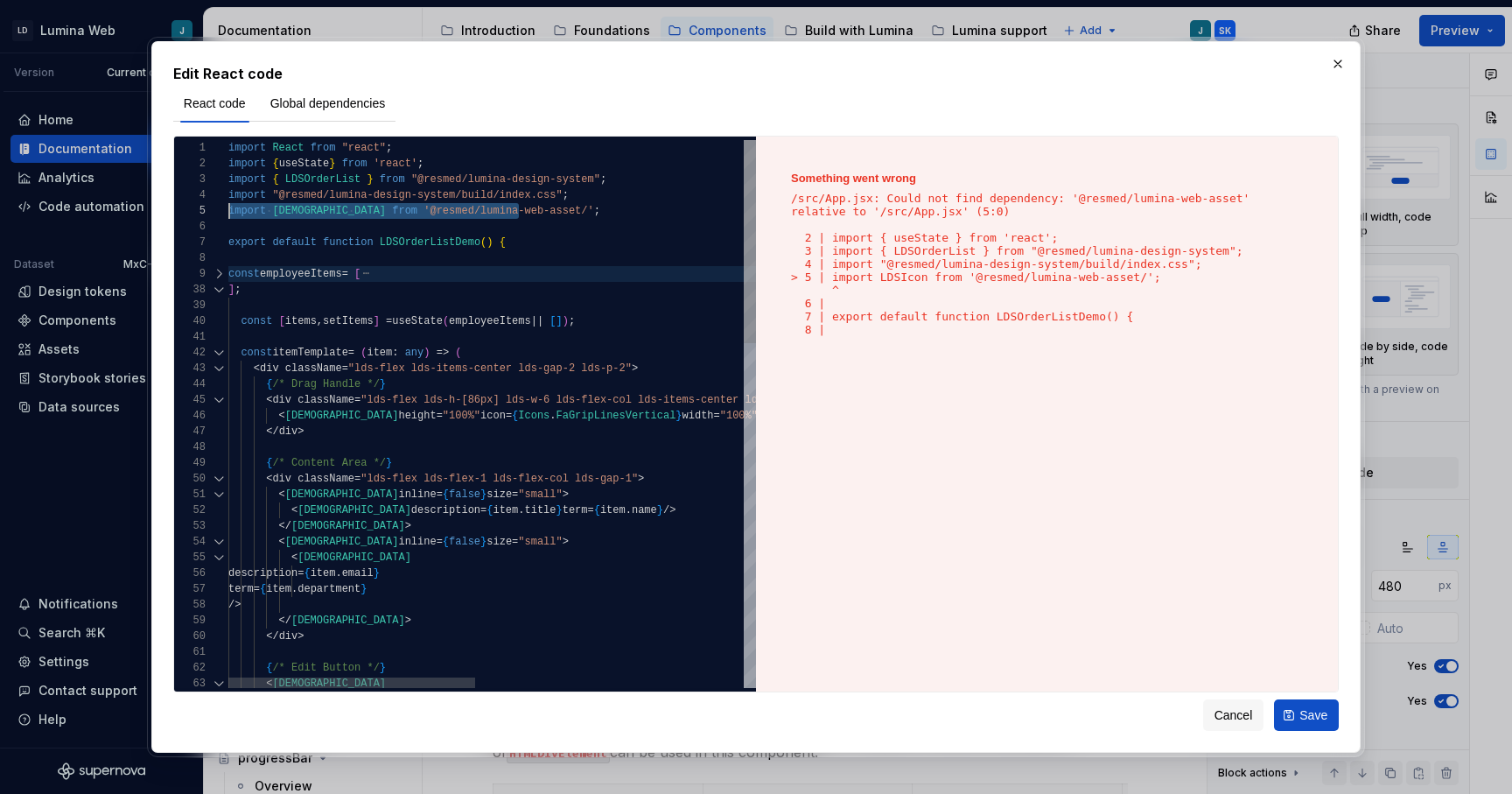
scroll to position [63, 0]
drag, startPoint x: 520, startPoint y: 212, endPoint x: 225, endPoint y: 214, distance: 295.0
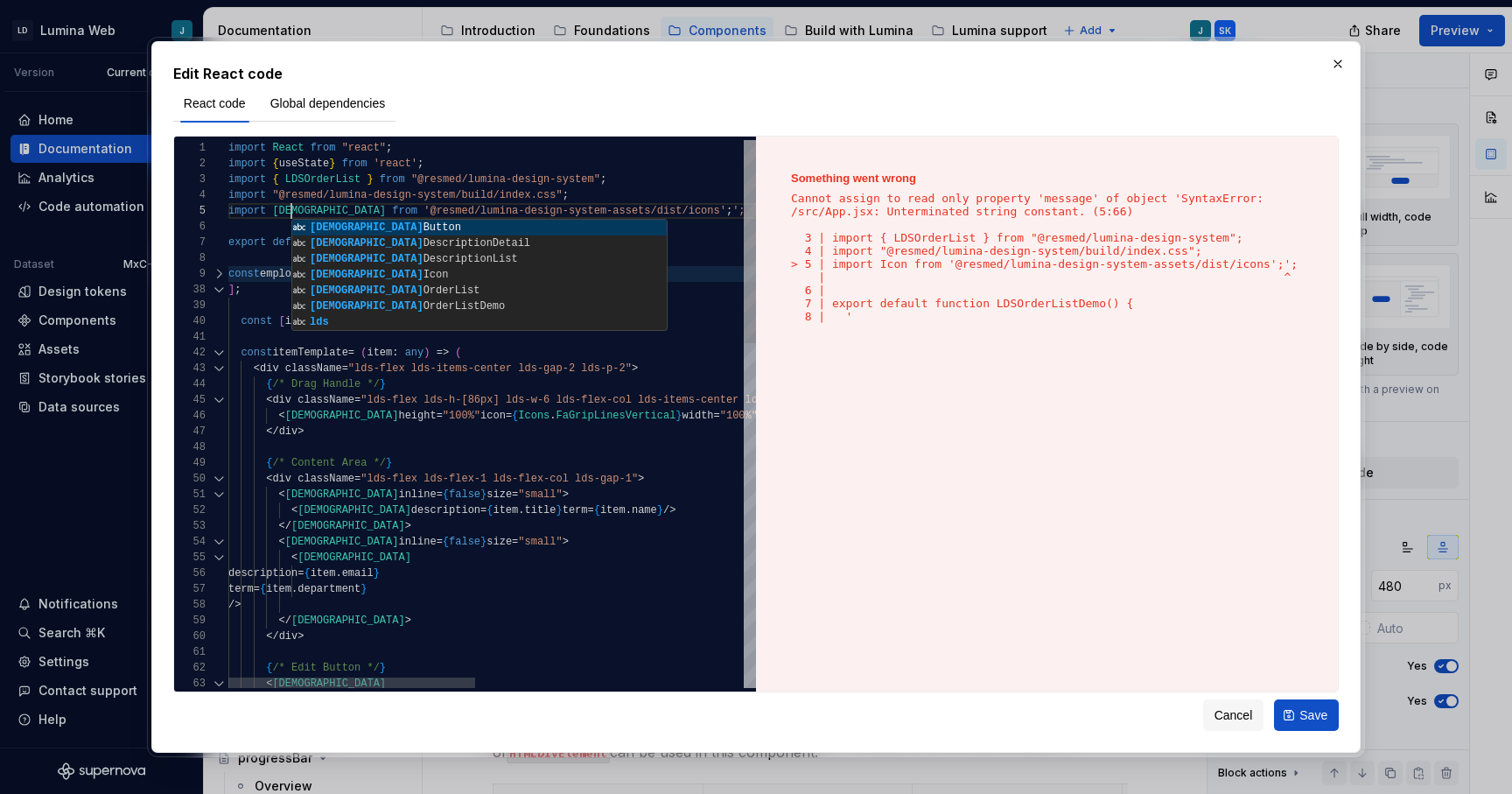
scroll to position [63, 63]
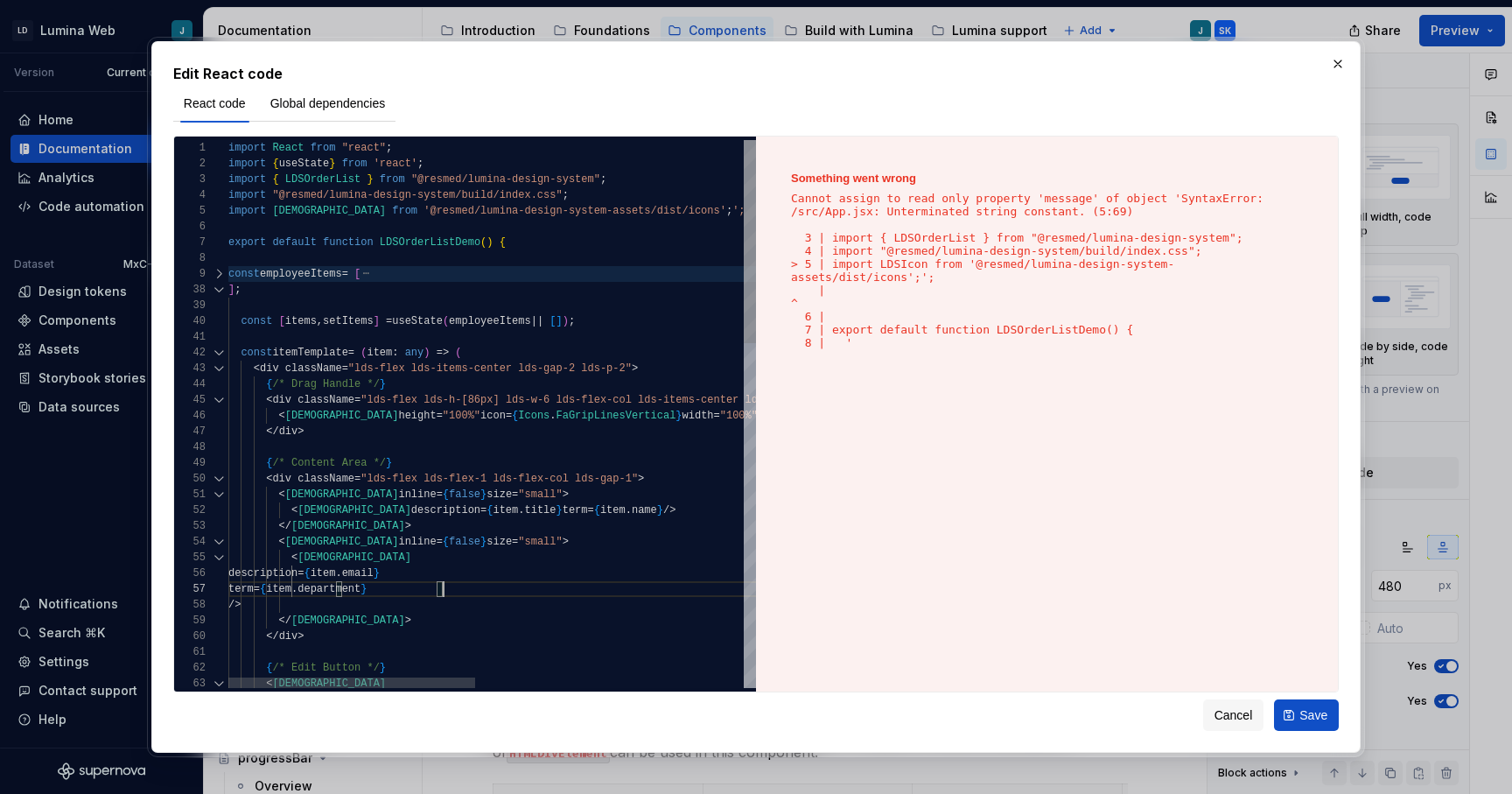
scroll to position [126, 215]
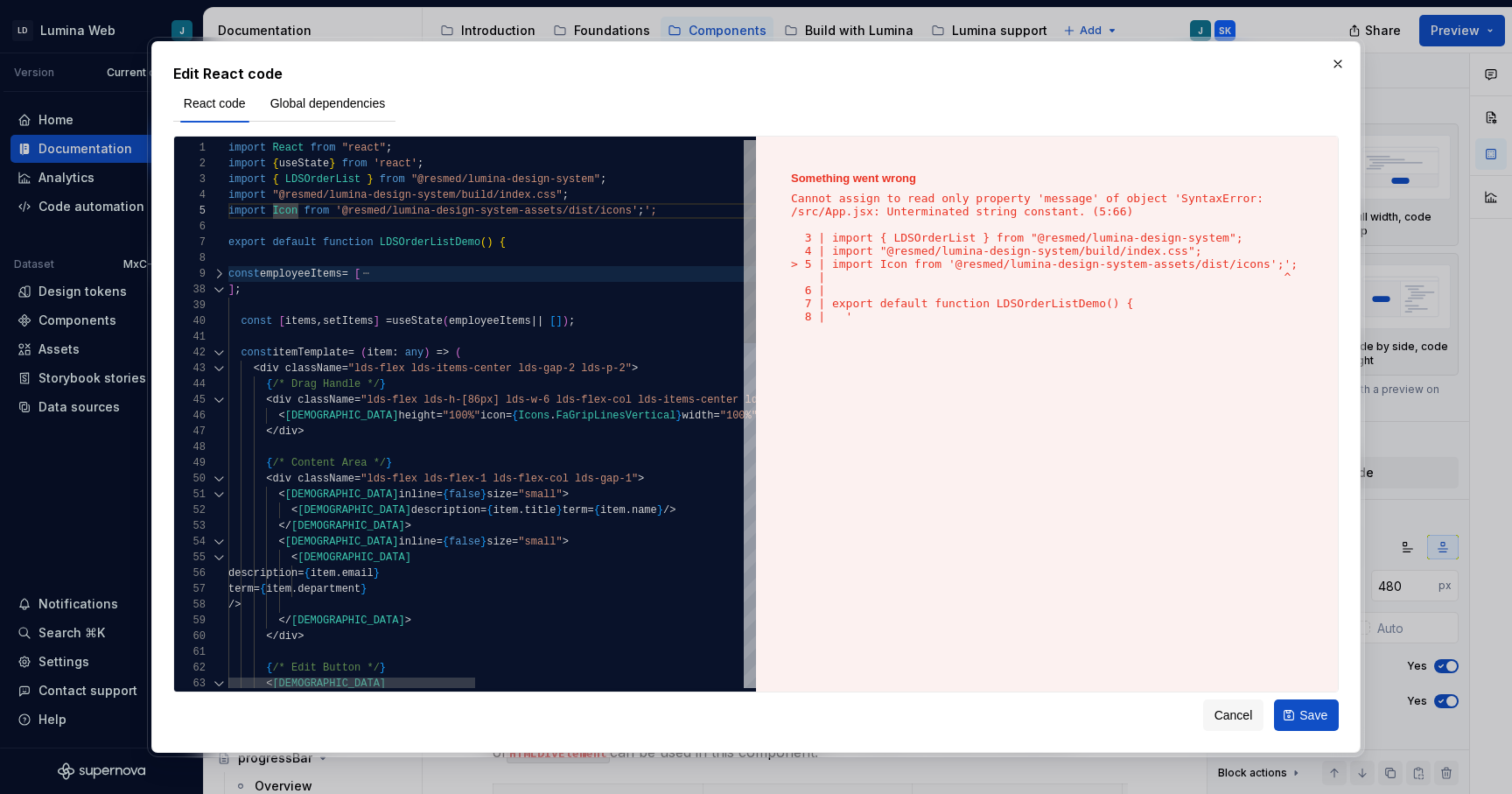
scroll to position [63, 76]
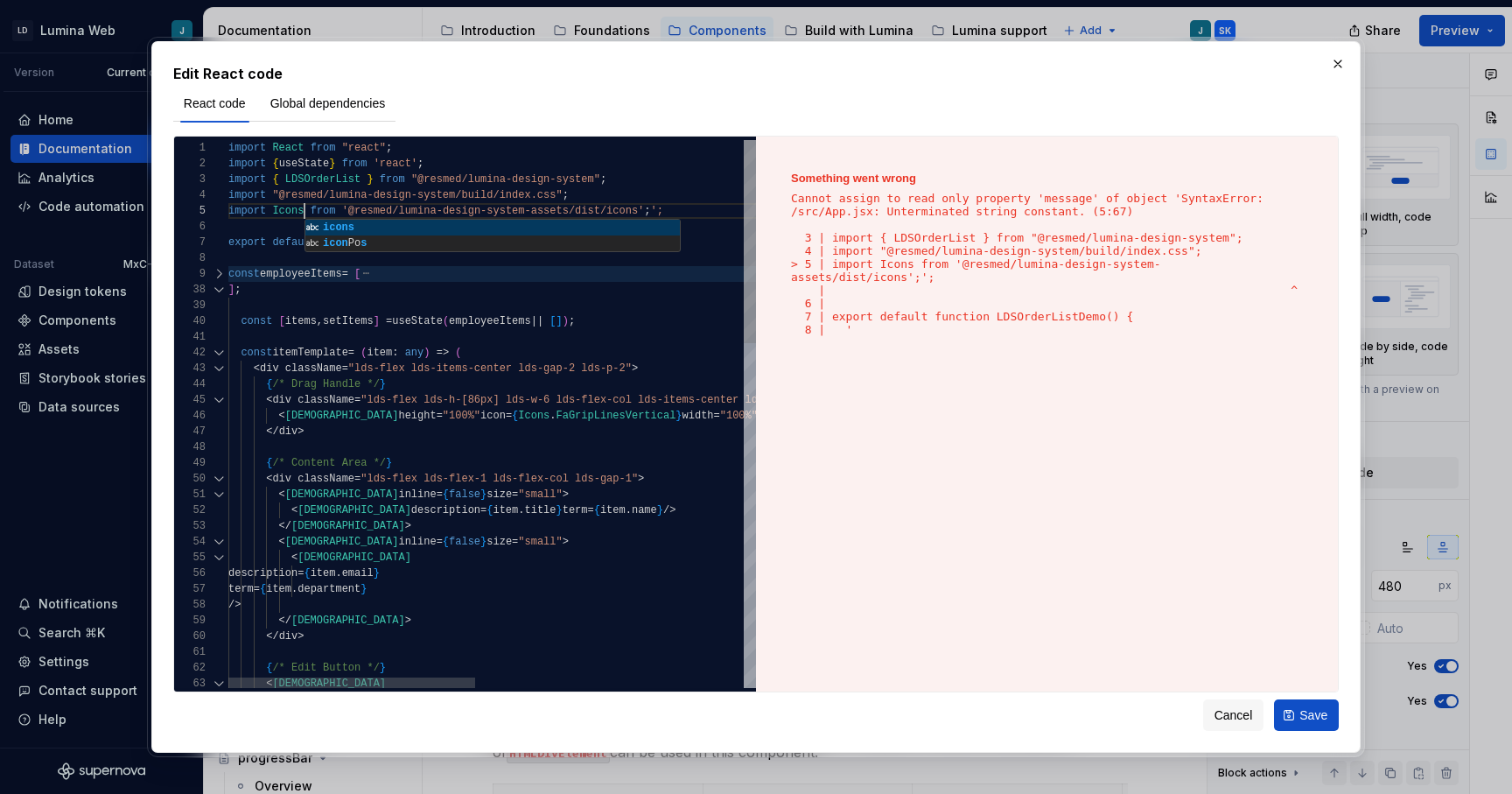
type textarea "**********"
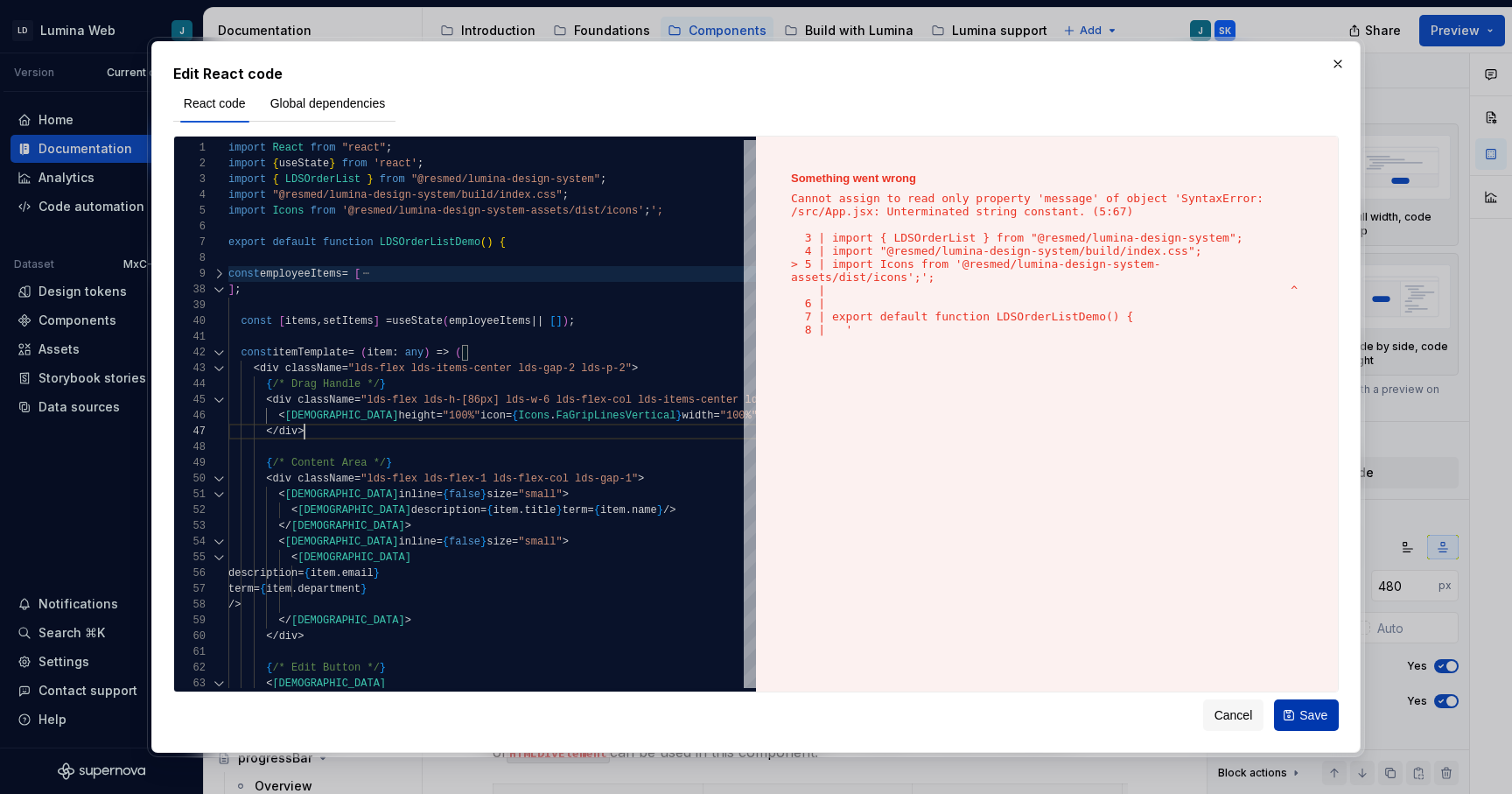
click at [1301, 710] on span "Save" at bounding box center [1313, 715] width 28 height 18
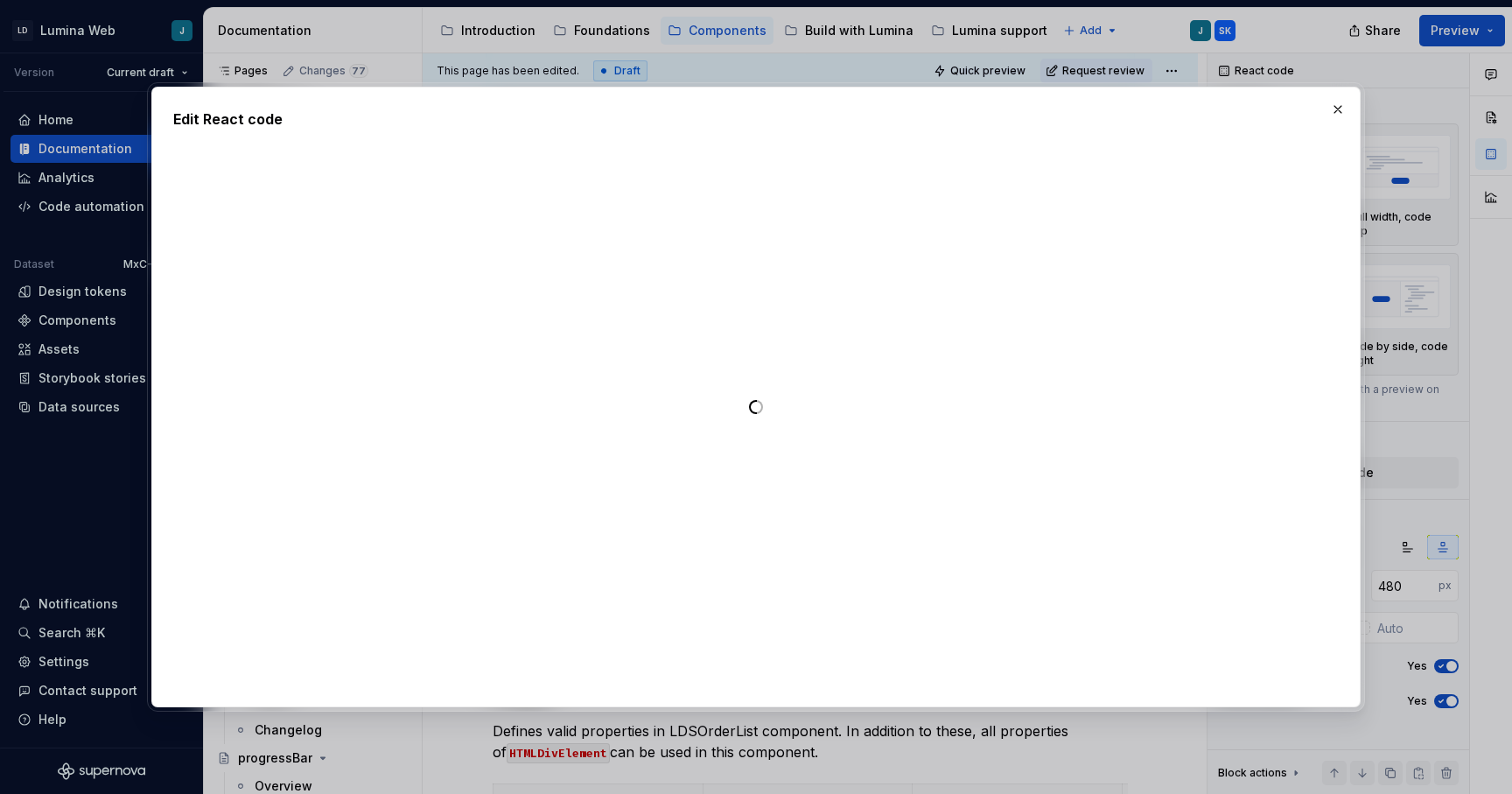
type textarea "*"
type textarea "**********"
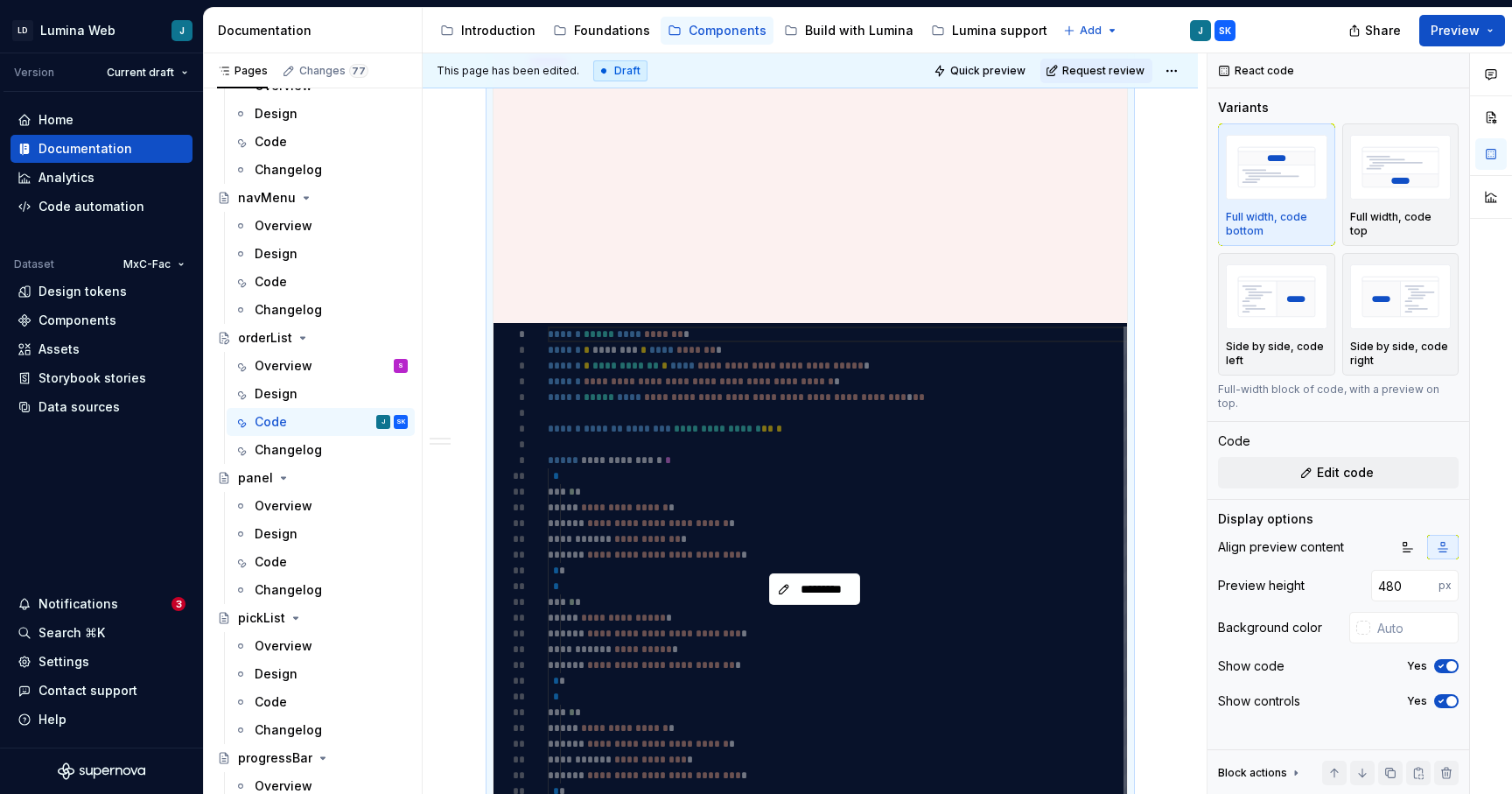
scroll to position [706, 0]
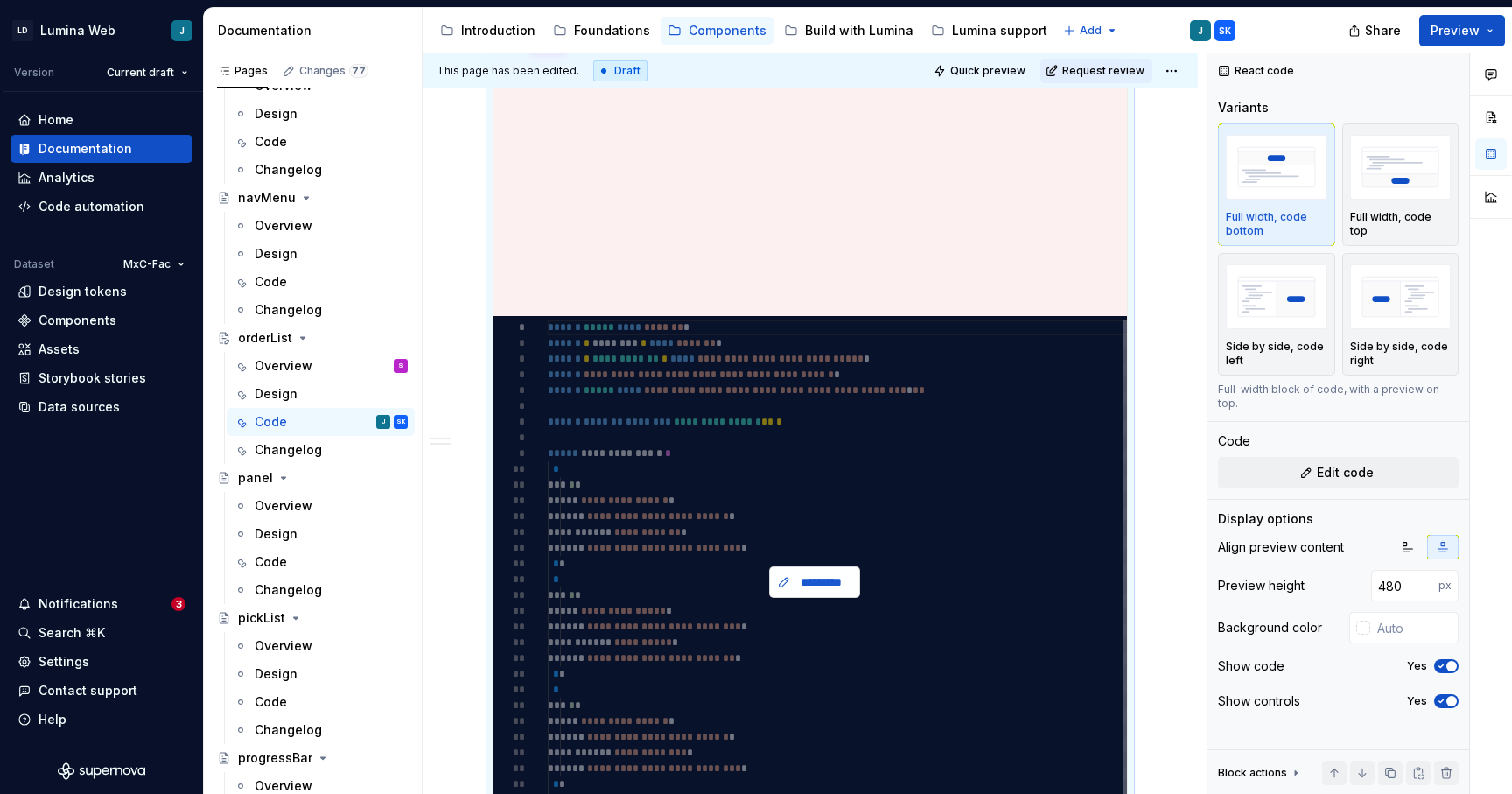
click at [826, 586] on span "*********" at bounding box center [822, 582] width 55 height 18
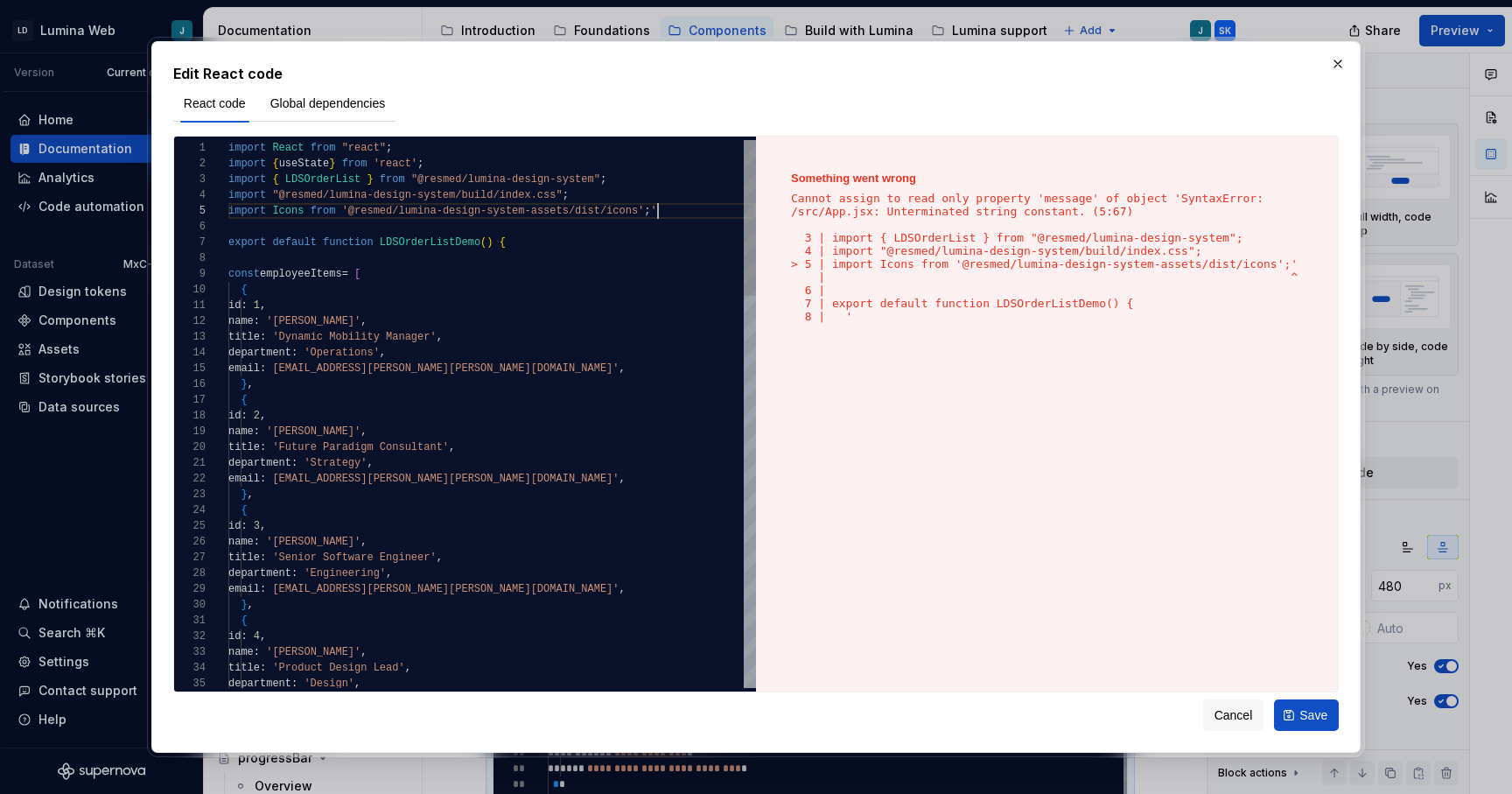
scroll to position [63, 423]
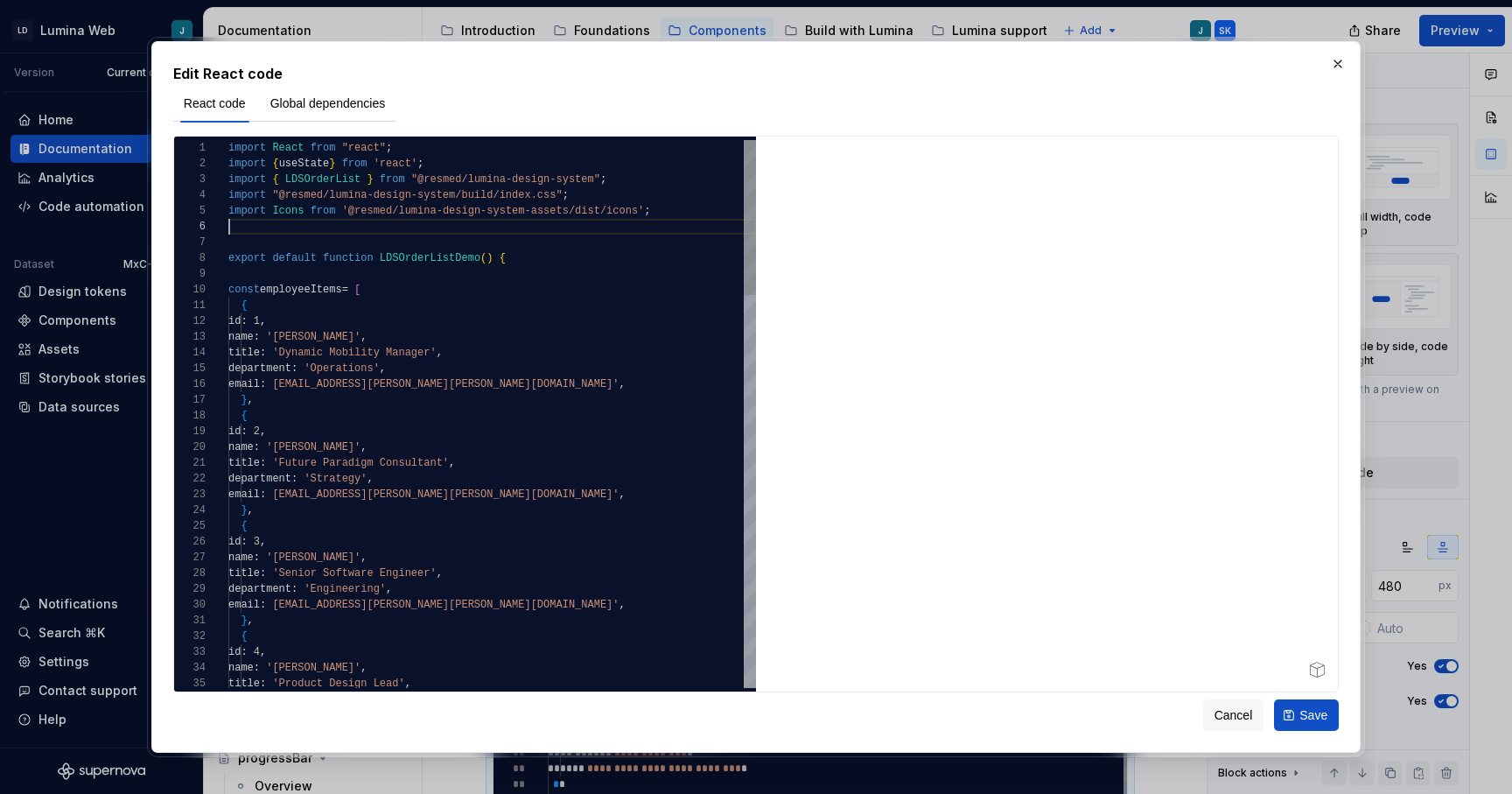
scroll to position [63, 423]
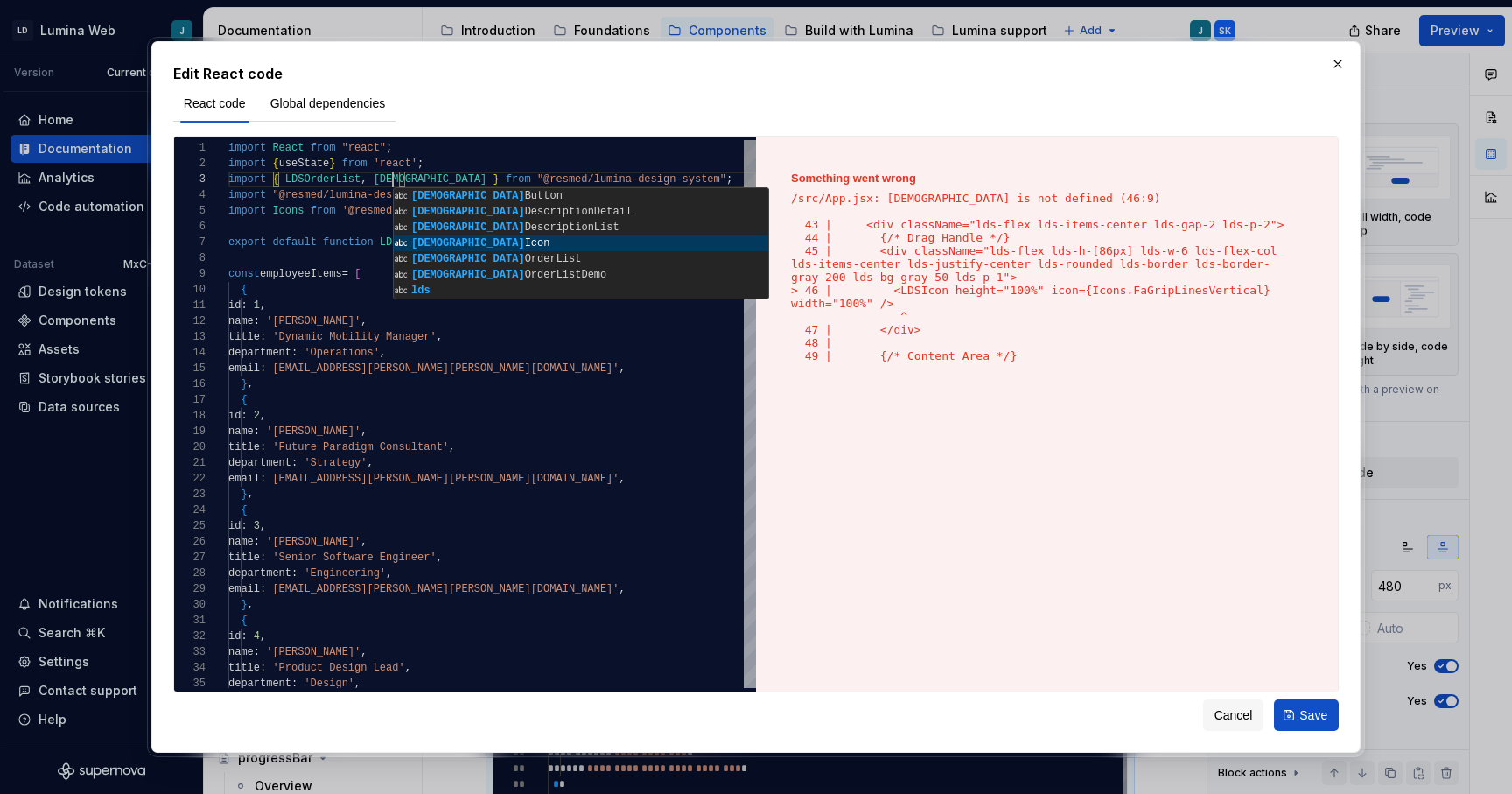
scroll to position [32, 190]
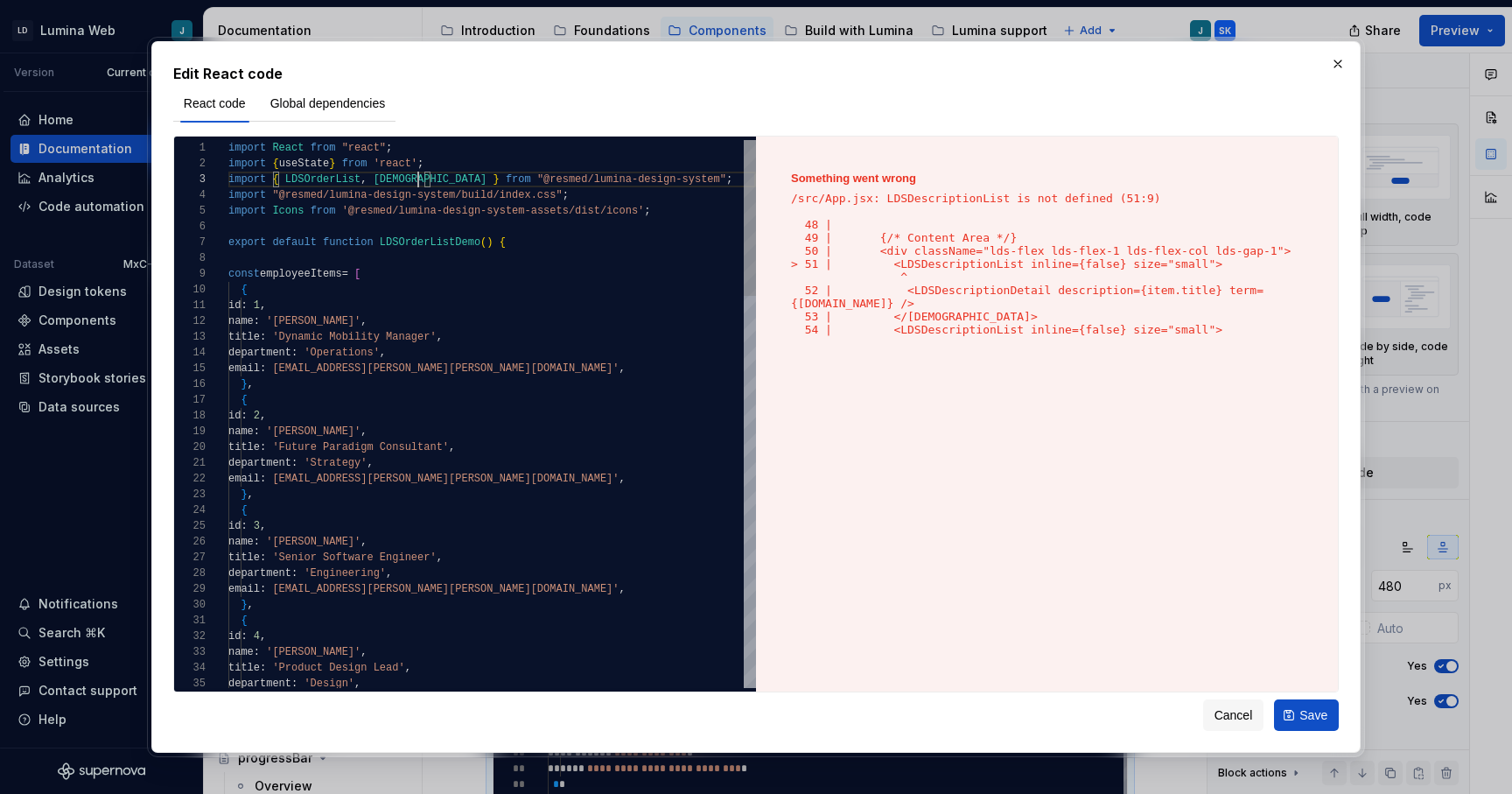
click at [938, 198] on p "/src/App.jsx: LDSDescriptionList is not defined (51:9) 48 | 49 | {/* Content Ar…" at bounding box center [1047, 264] width 512 height 144
copy p "[DEMOGRAPHIC_DATA]"
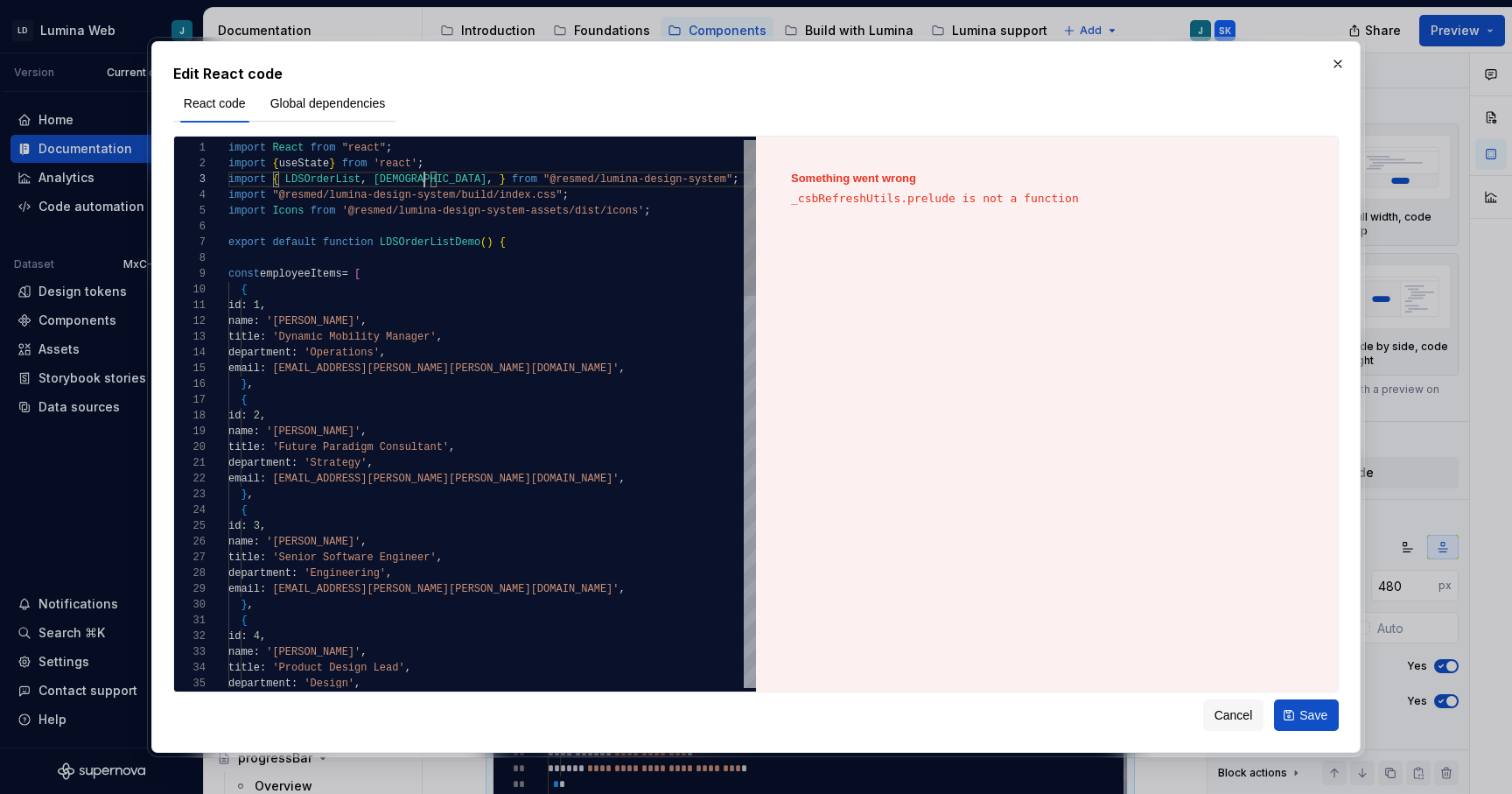
scroll to position [32, 309]
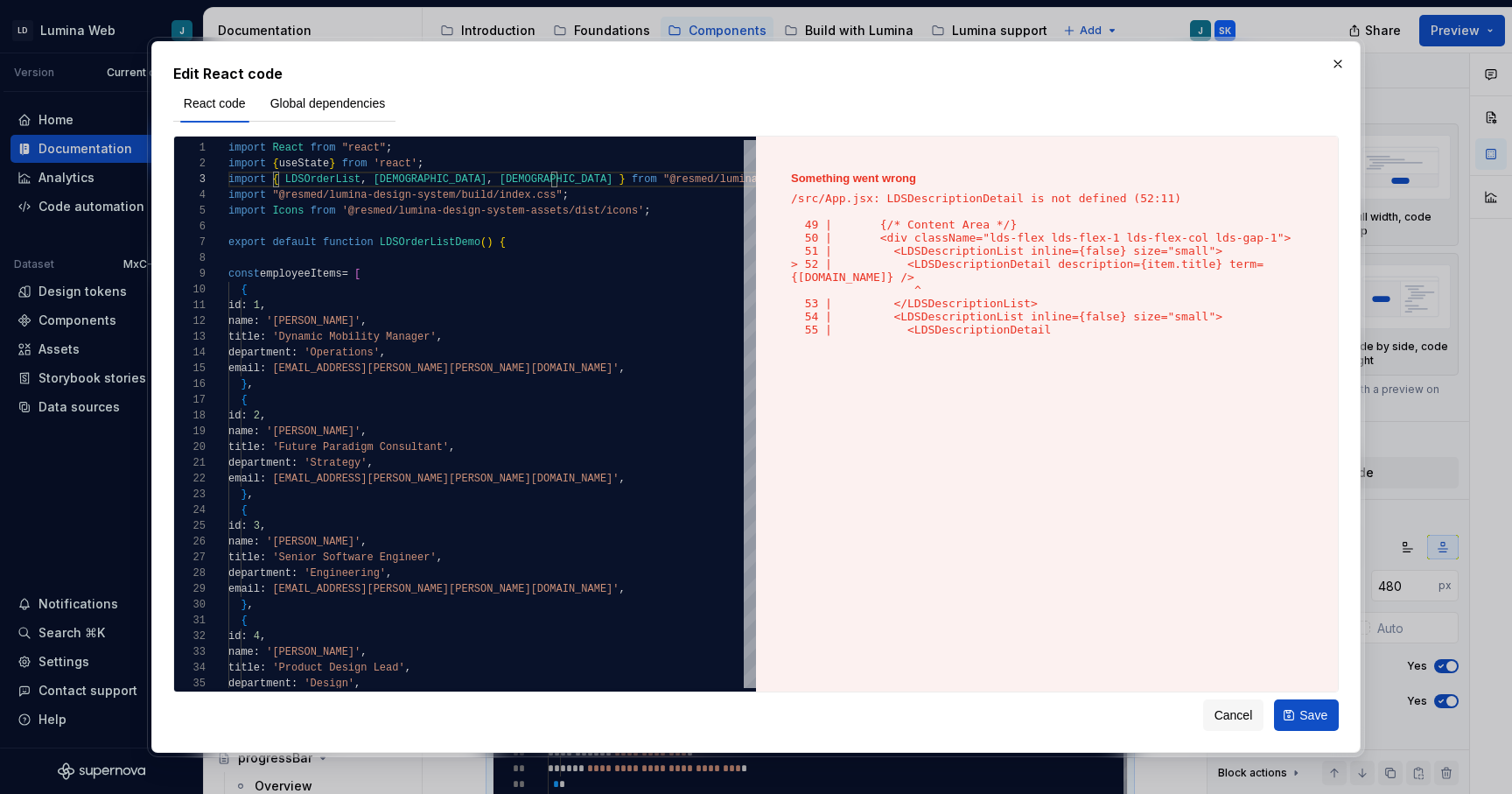
click at [956, 197] on p "/src/App.jsx: LDSDescriptionDetail is not defined (52:11) 49 | {/* Content Area…" at bounding box center [1047, 264] width 512 height 144
copy p "[DEMOGRAPHIC_DATA]"
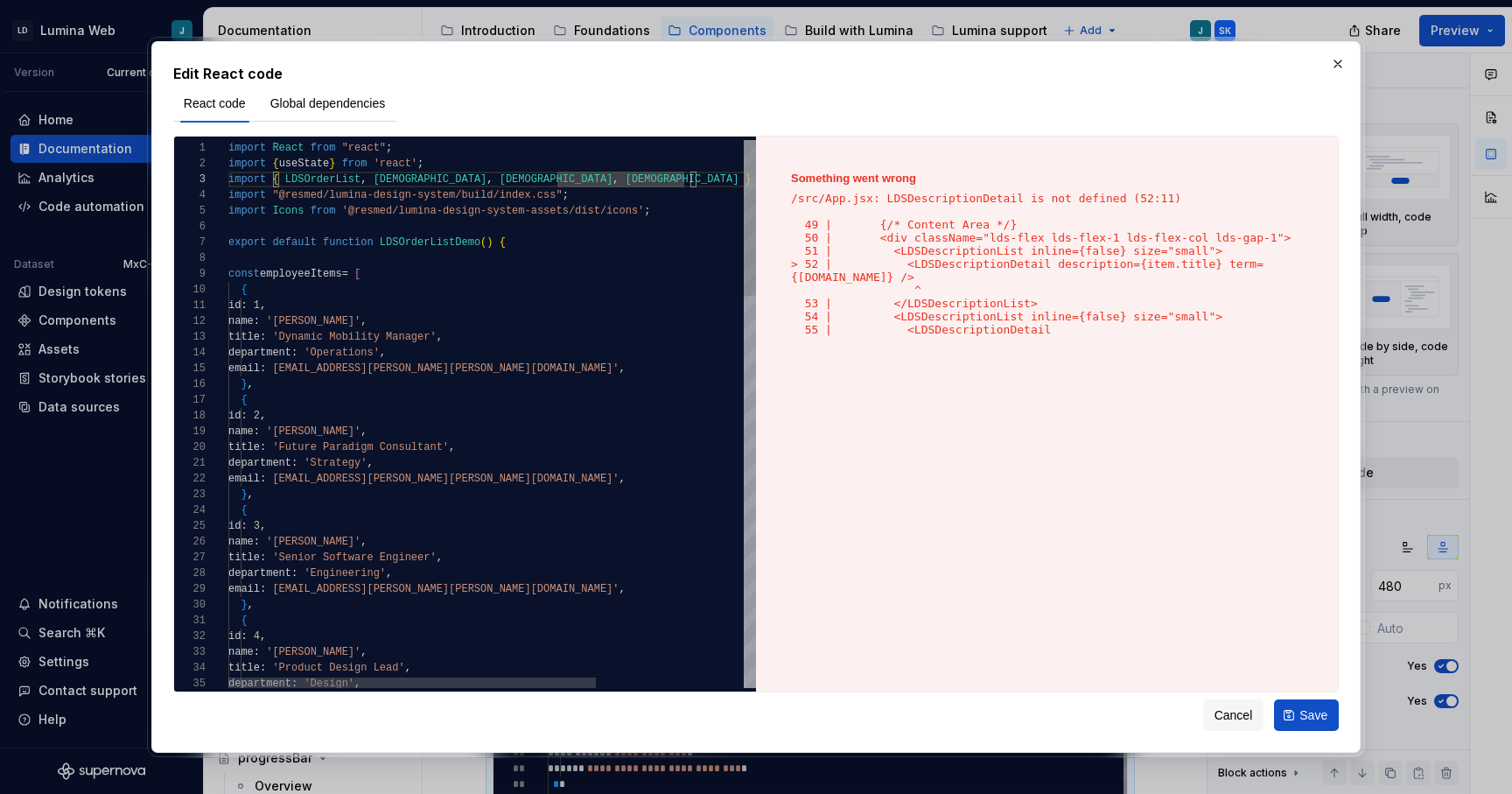
type textarea "**********"
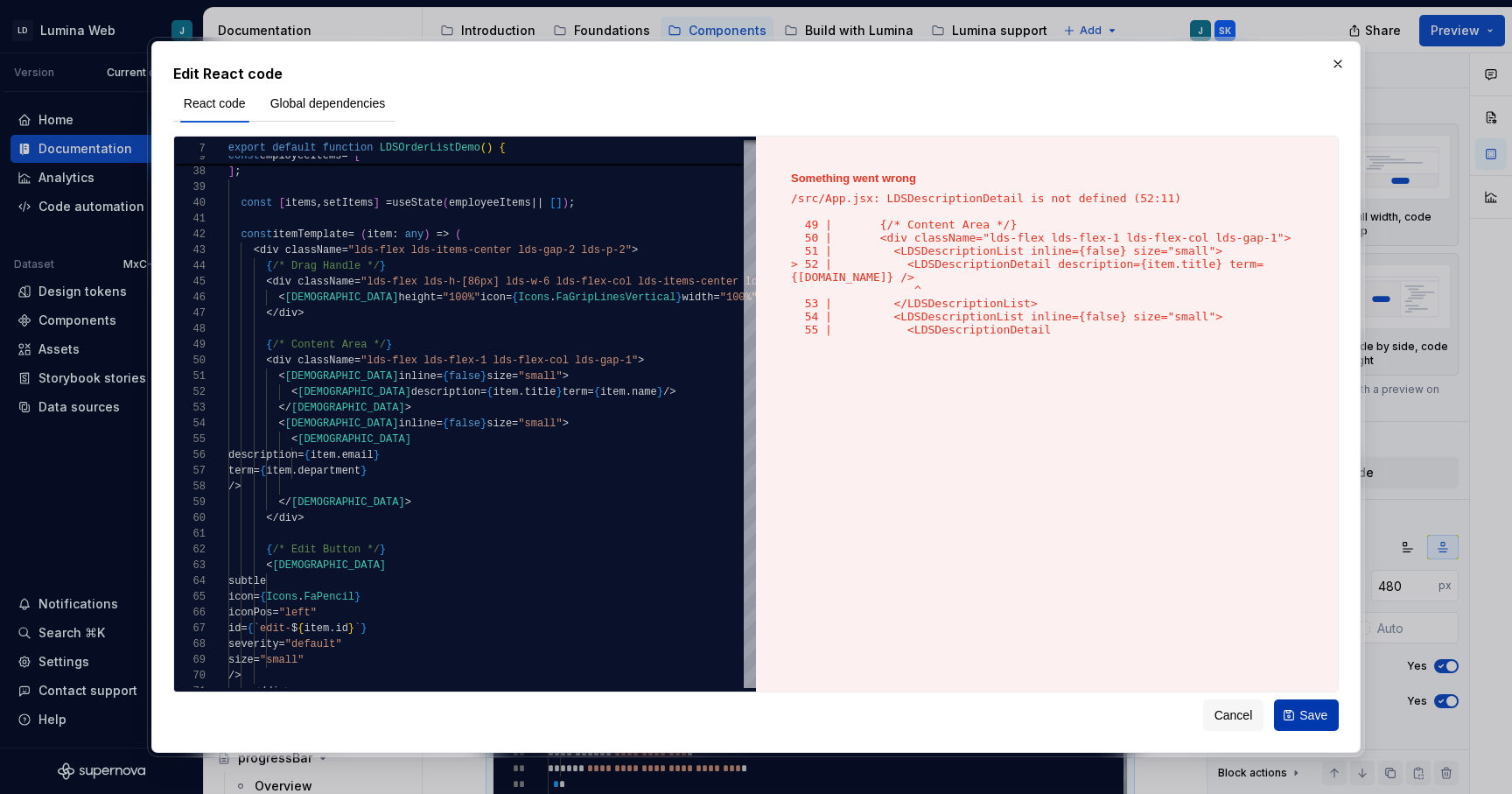
click at [1300, 724] on span "Save" at bounding box center [1313, 715] width 28 height 18
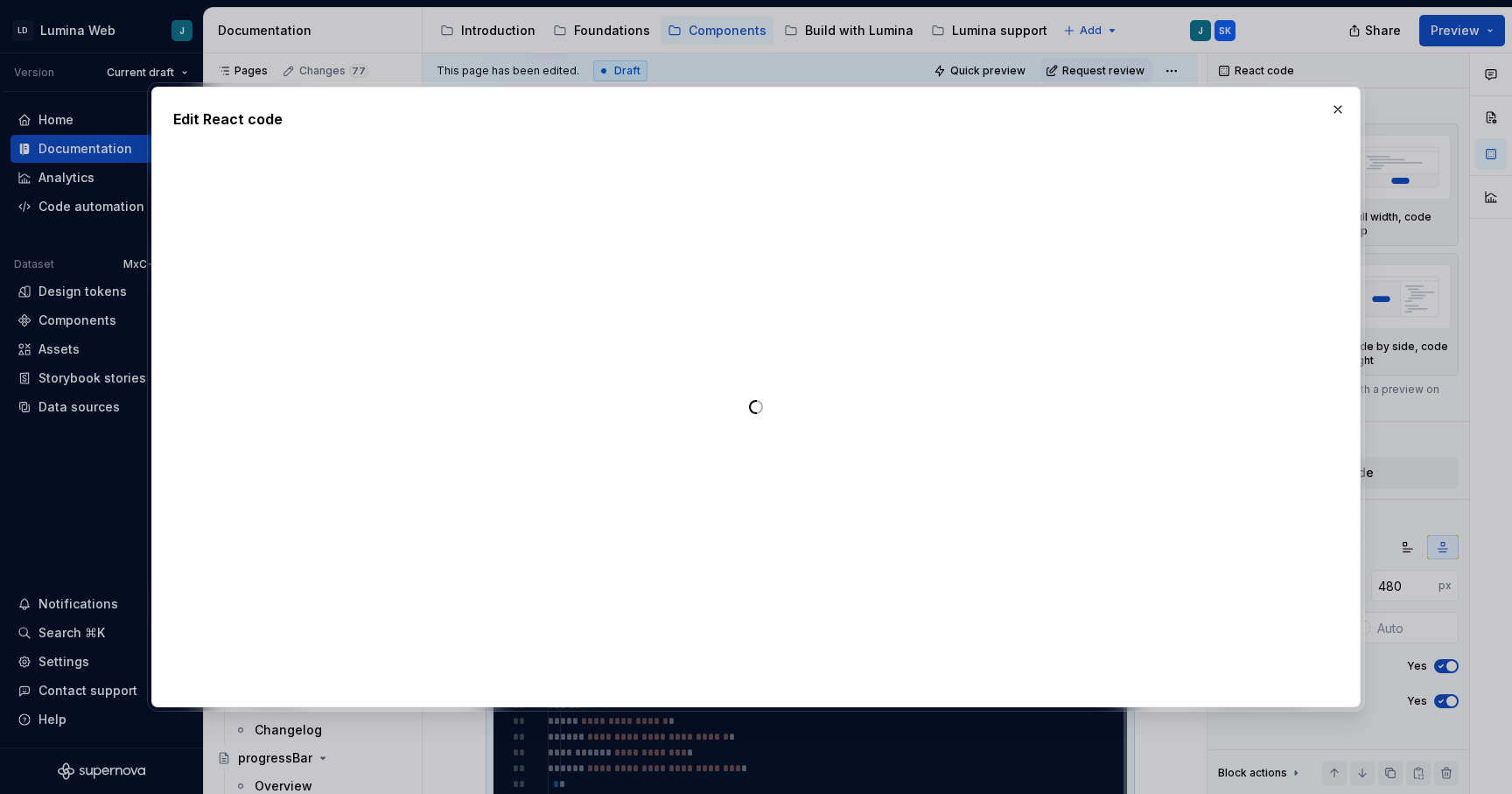
type textarea "*"
type textarea "**********"
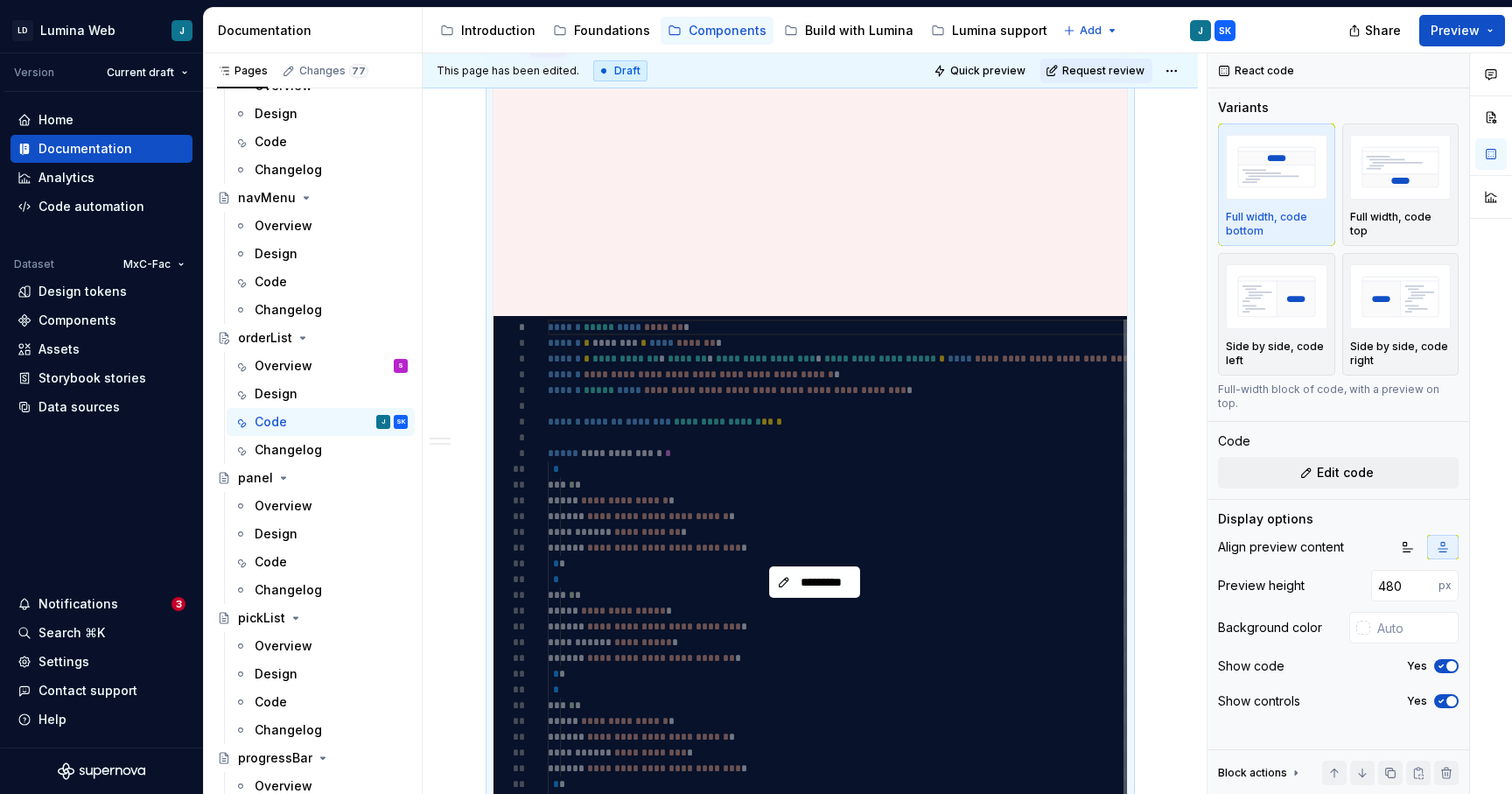
scroll to position [761, 0]
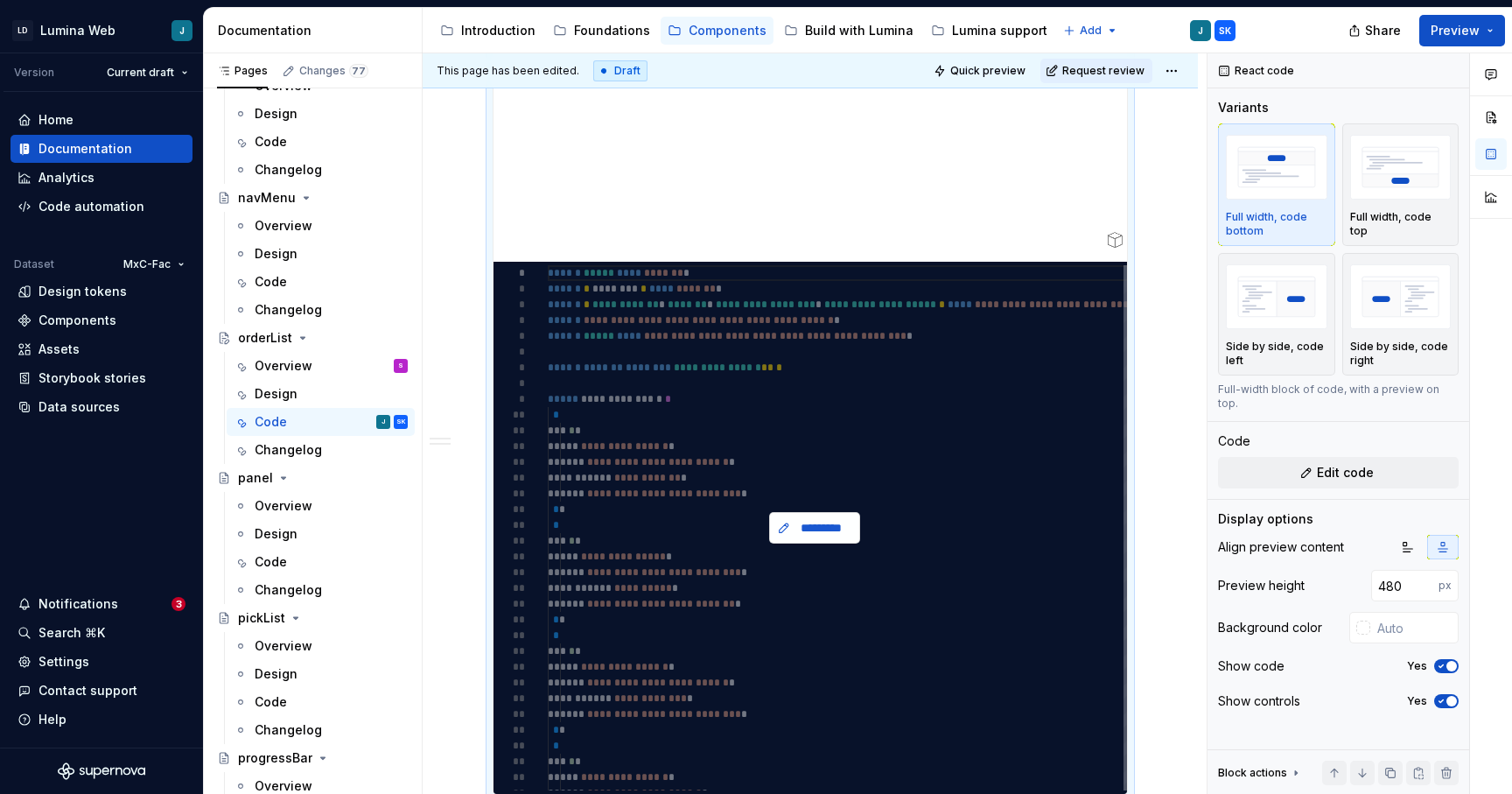
click at [808, 528] on span "*********" at bounding box center [822, 528] width 55 height 18
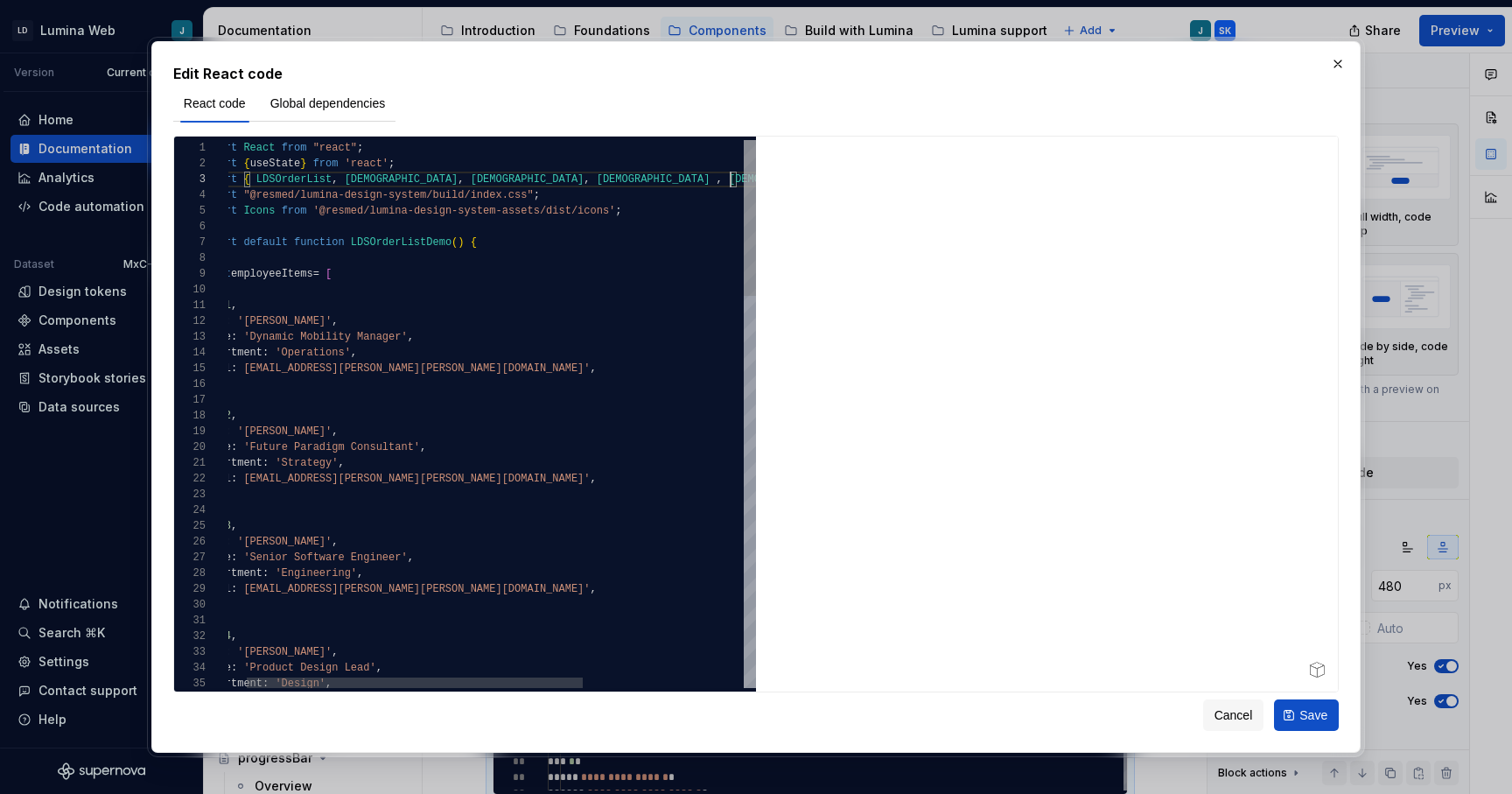
scroll to position [32, 531]
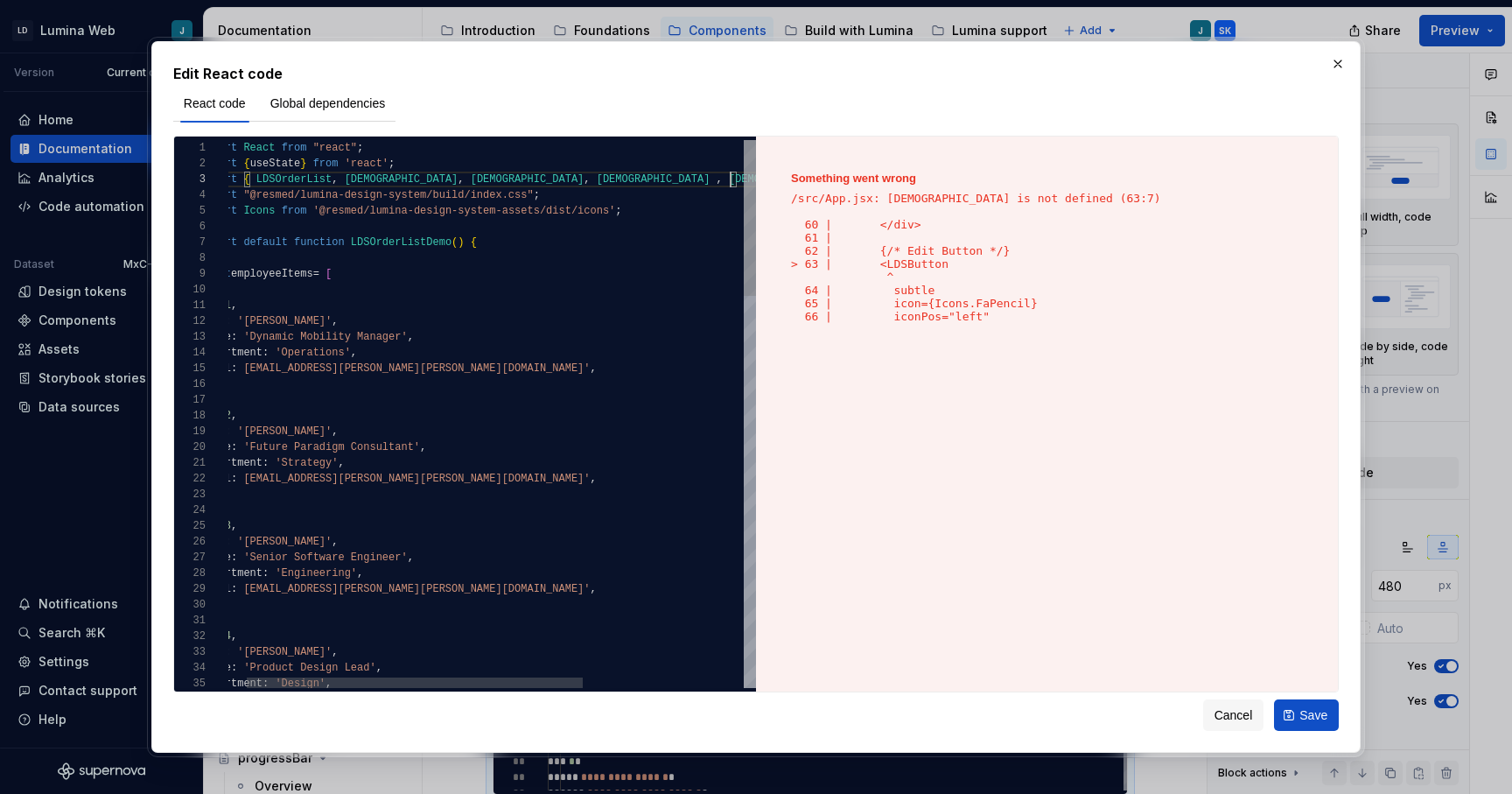
type textarea "**********"
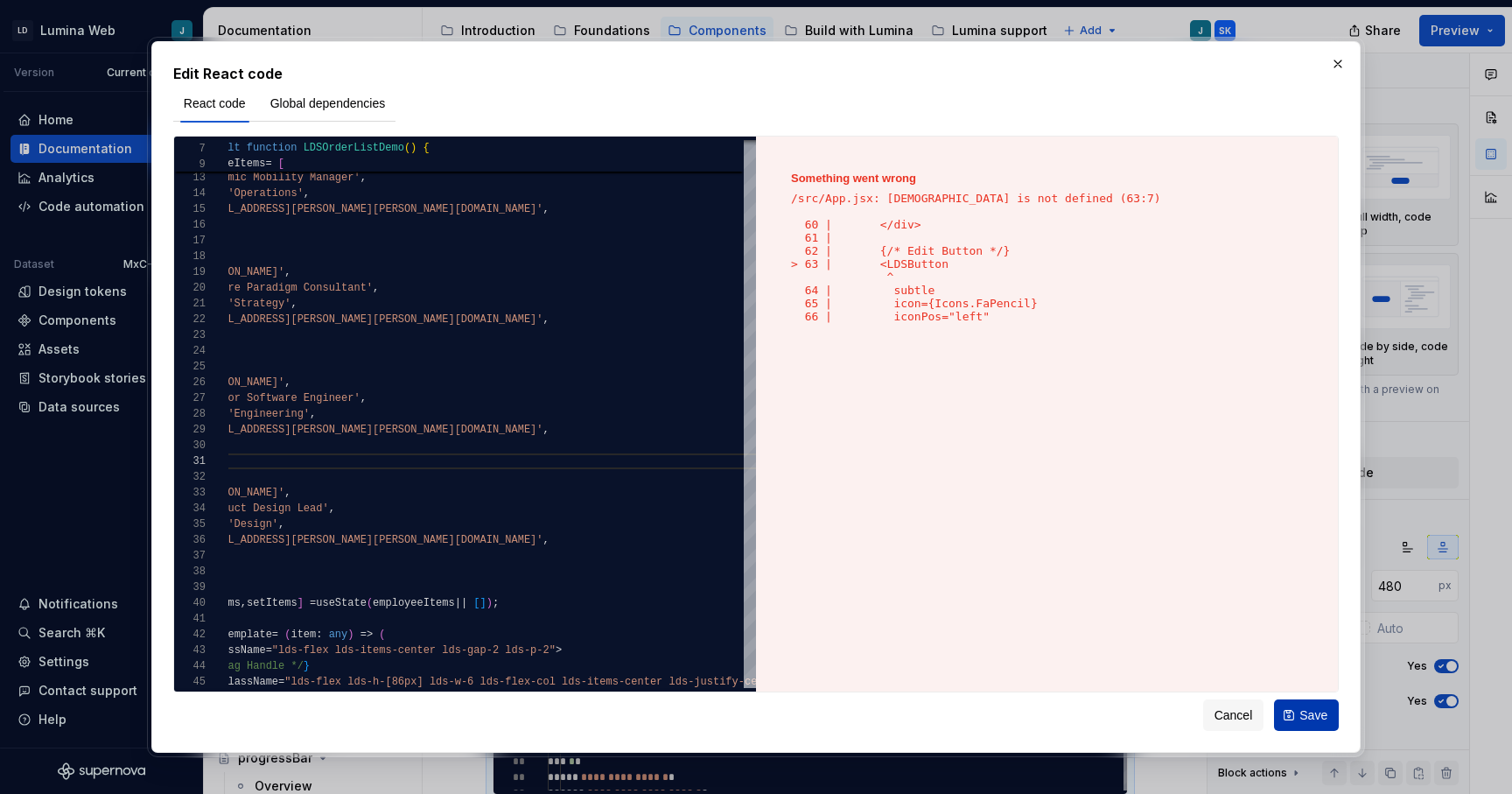
click at [1296, 710] on button "Save" at bounding box center [1307, 715] width 65 height 32
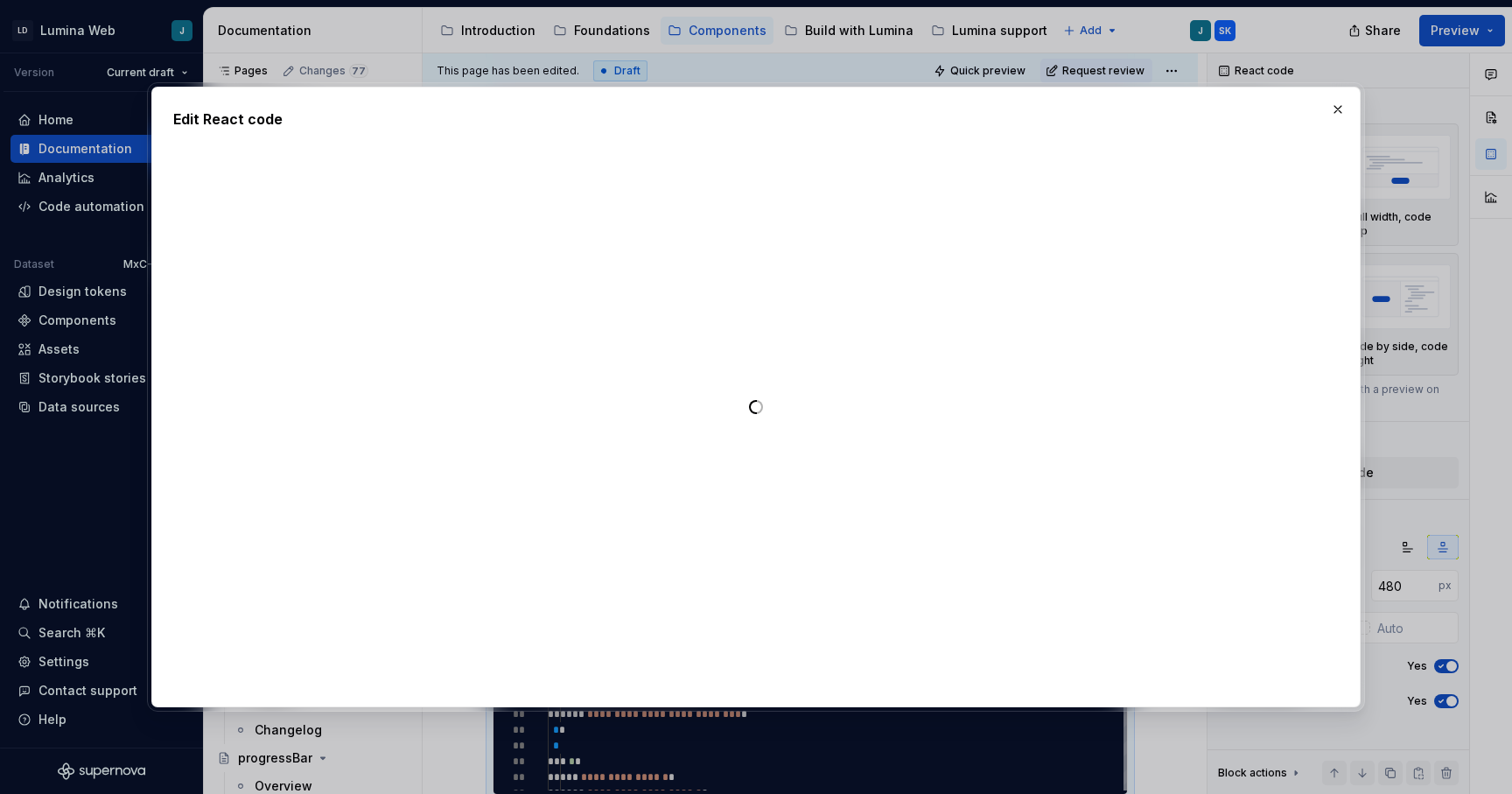
type textarea "*"
type textarea "**********"
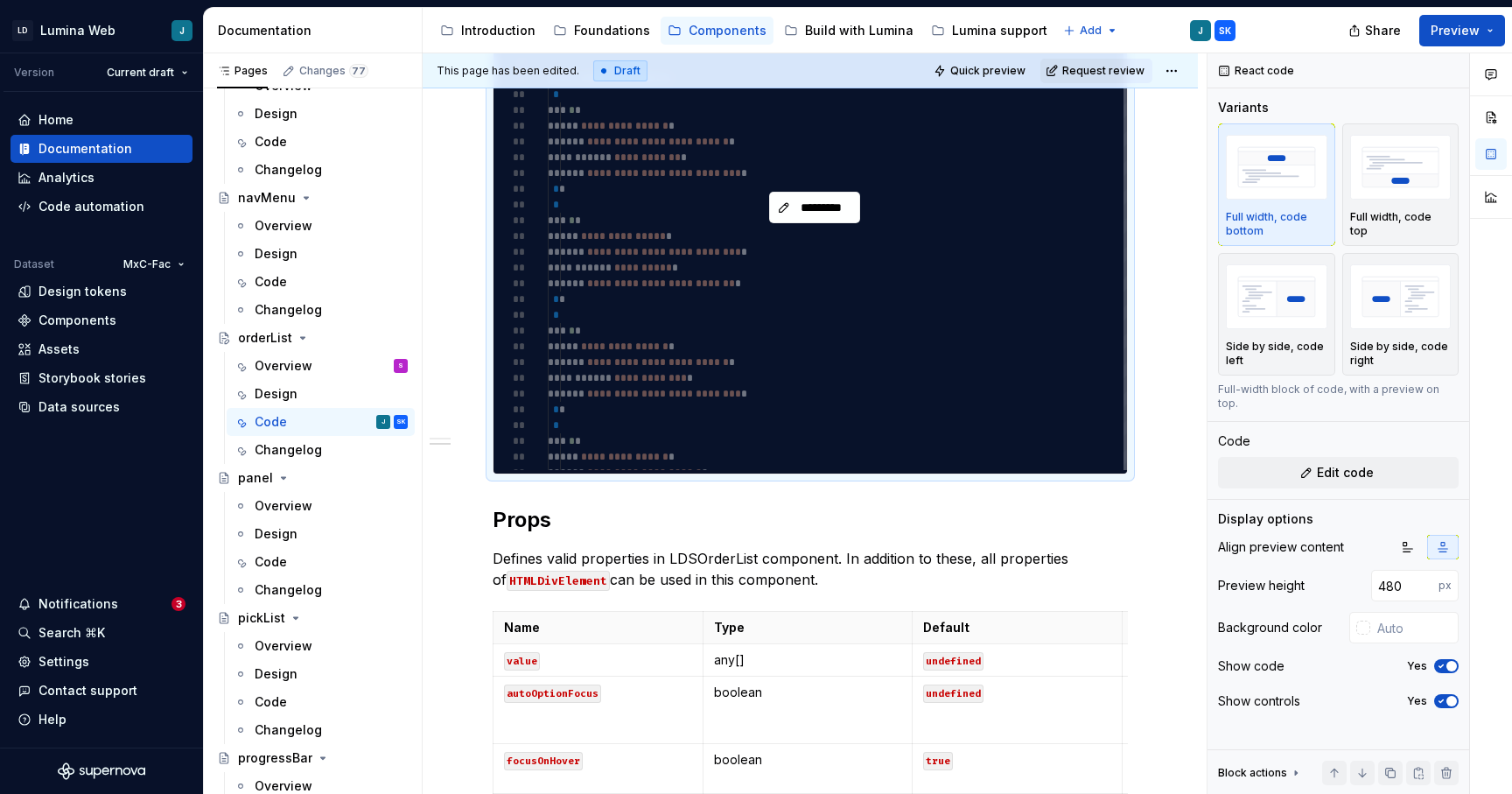
scroll to position [1093, 0]
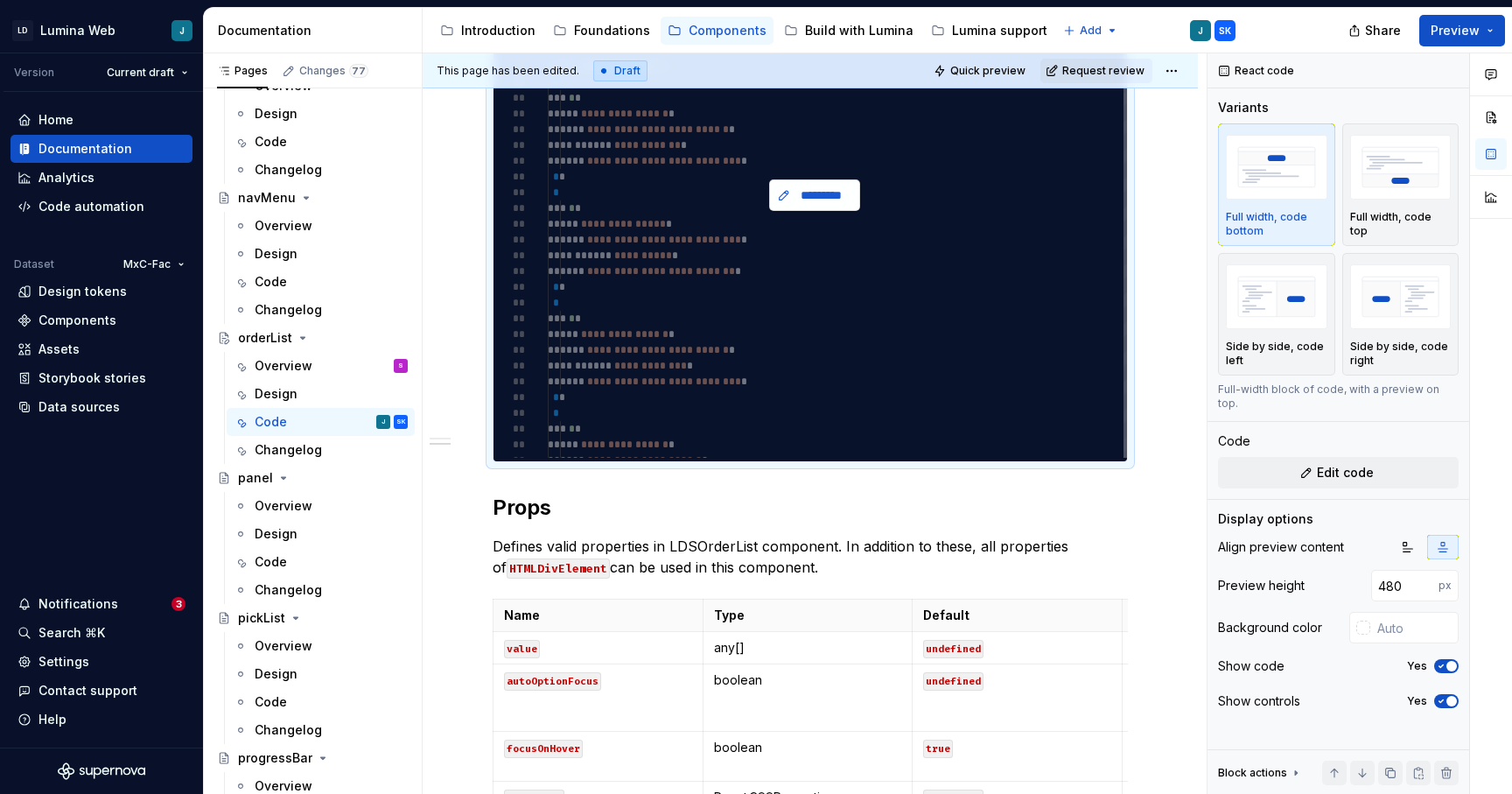
click at [803, 194] on span "*********" at bounding box center [822, 195] width 55 height 18
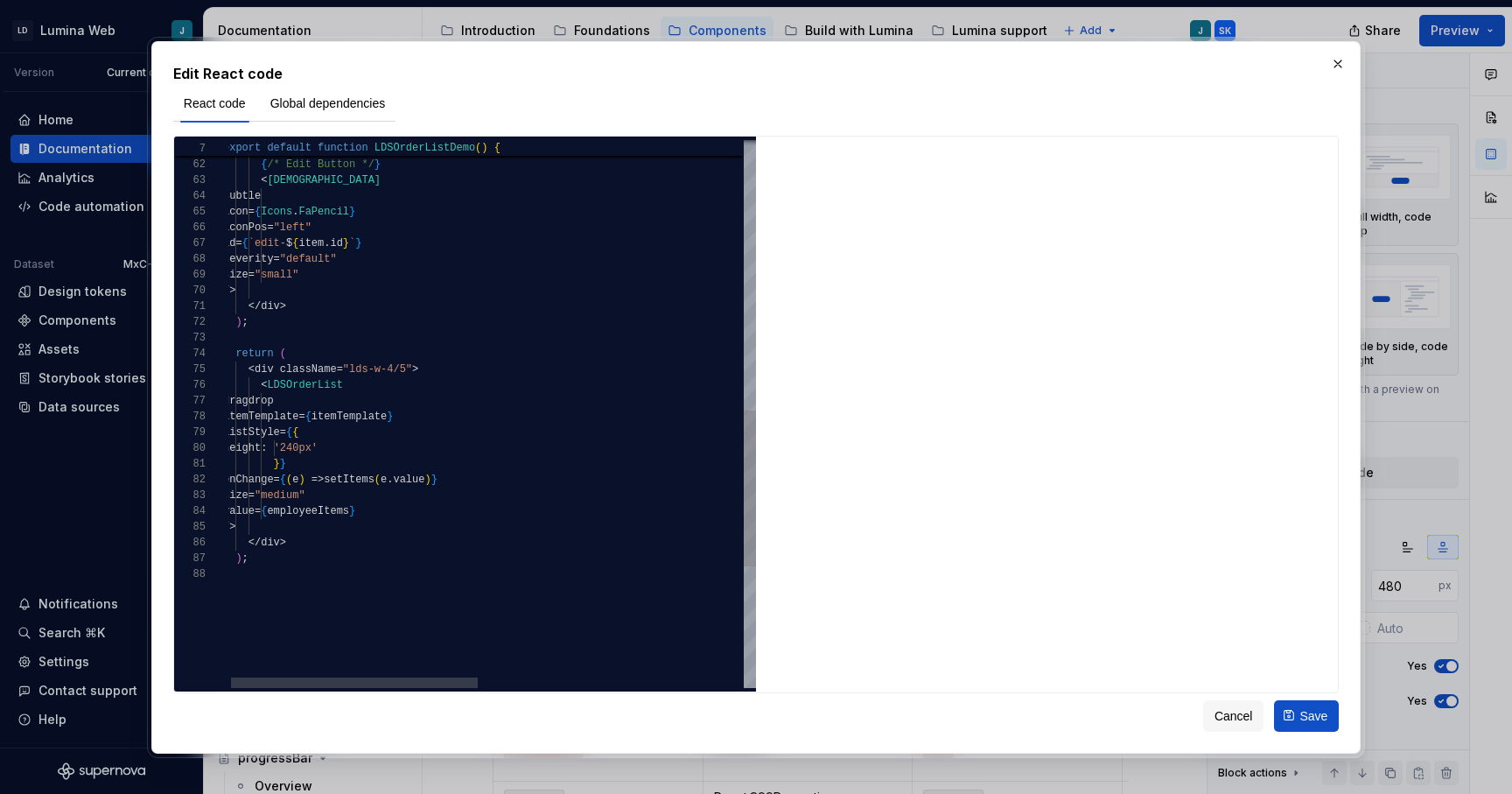
click at [363, 450] on div "</ div > { /* Edit Button */ } < LDSButton subtle icon = { Icons . FaPencil } i…" at bounding box center [773, 155] width 1099 height 1919
click at [380, 448] on div "</ div > { /* Edit Button */ } < LDSButton subtle icon = { Icons . FaPencil } i…" at bounding box center [773, 155] width 1099 height 1919
click at [374, 448] on div "</ div > { /* Edit Button */ } < LDSButton subtle icon = { Icons . FaPencil } i…" at bounding box center [773, 155] width 1099 height 1919
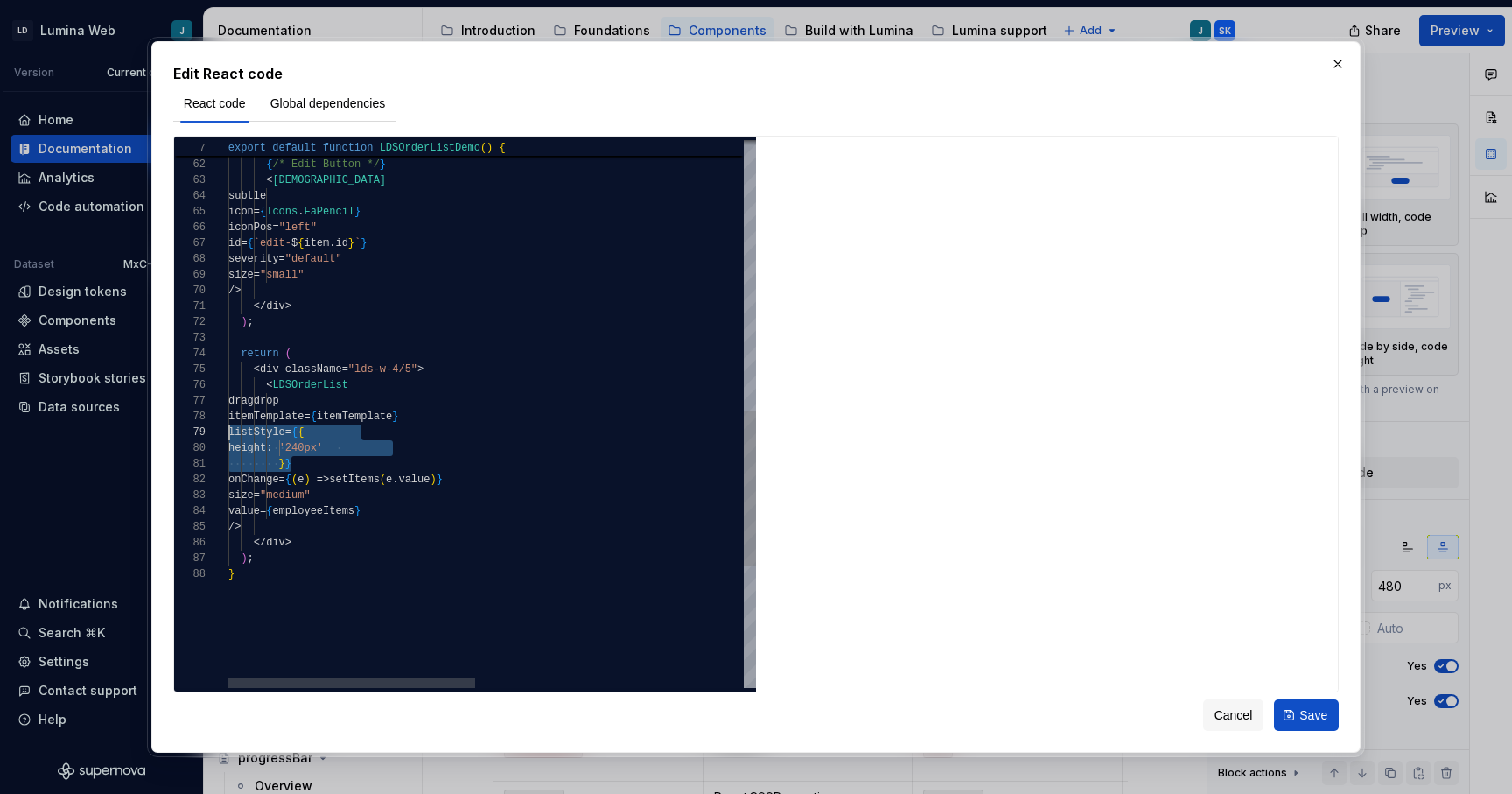
drag, startPoint x: 293, startPoint y: 466, endPoint x: 181, endPoint y: 433, distance: 116.8
click at [229, 433] on div "</ div > { /* Edit Button */ } < LDSButton subtle icon = { Icons . FaPencil } i…" at bounding box center [778, 155] width 1099 height 1919
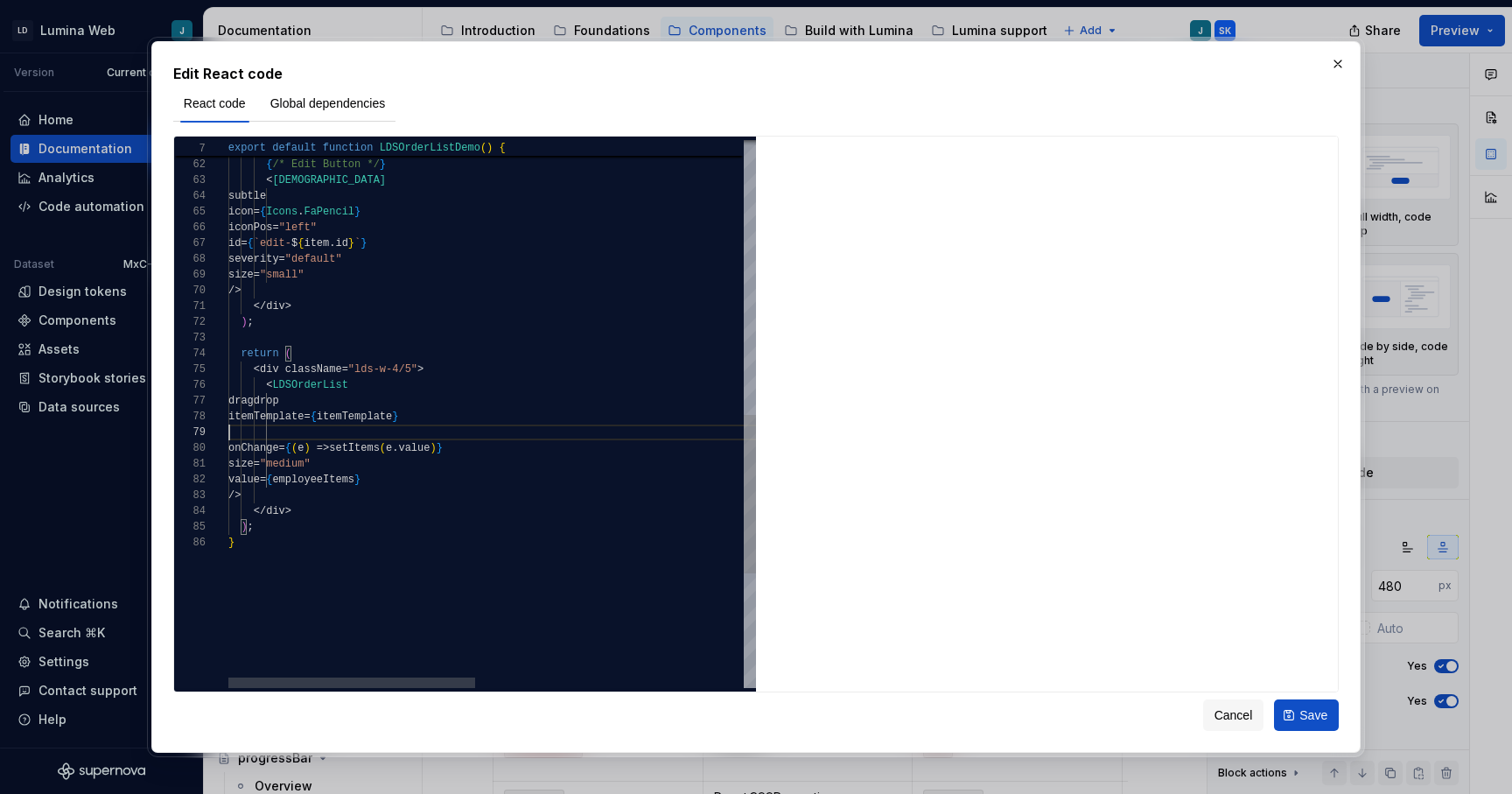
type textarea "**********"
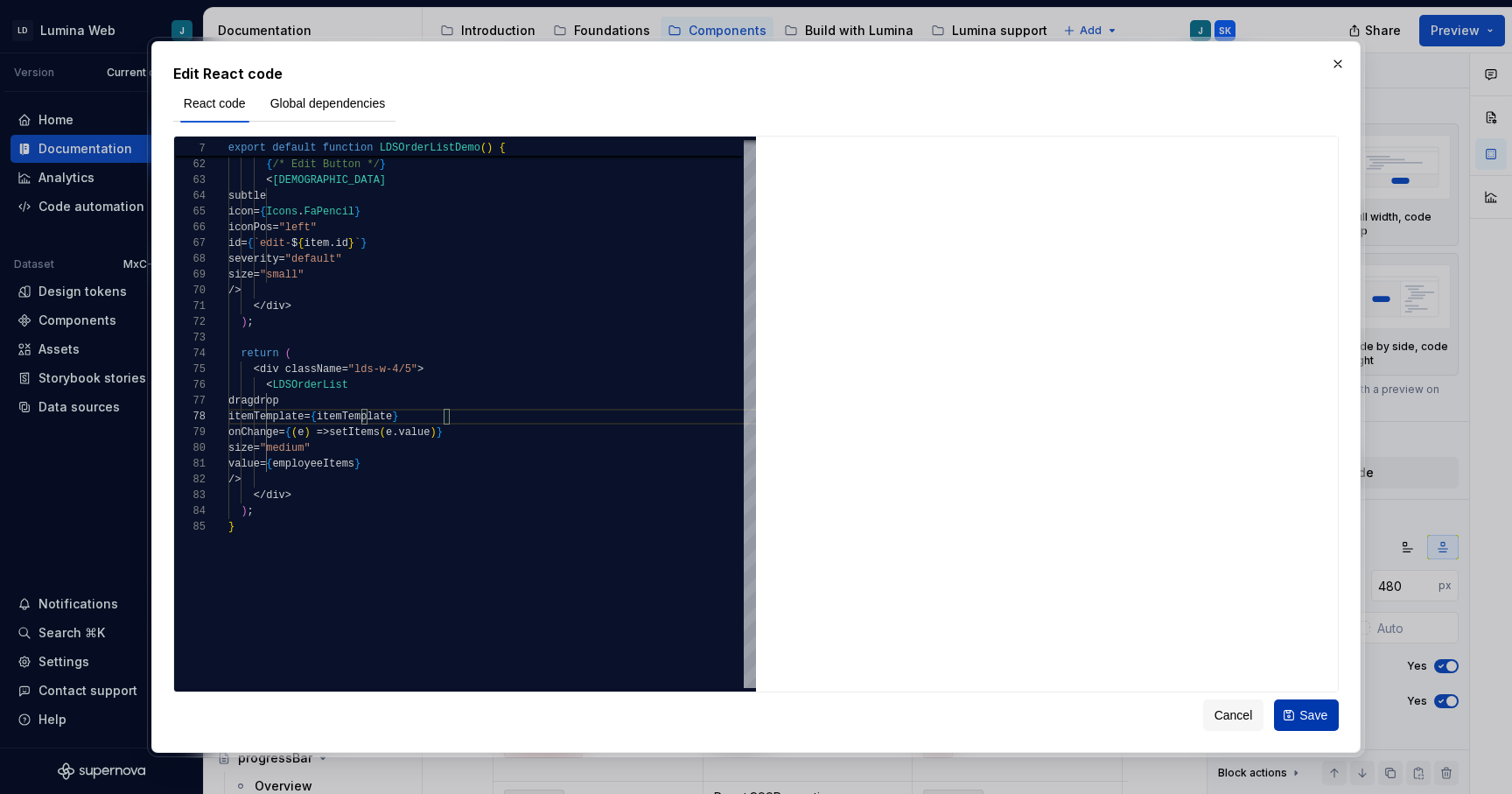
click at [1294, 714] on button "Save" at bounding box center [1307, 715] width 65 height 32
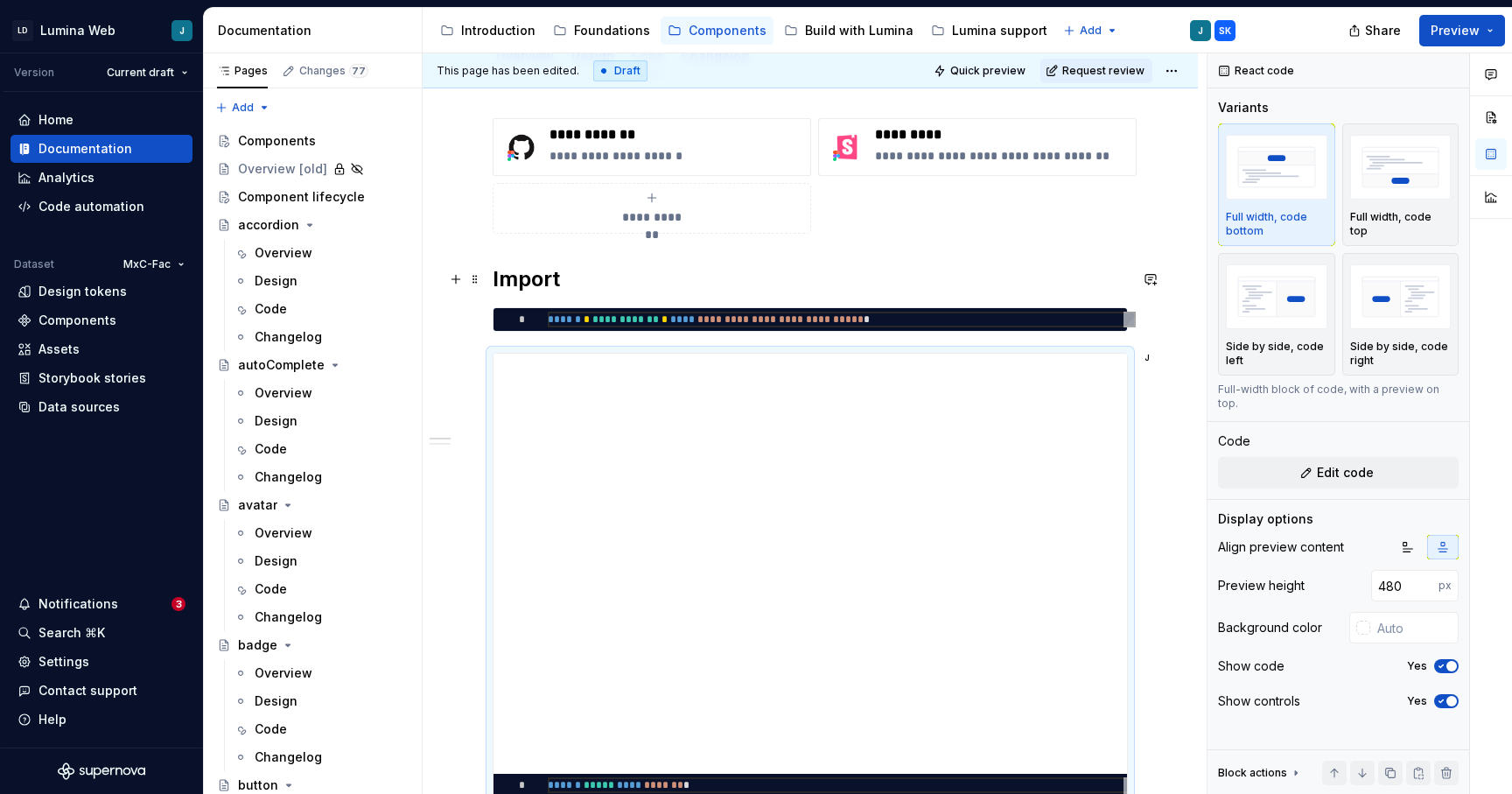
scroll to position [0, 0]
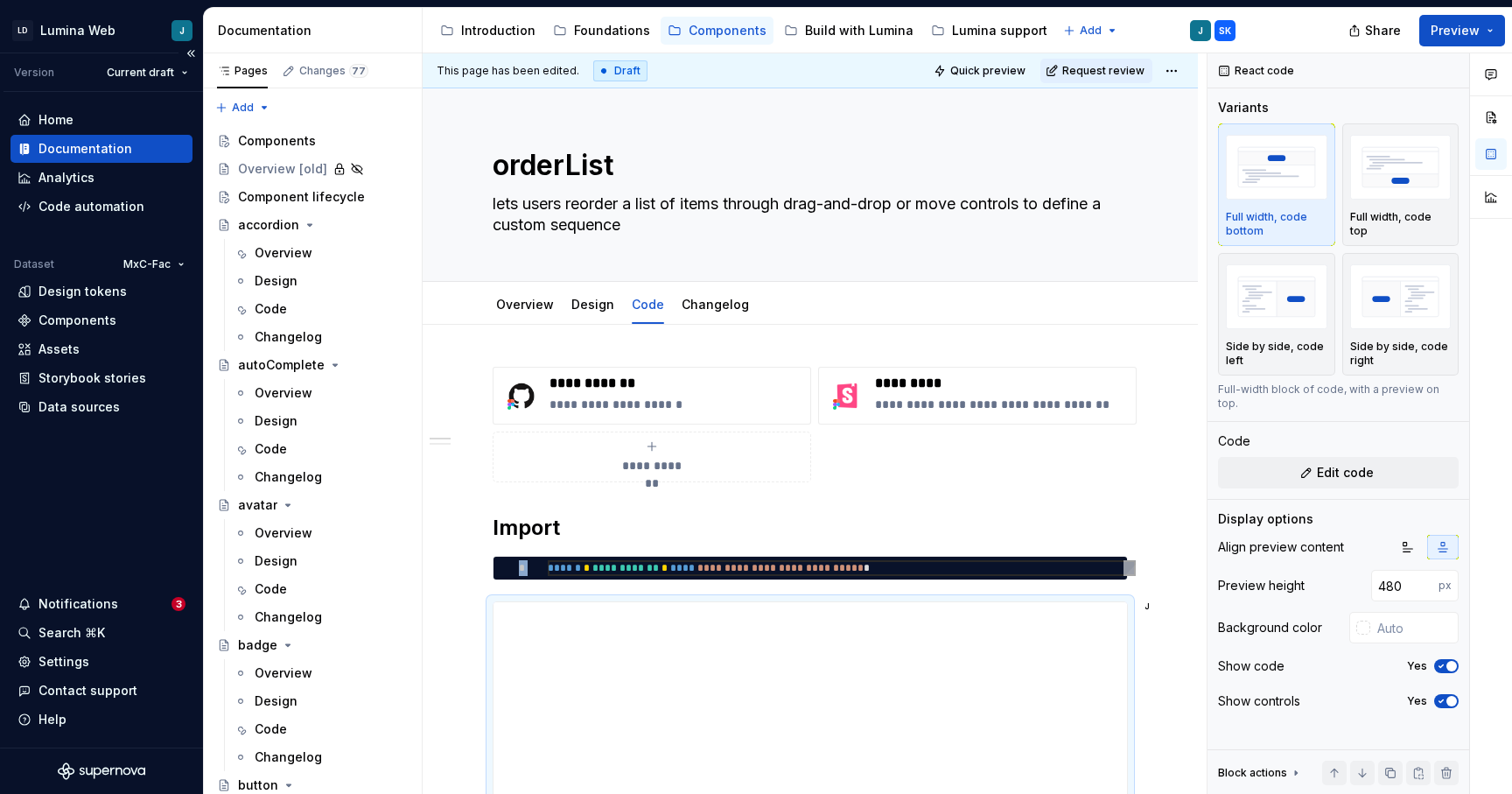
click at [138, 155] on div "Documentation" at bounding box center [101, 149] width 168 height 18
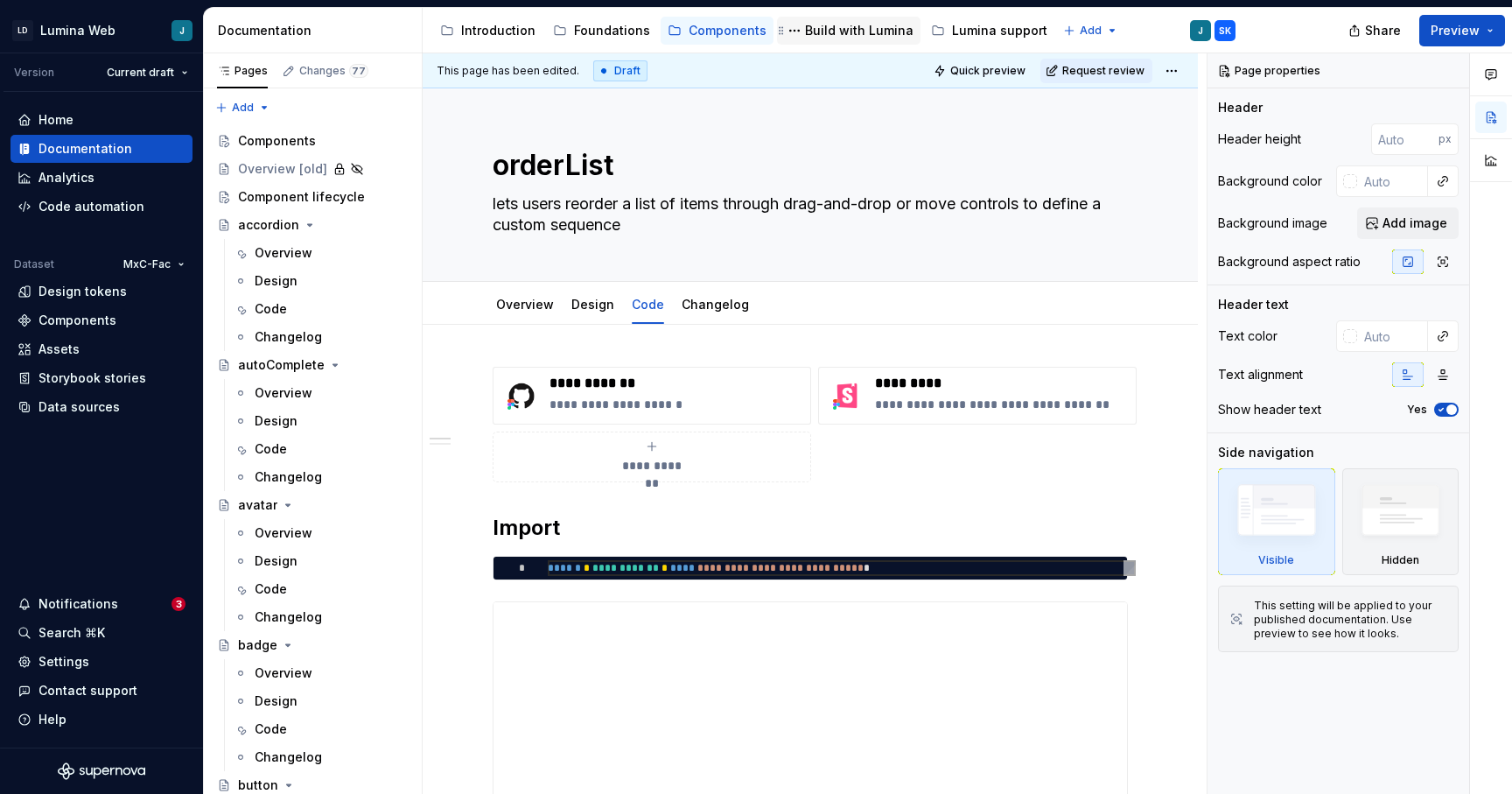
click at [812, 33] on div "Build with Lumina" at bounding box center [859, 31] width 108 height 18
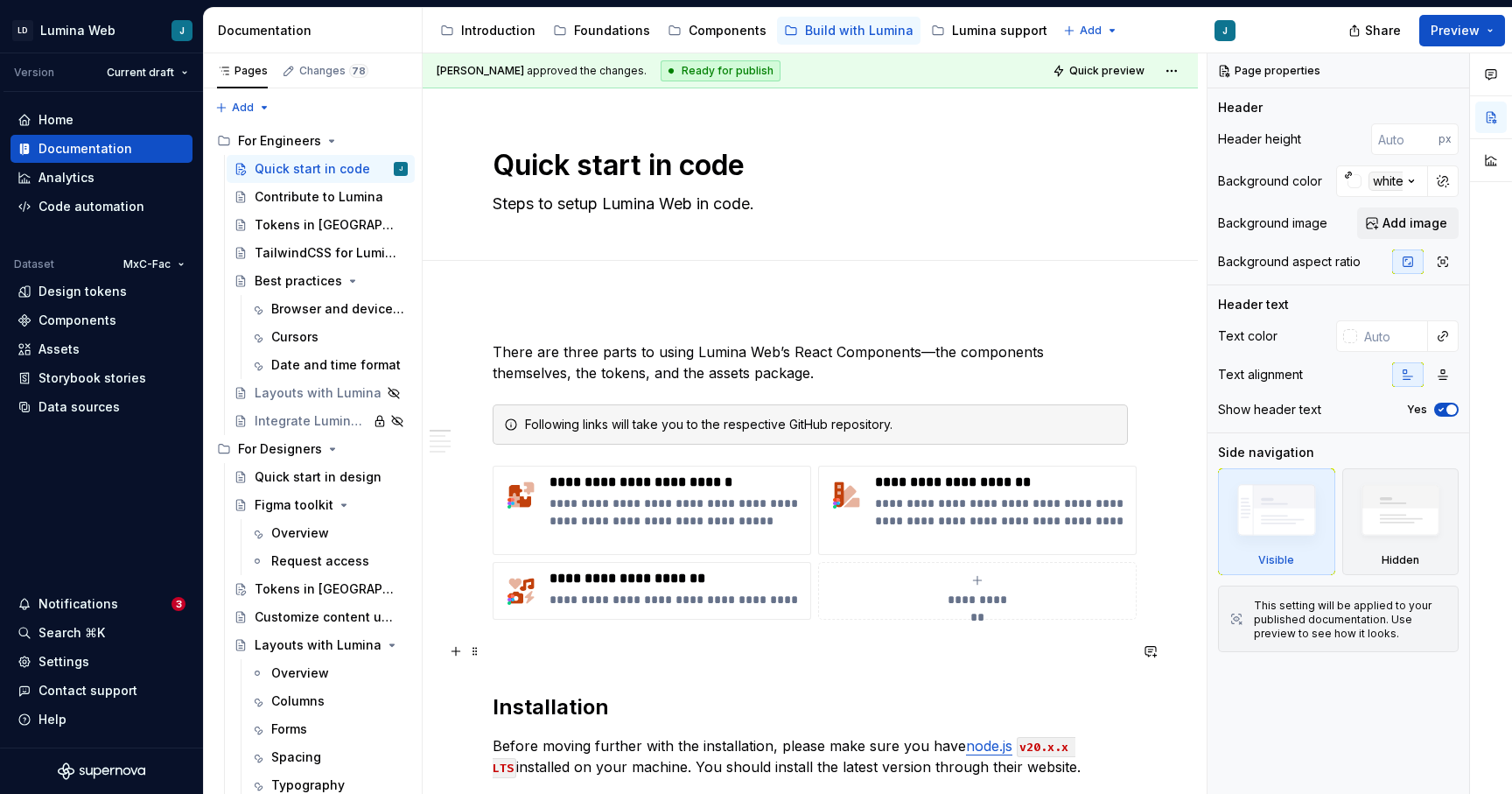
type textarea "*"
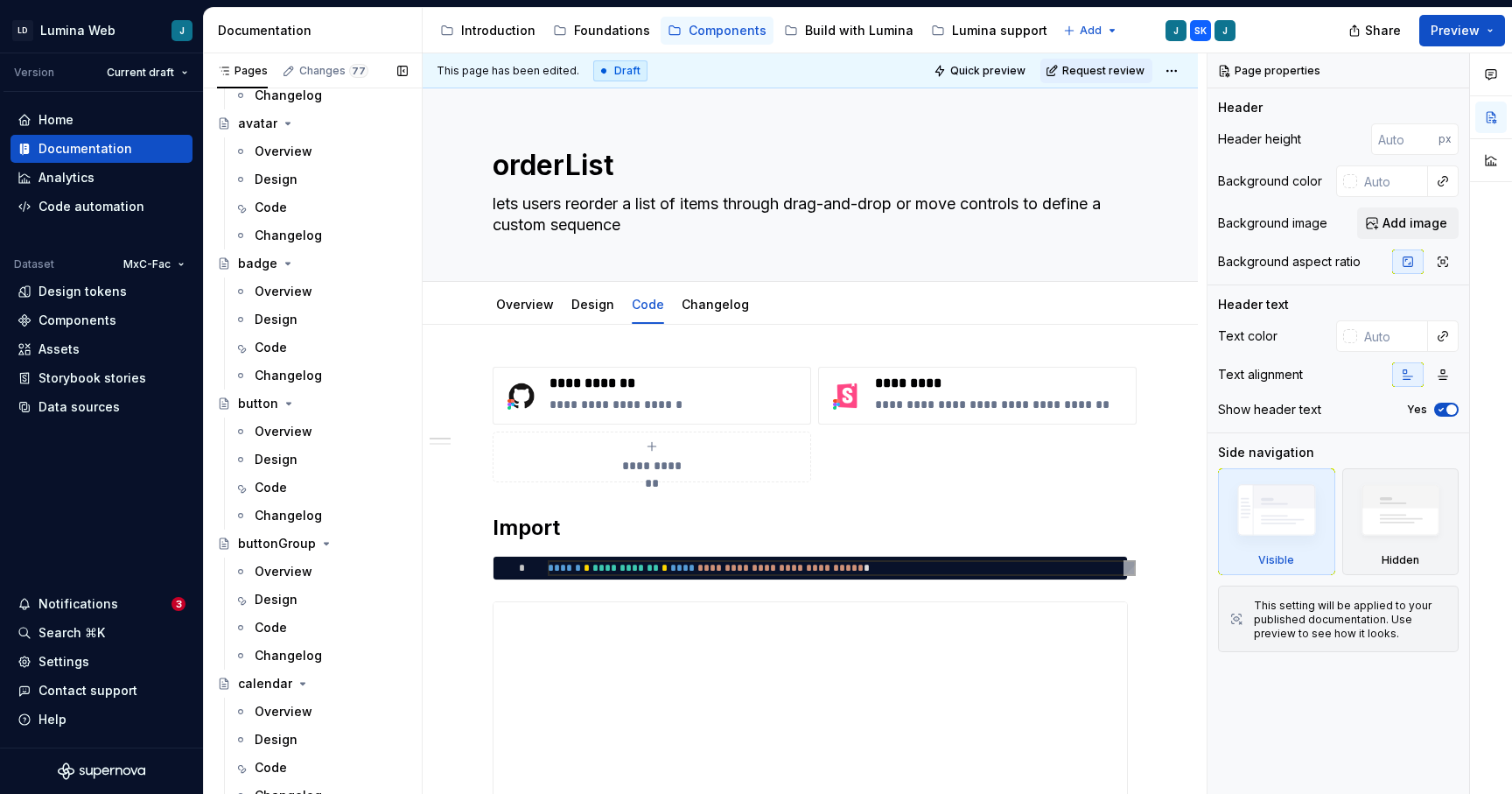
scroll to position [382, 0]
click at [288, 492] on div "Code" at bounding box center [331, 487] width 153 height 25
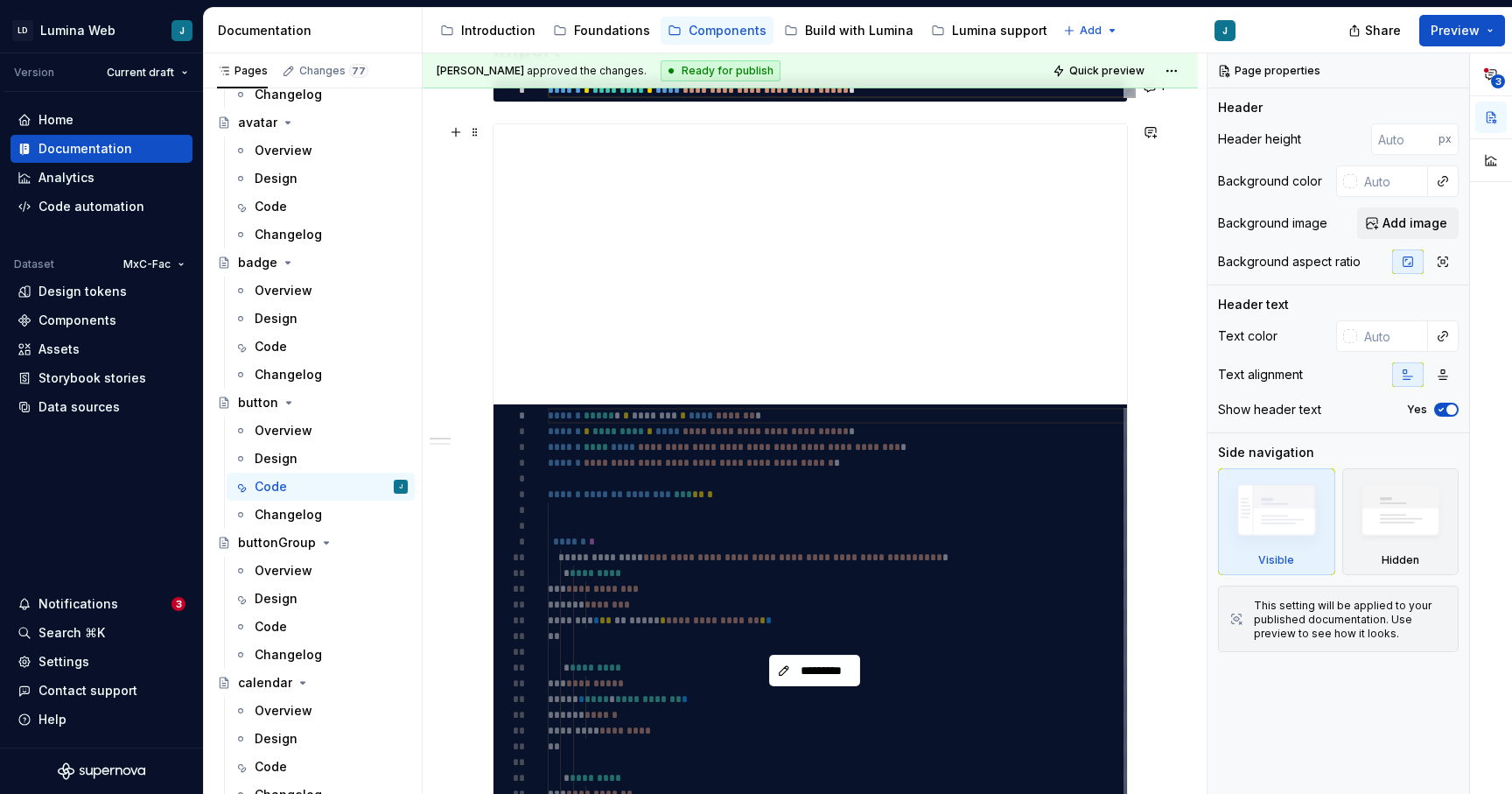
scroll to position [458, 0]
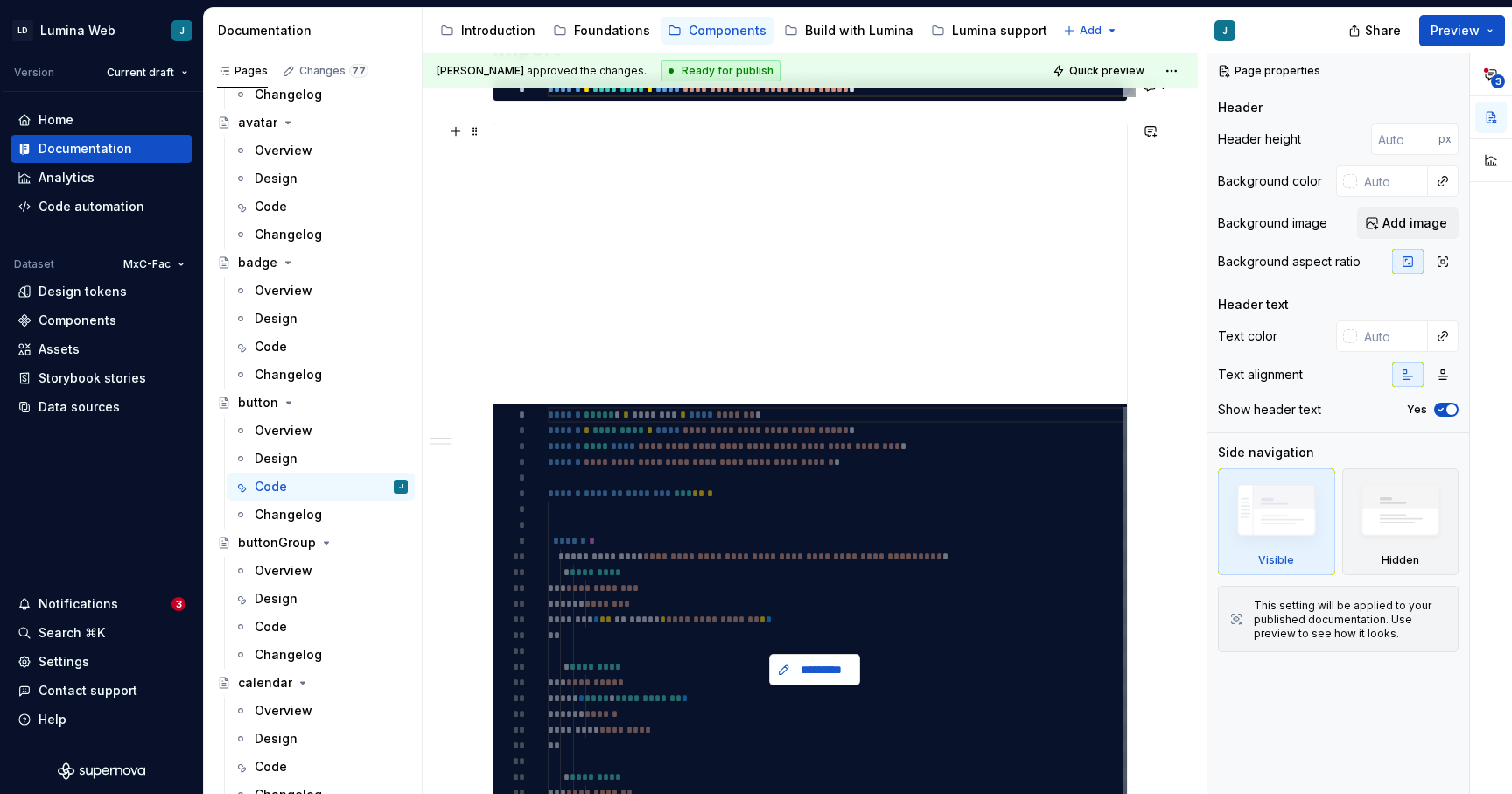
click at [820, 674] on span "*********" at bounding box center [822, 670] width 55 height 18
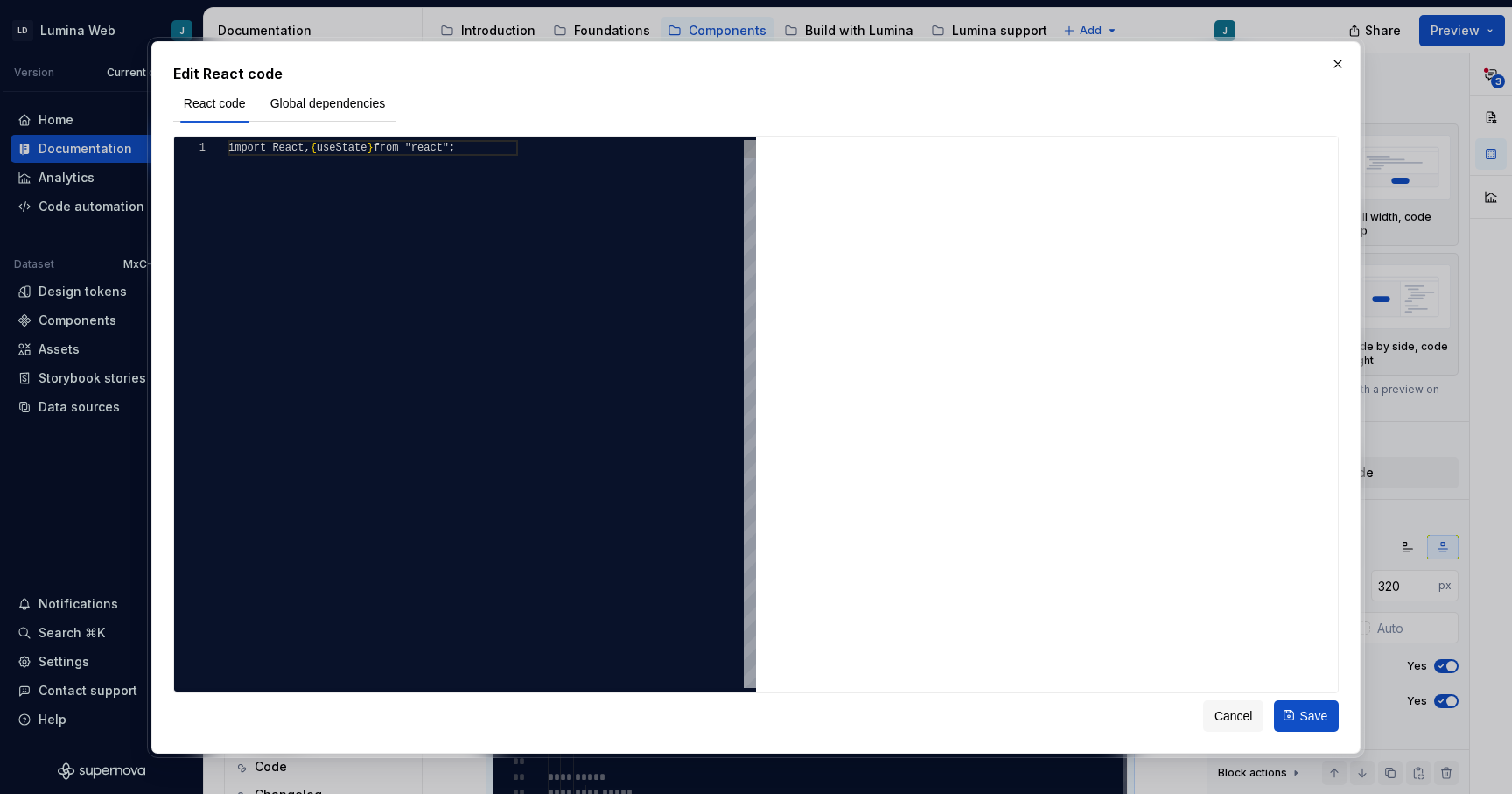
type textarea "*"
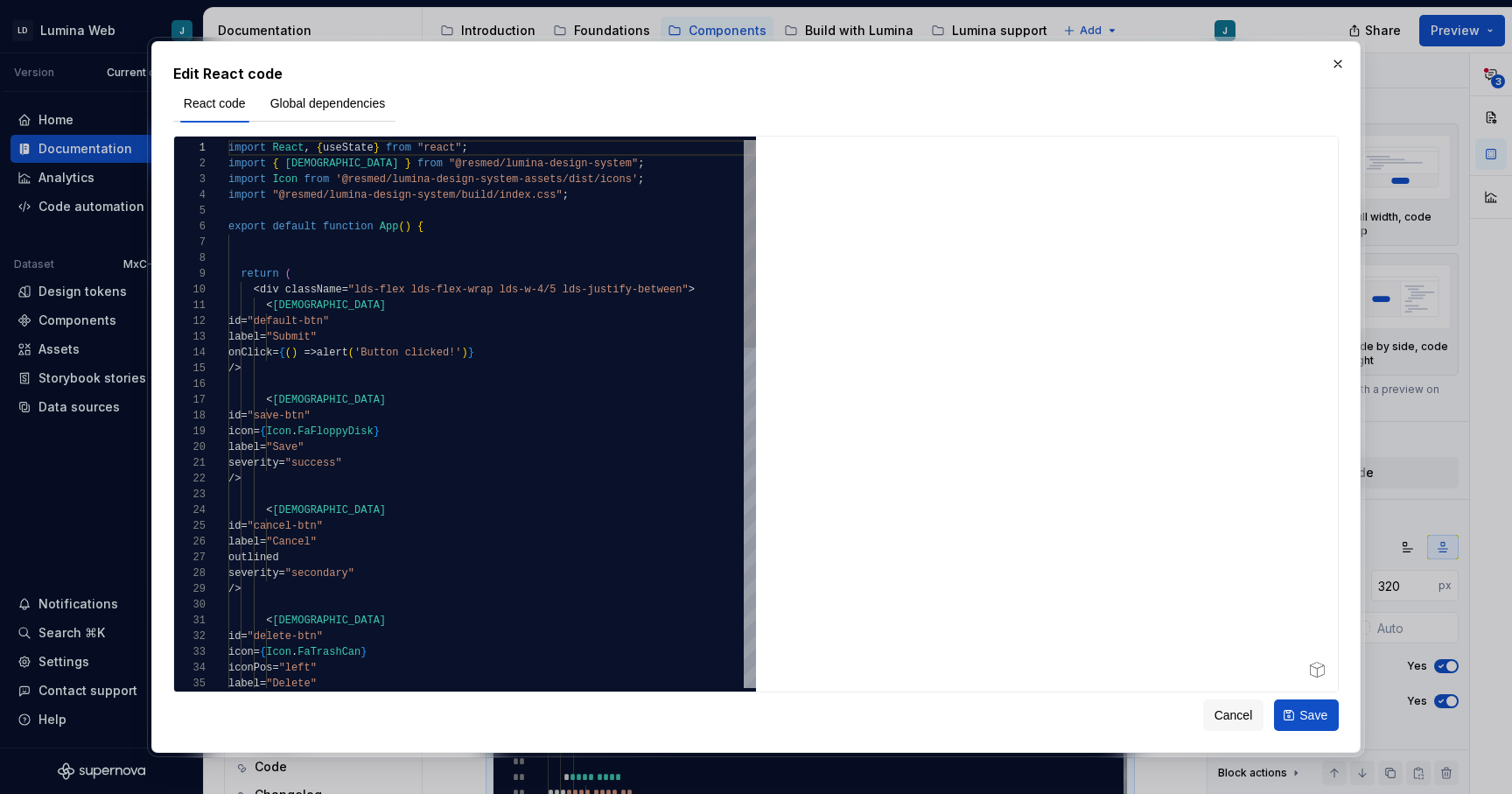
type textarea "**********"
drag, startPoint x: 652, startPoint y: 183, endPoint x: 164, endPoint y: 178, distance: 488.0
click at [1243, 707] on span "Cancel" at bounding box center [1234, 715] width 39 height 18
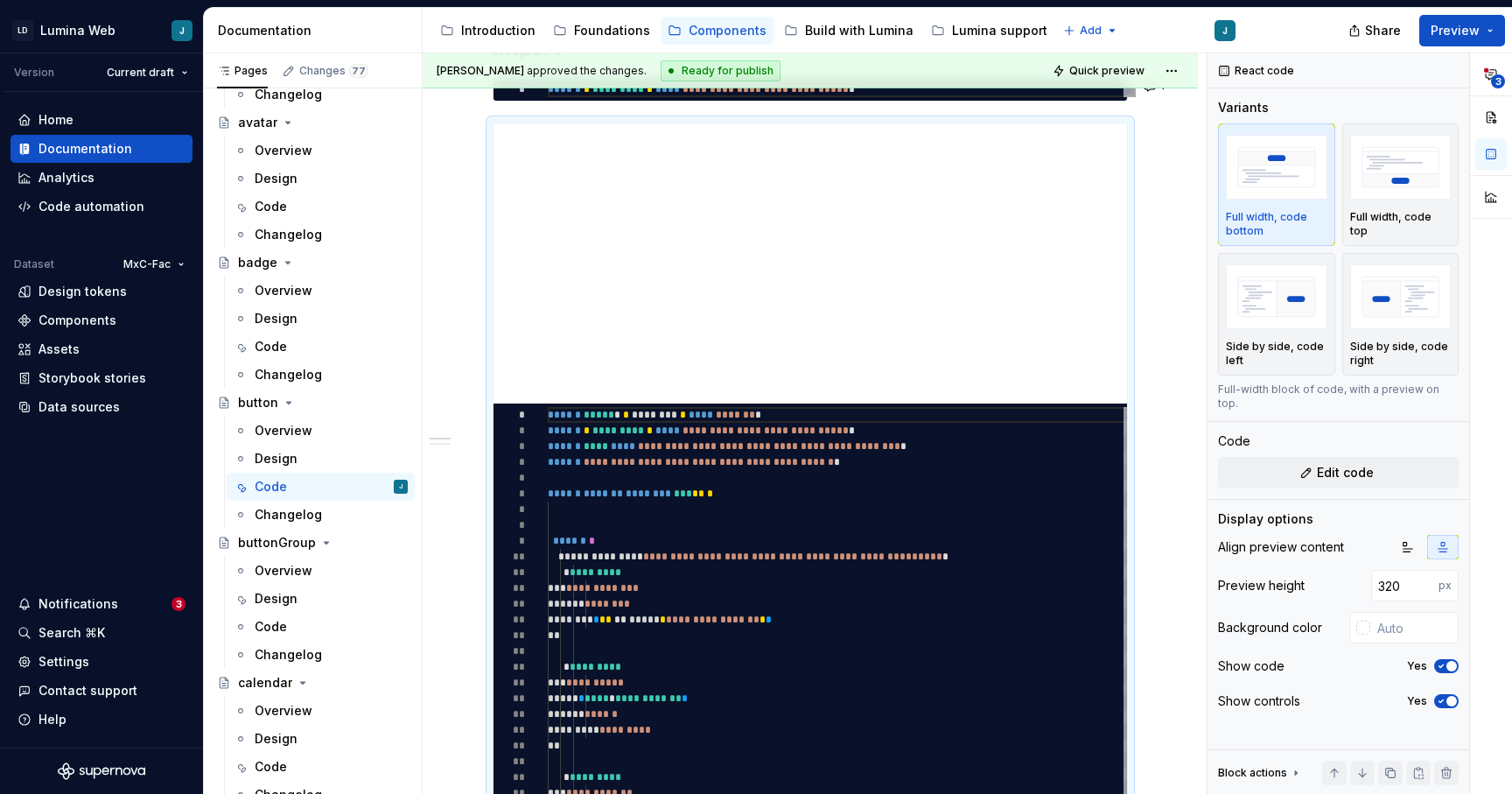
type textarea "*"
